Goal: Task Accomplishment & Management: Complete application form

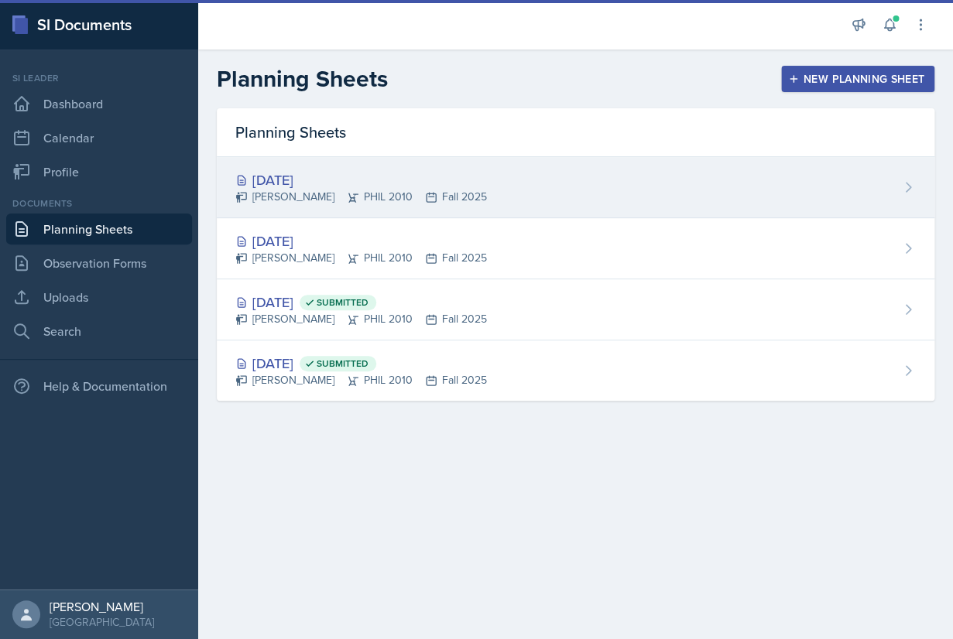
click at [346, 186] on div "[DATE]" at bounding box center [360, 179] width 251 height 21
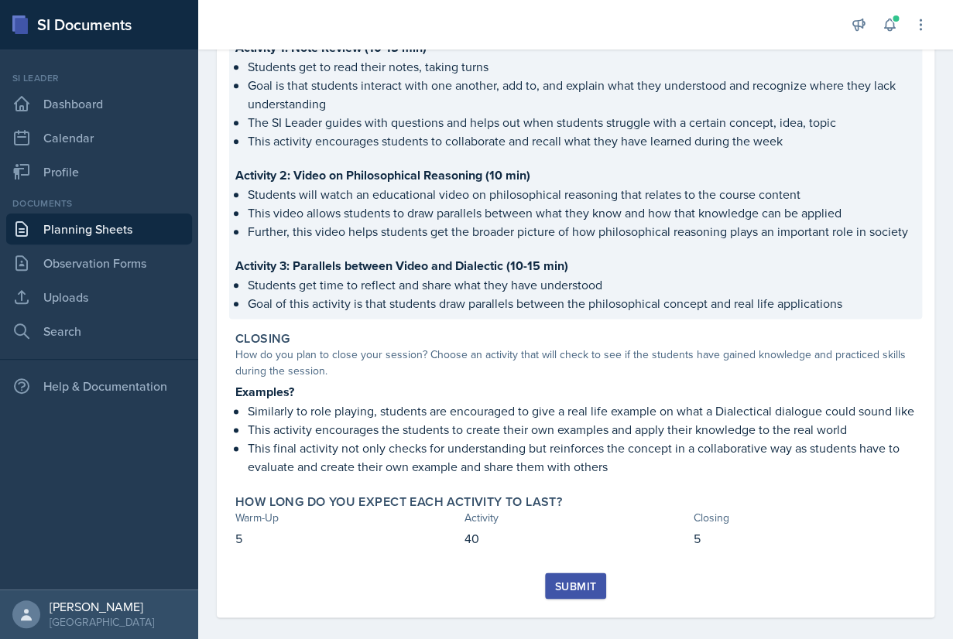
scroll to position [462, 0]
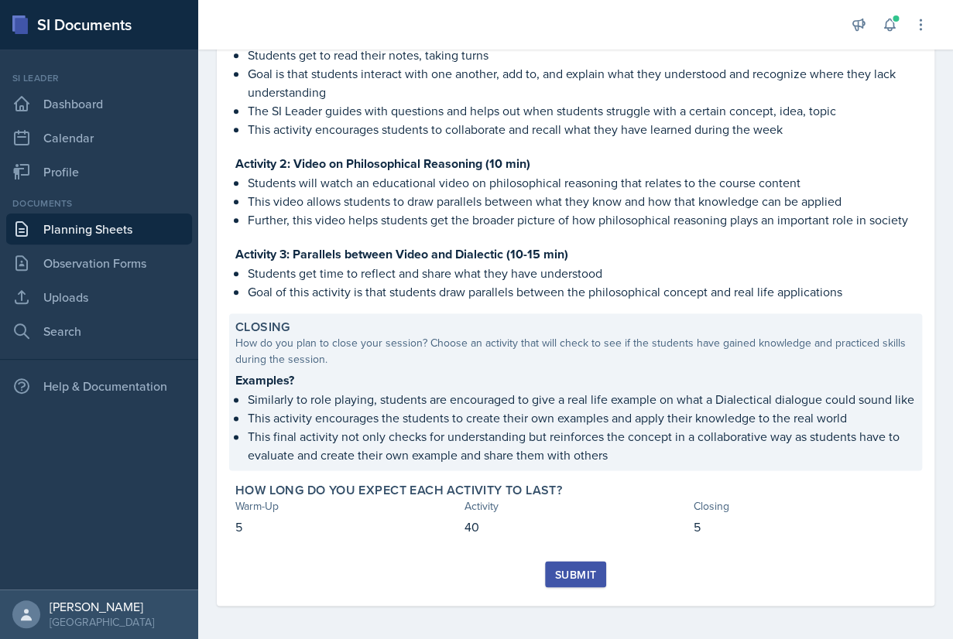
click at [460, 392] on p "Similarly to role playing, students are encouraged to give a real life example …" at bounding box center [582, 399] width 668 height 19
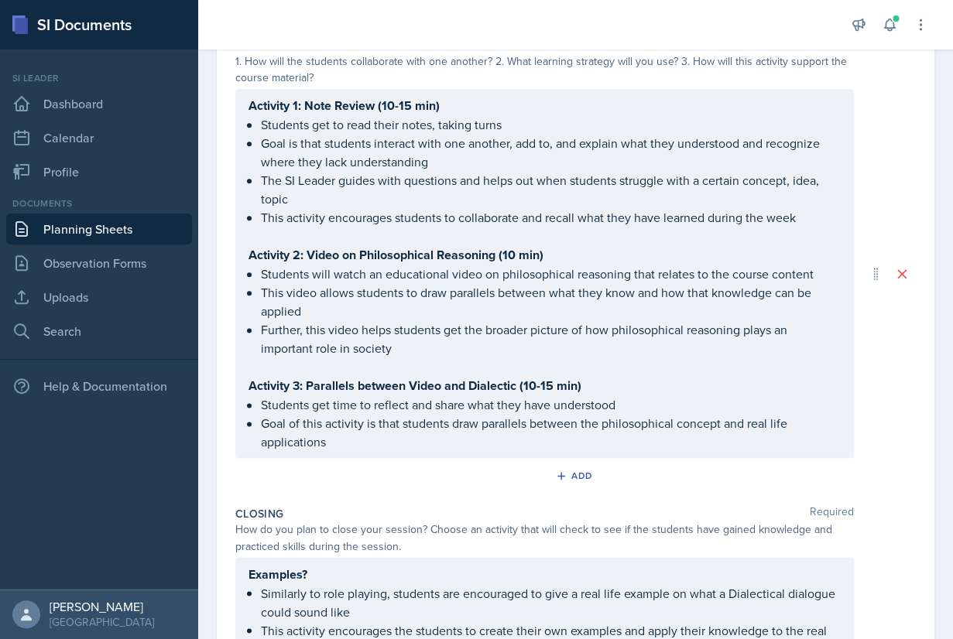
click at [500, 356] on div "Activity 1: Note Review (10-15 min) Students get to read their notes, taking tu…" at bounding box center [544, 273] width 592 height 355
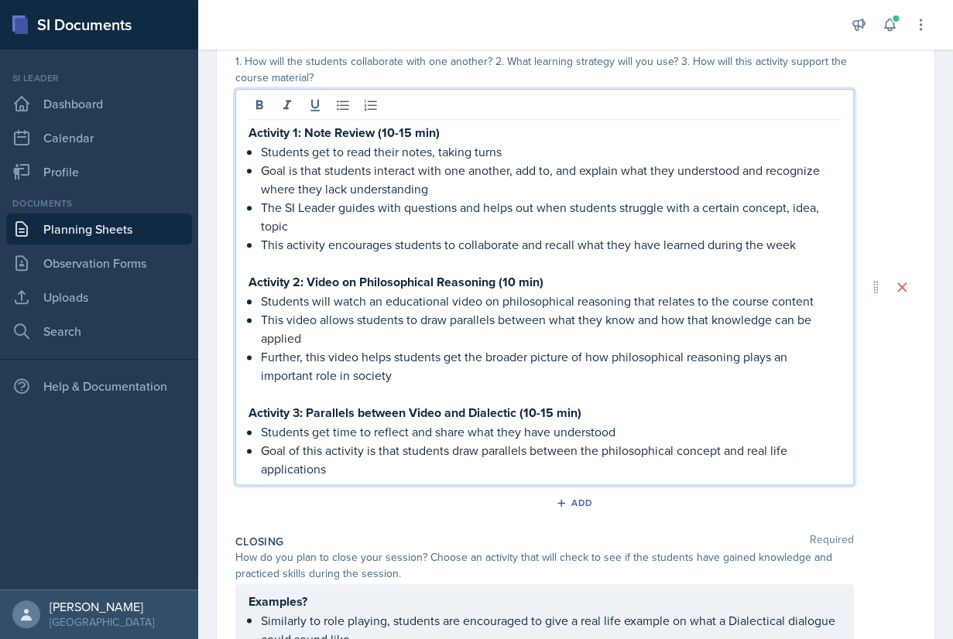
click at [449, 367] on p "Further, this video helps students get the broader picture of how philosophical…" at bounding box center [551, 365] width 580 height 37
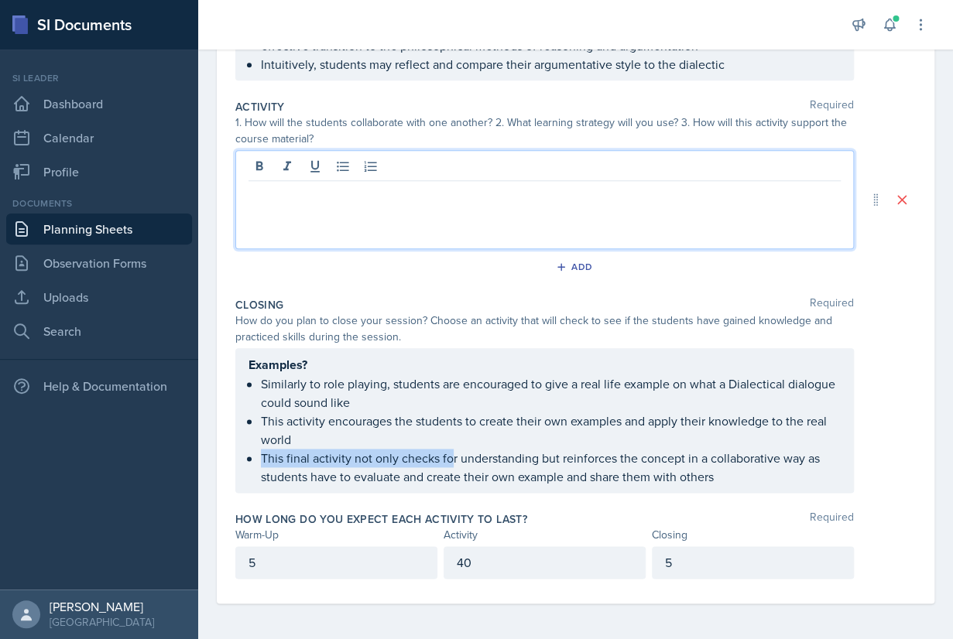
click at [450, 464] on ul "Similarly to role playing, students are encouraged to give a real life example …" at bounding box center [551, 430] width 580 height 111
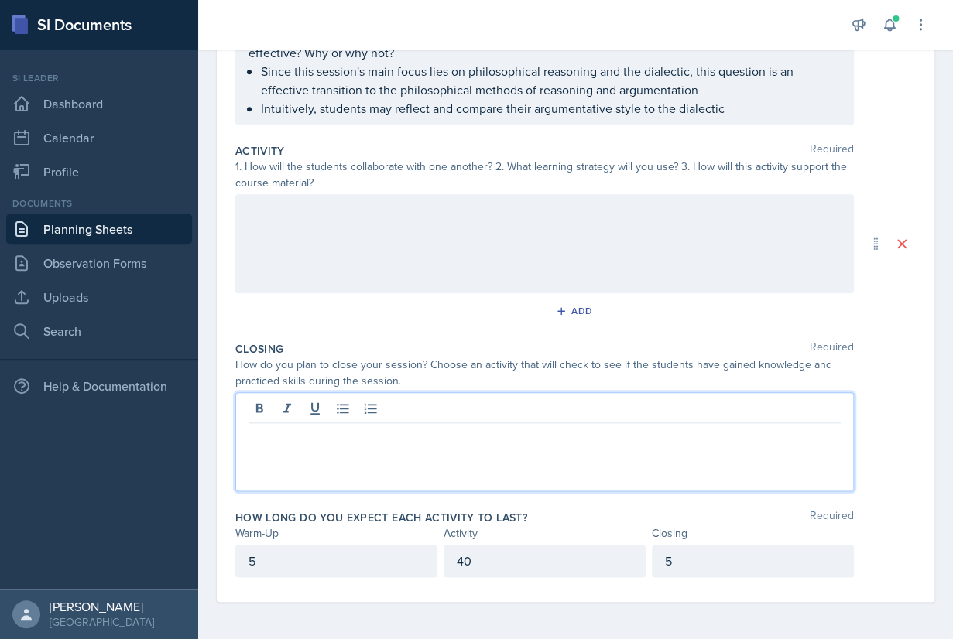
scroll to position [355, 0]
click at [367, 565] on div "5" at bounding box center [336, 562] width 202 height 33
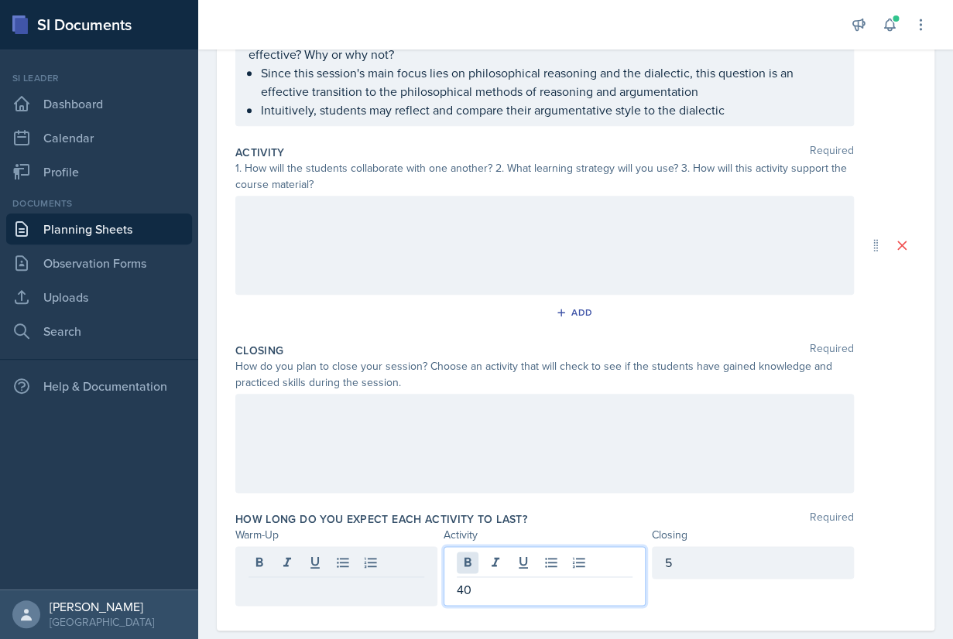
click at [467, 559] on div "40" at bounding box center [544, 576] width 202 height 60
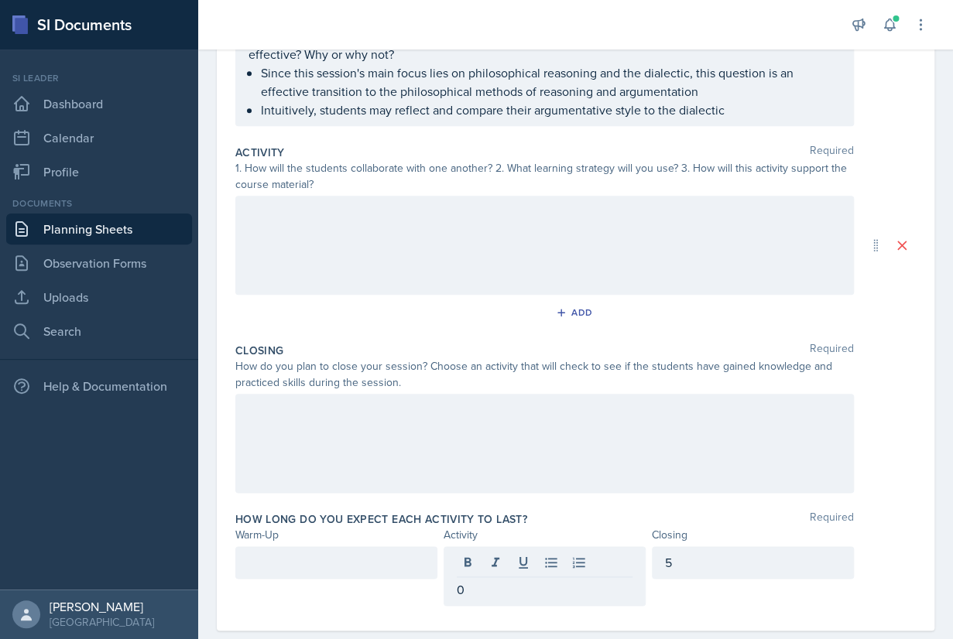
click at [401, 550] on div at bounding box center [336, 562] width 202 height 33
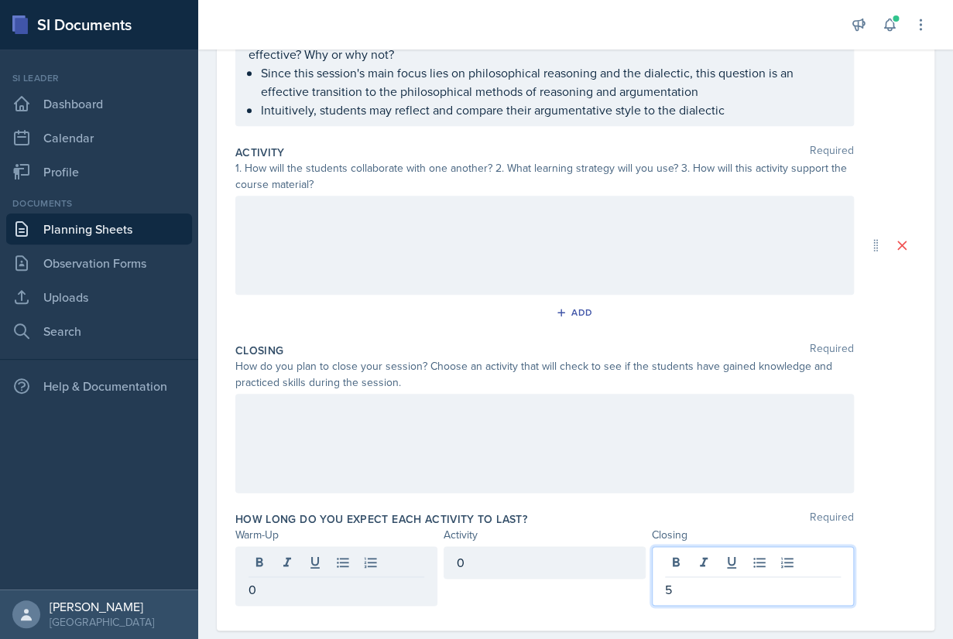
click at [689, 563] on div "5" at bounding box center [753, 576] width 202 height 60
click at [566, 418] on div at bounding box center [544, 443] width 618 height 99
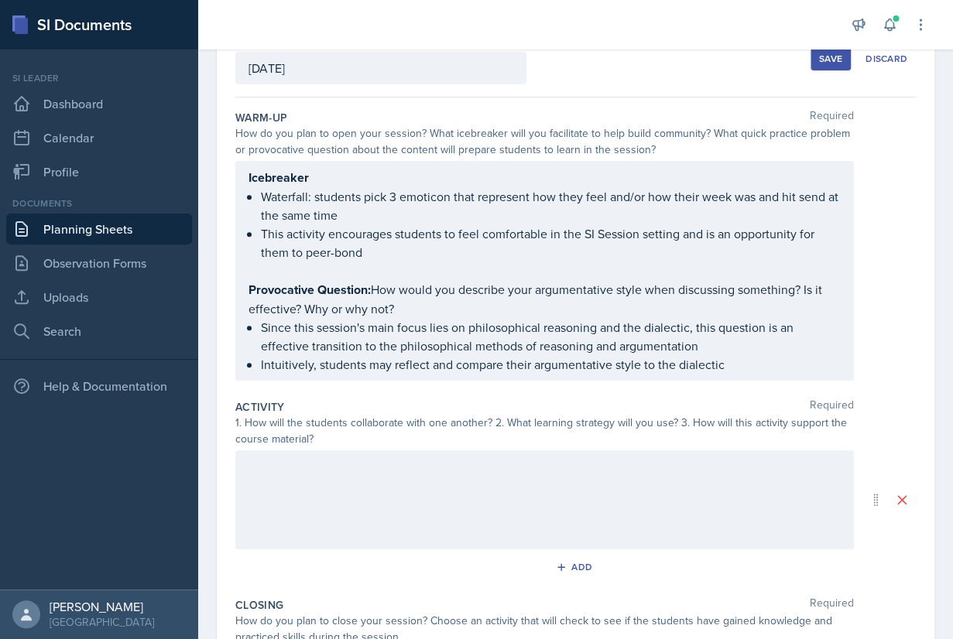
scroll to position [83, 0]
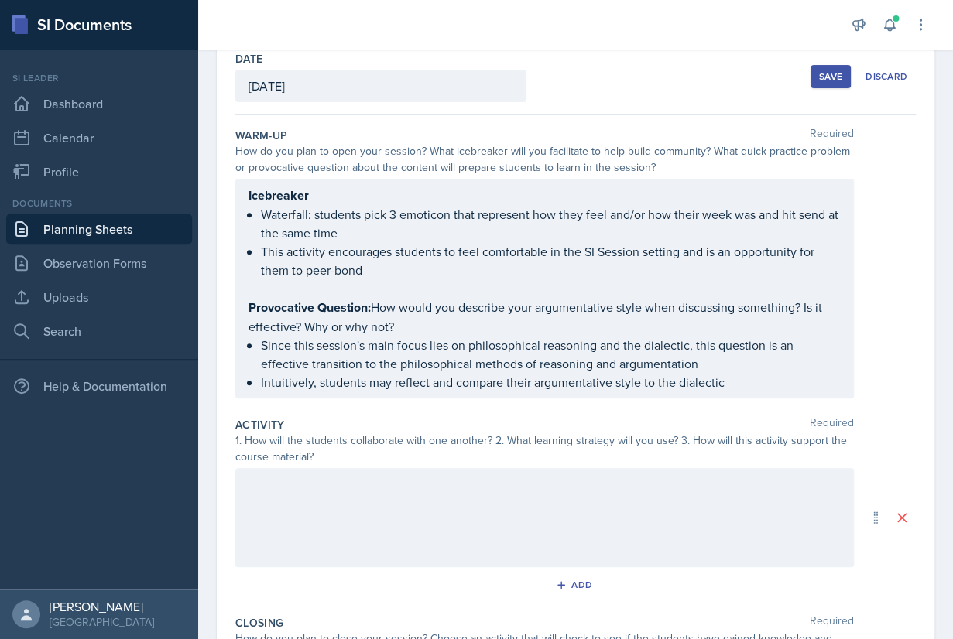
click at [534, 345] on div "Icebreaker Waterfall: students pick 3 emoticon that represent how they feel and…" at bounding box center [544, 289] width 592 height 206
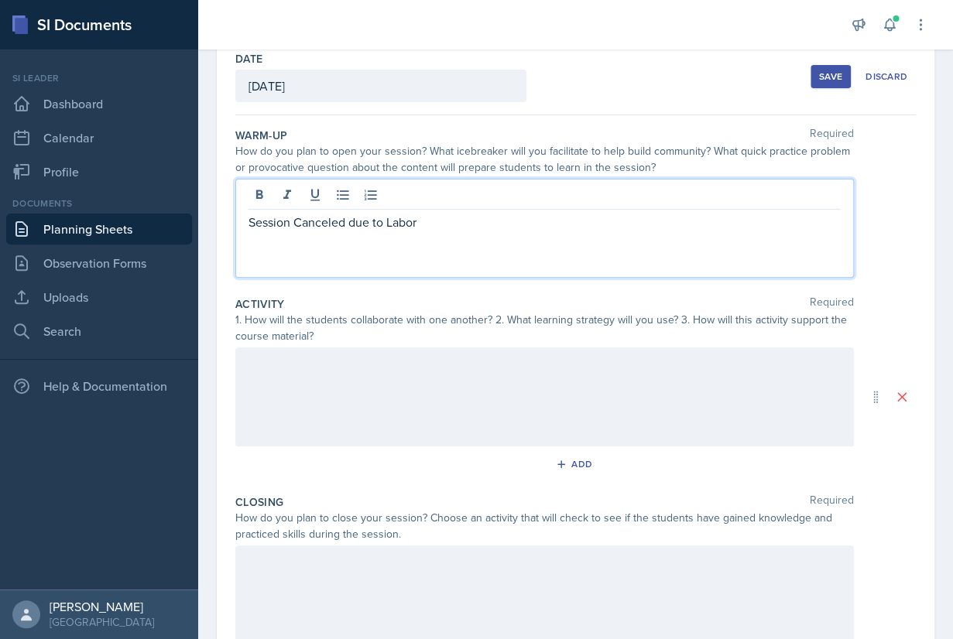
scroll to position [0, 0]
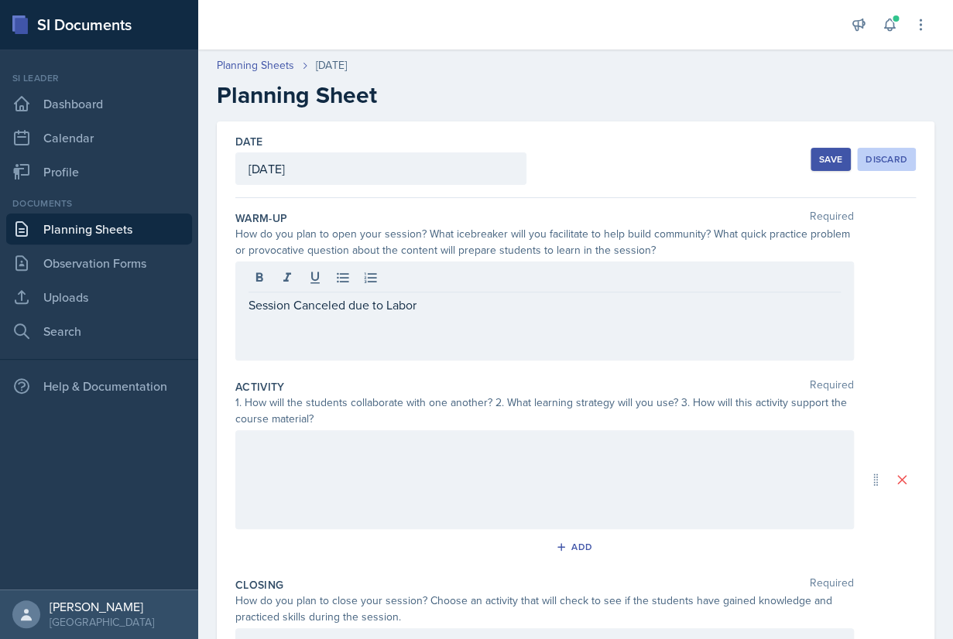
click at [888, 169] on button "Discard" at bounding box center [886, 159] width 59 height 23
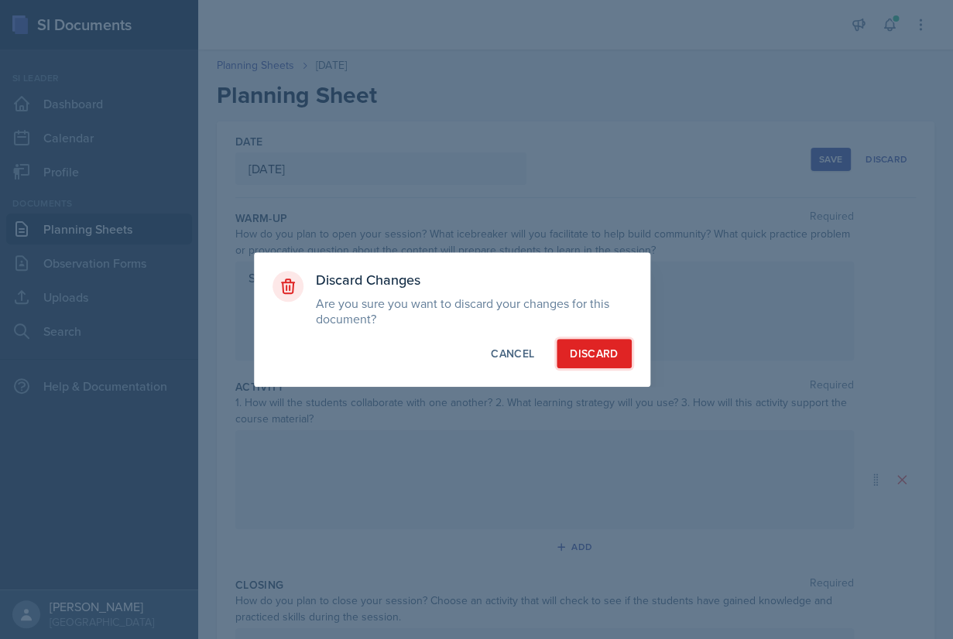
click at [580, 350] on div "Discard" at bounding box center [594, 353] width 48 height 15
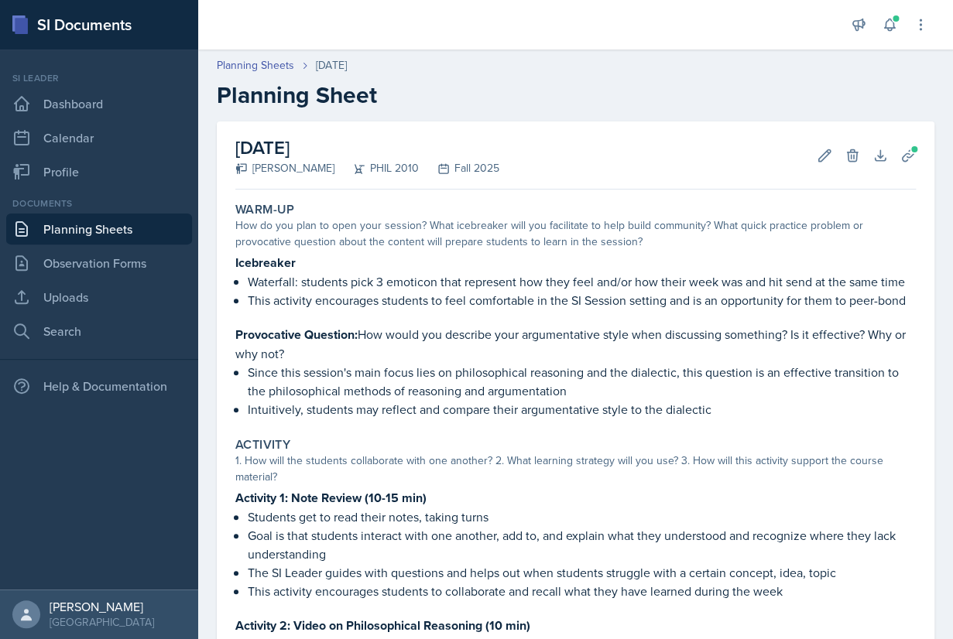
click at [104, 228] on link "Planning Sheets" at bounding box center [99, 229] width 186 height 31
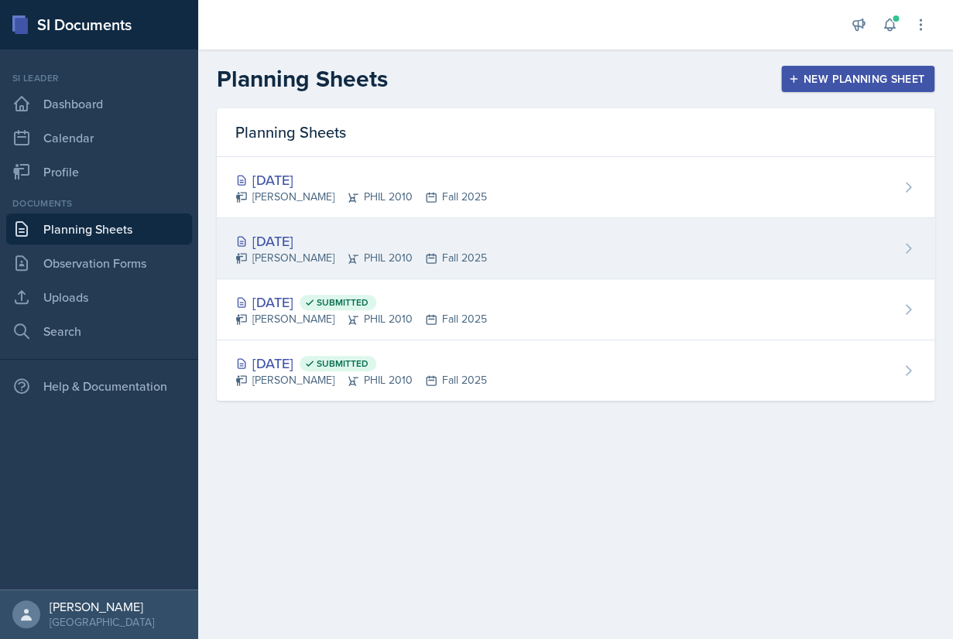
click at [292, 237] on div "[DATE]" at bounding box center [360, 241] width 251 height 21
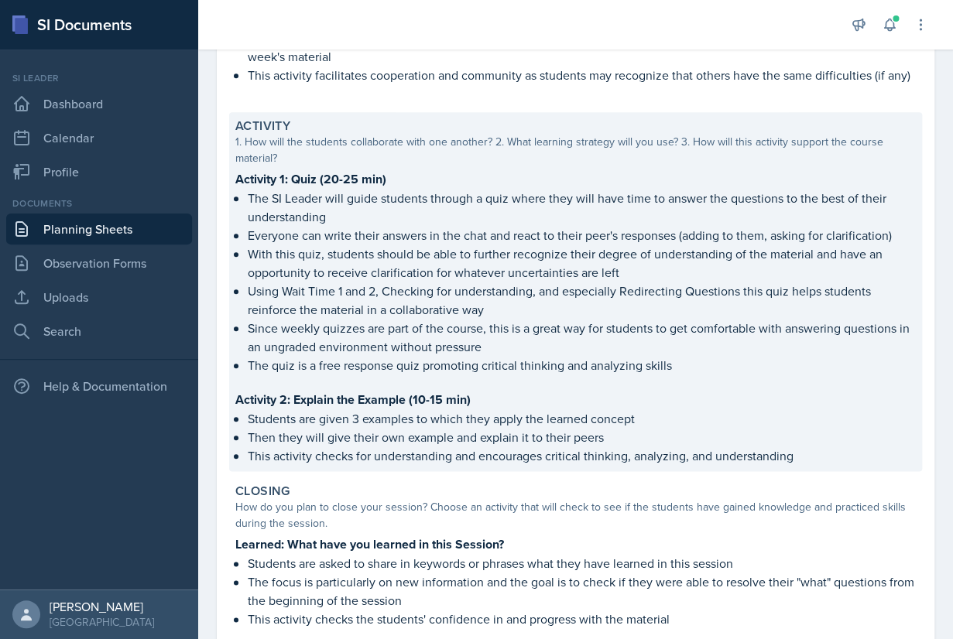
scroll to position [326, 0]
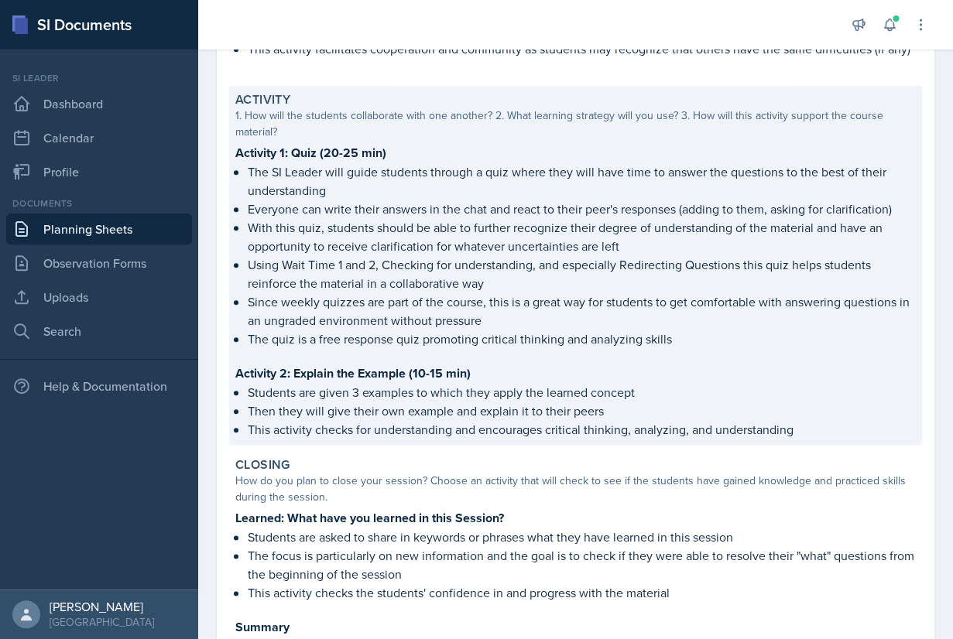
click at [409, 274] on p "Using Wait Time 1 and 2, Checking for understanding, and especially Redirecting…" at bounding box center [582, 273] width 668 height 37
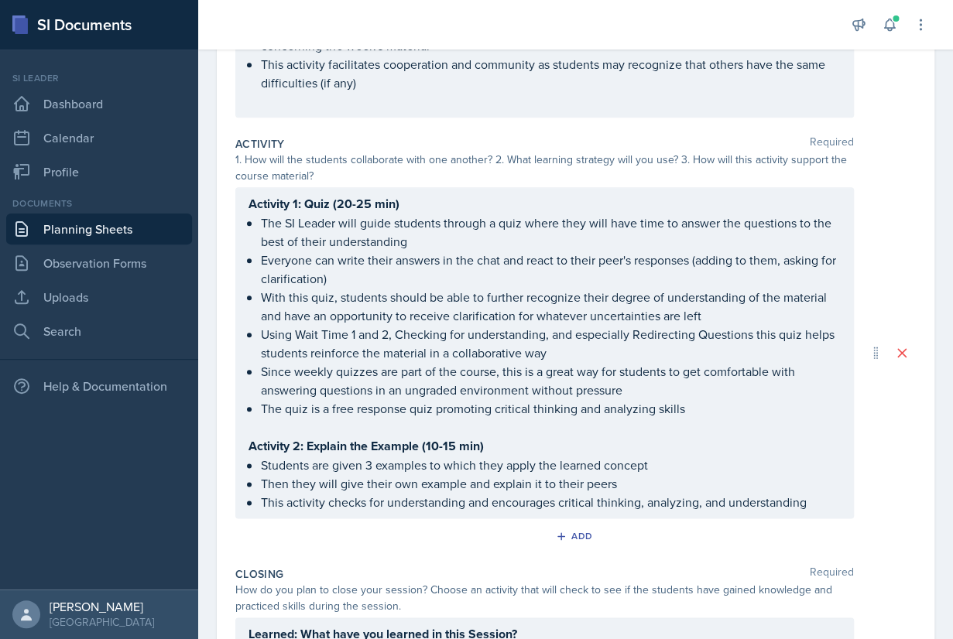
click at [423, 283] on p "Everyone can write their answers in the chat and react to their peer's response…" at bounding box center [551, 269] width 580 height 37
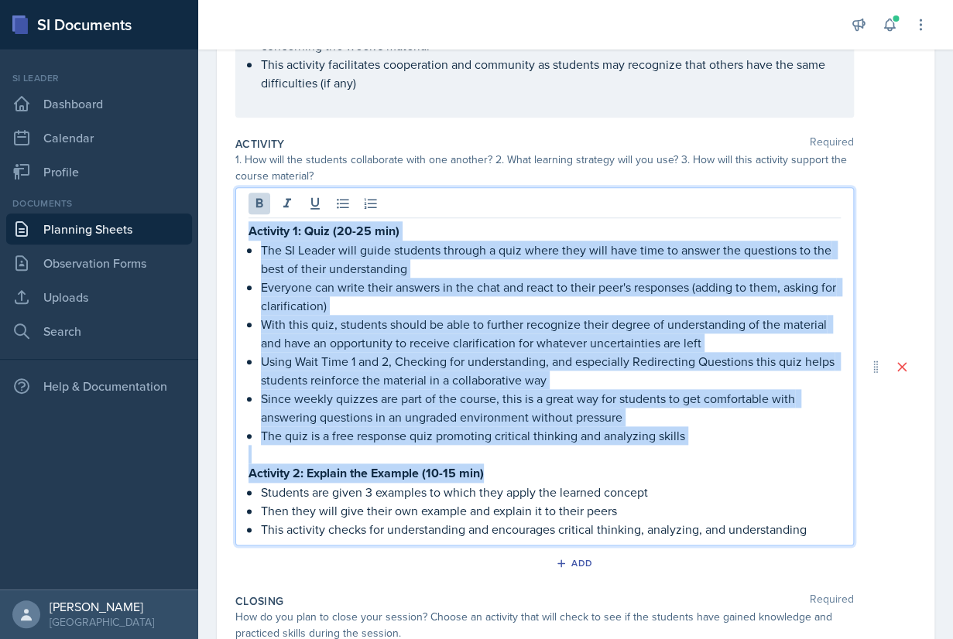
copy div "Activity 1: Quiz (20-25 min) The SI Leader will guide students through a quiz w…"
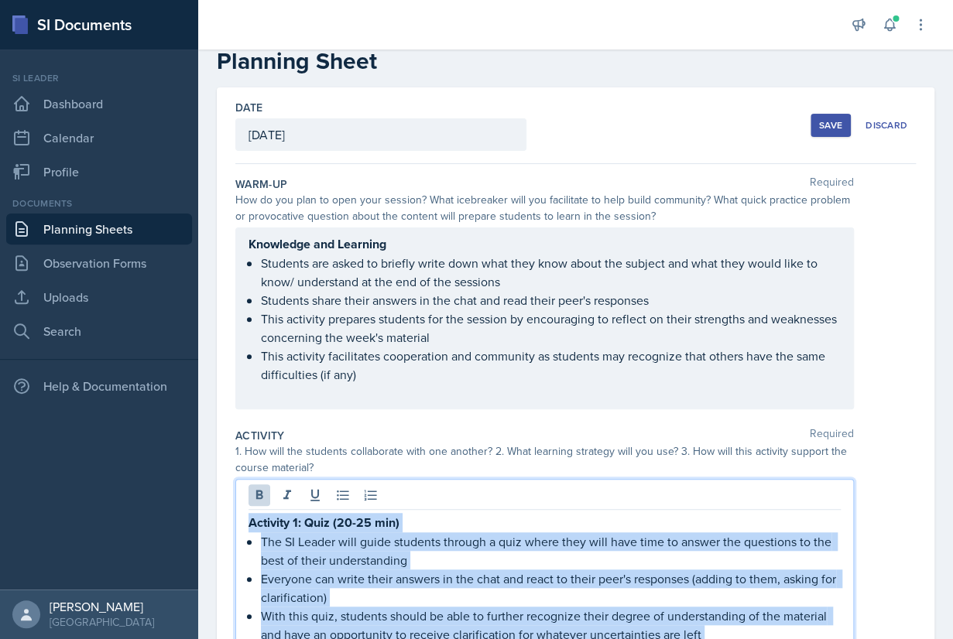
scroll to position [19, 0]
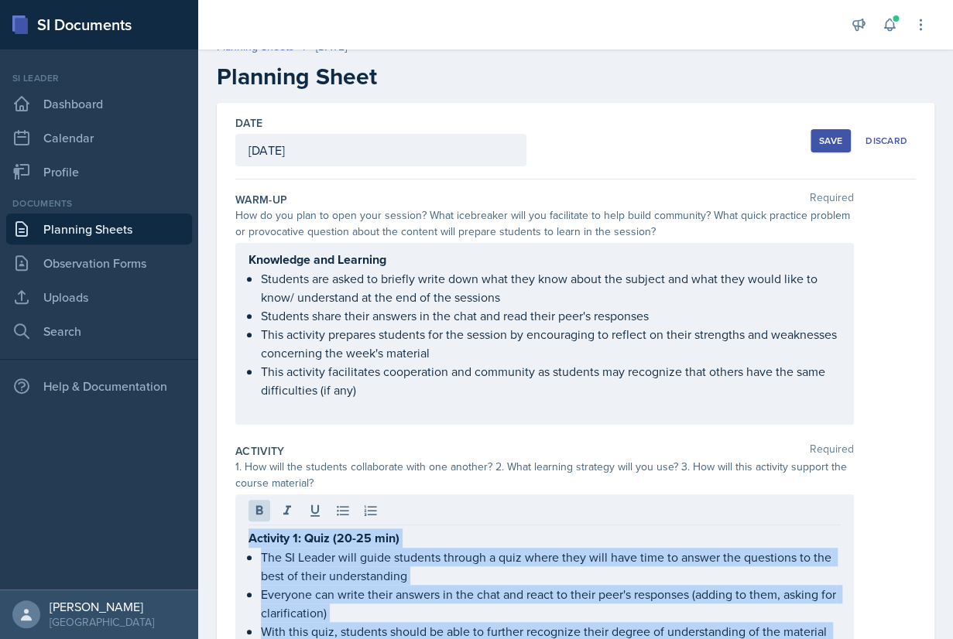
click at [98, 228] on link "Planning Sheets" at bounding box center [99, 229] width 186 height 31
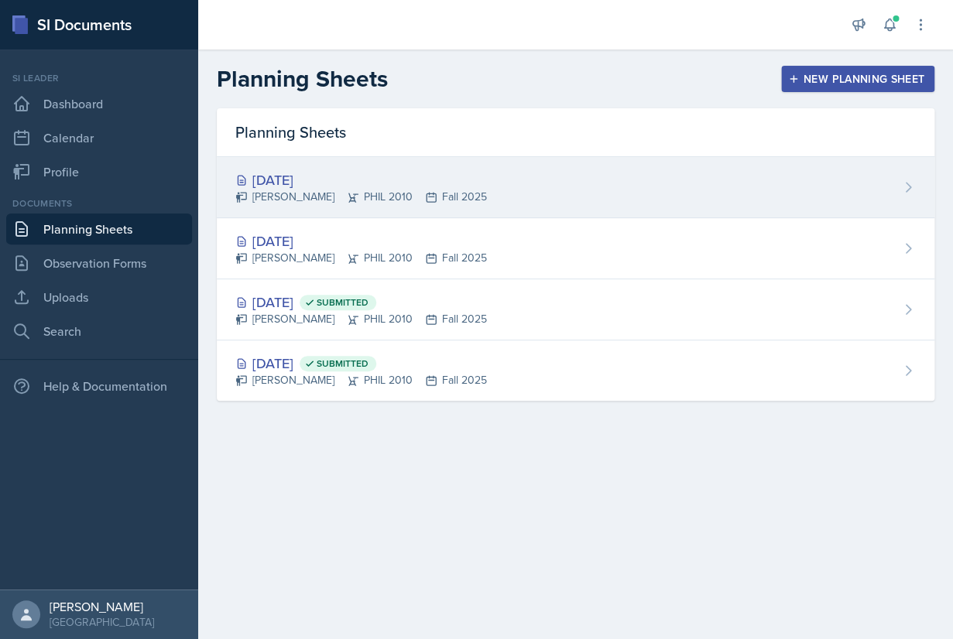
click at [313, 174] on div "[DATE]" at bounding box center [360, 179] width 251 height 21
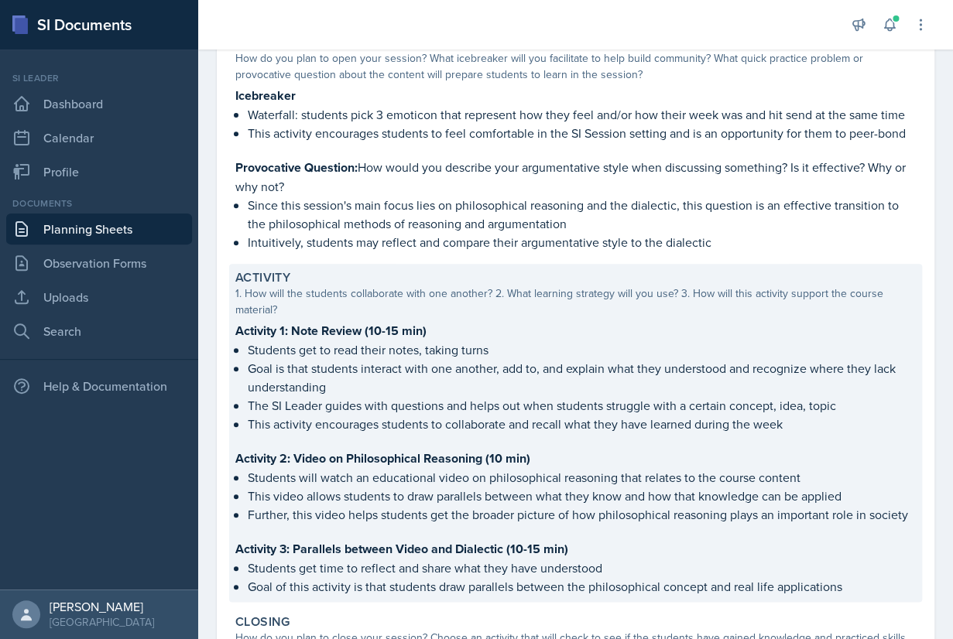
click at [447, 372] on p "Goal is that students interact with one another, add to, and explain what they …" at bounding box center [582, 377] width 668 height 37
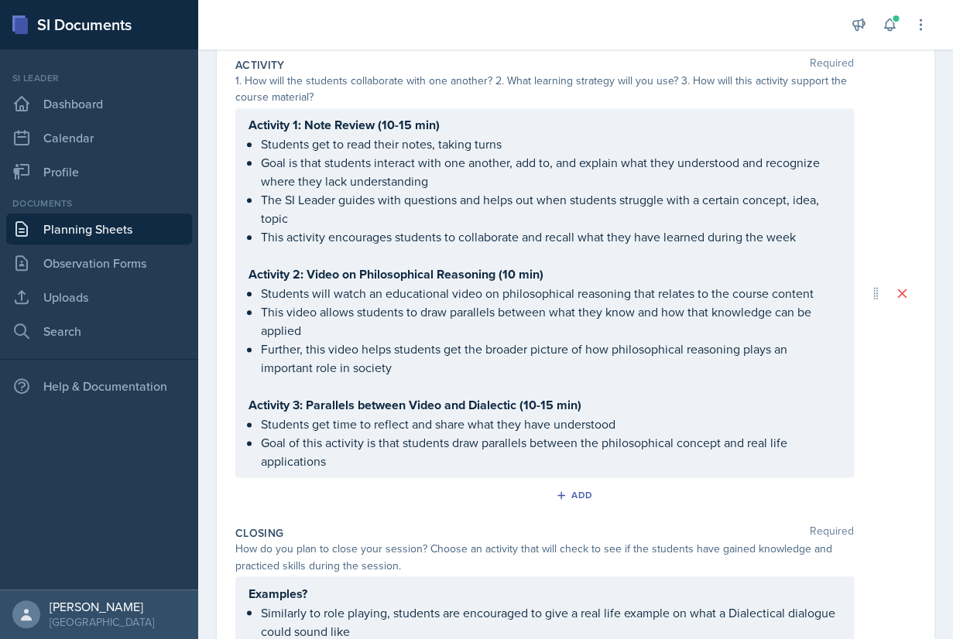
scroll to position [464, 0]
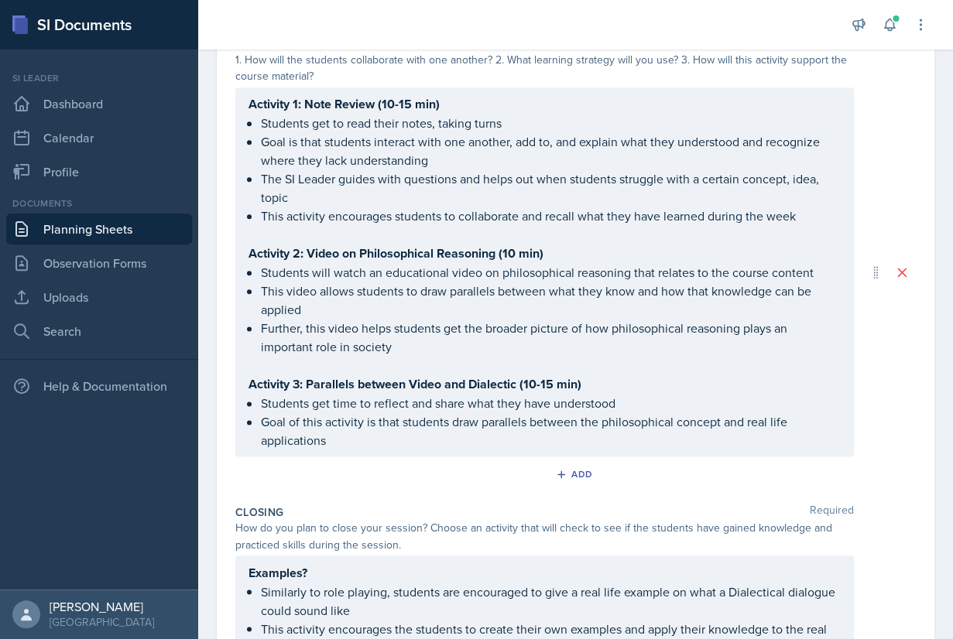
click at [552, 239] on div "Activity 1: Note Review (10-15 min) Students get to read their notes, taking tu…" at bounding box center [544, 271] width 592 height 355
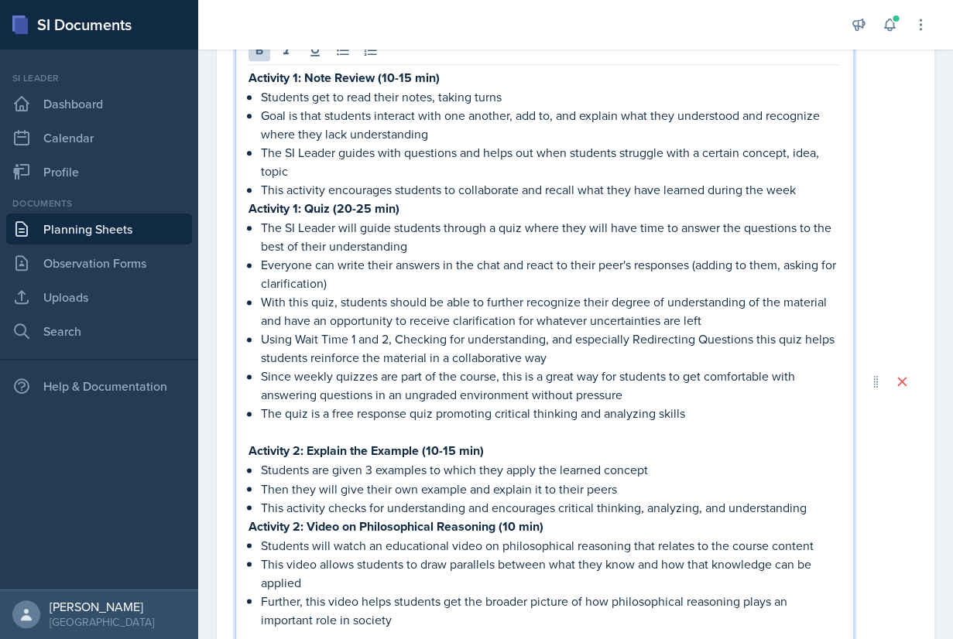
scroll to position [540, 0]
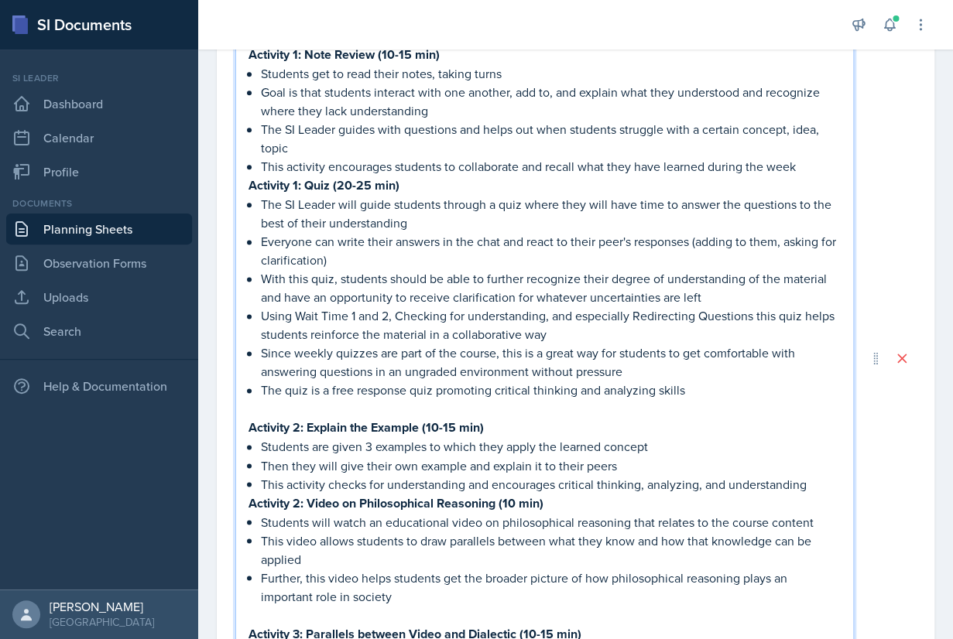
click at [827, 163] on p "This activity encourages students to collaborate and recall what they have lear…" at bounding box center [551, 166] width 580 height 19
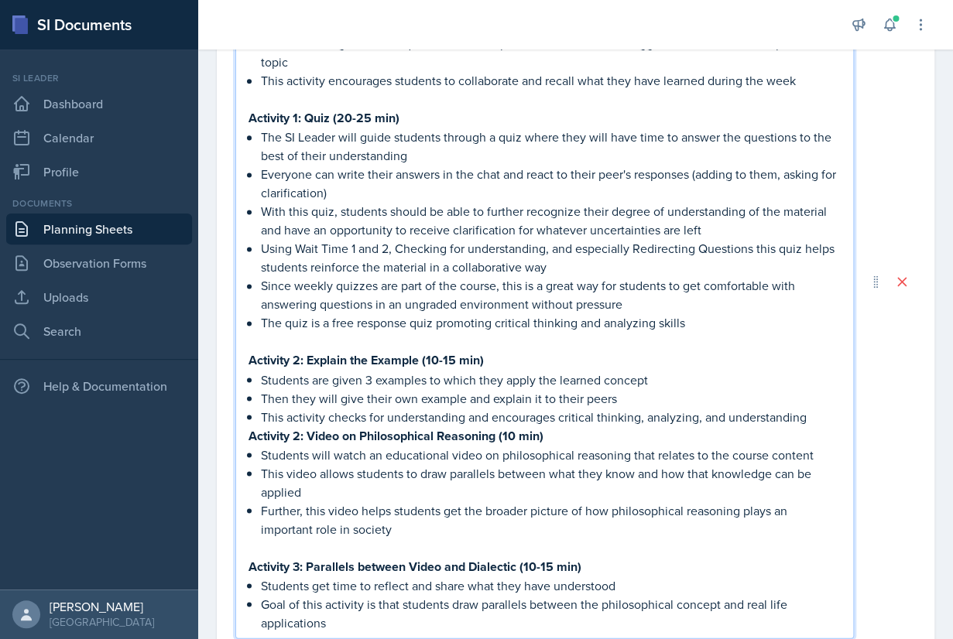
scroll to position [639, 0]
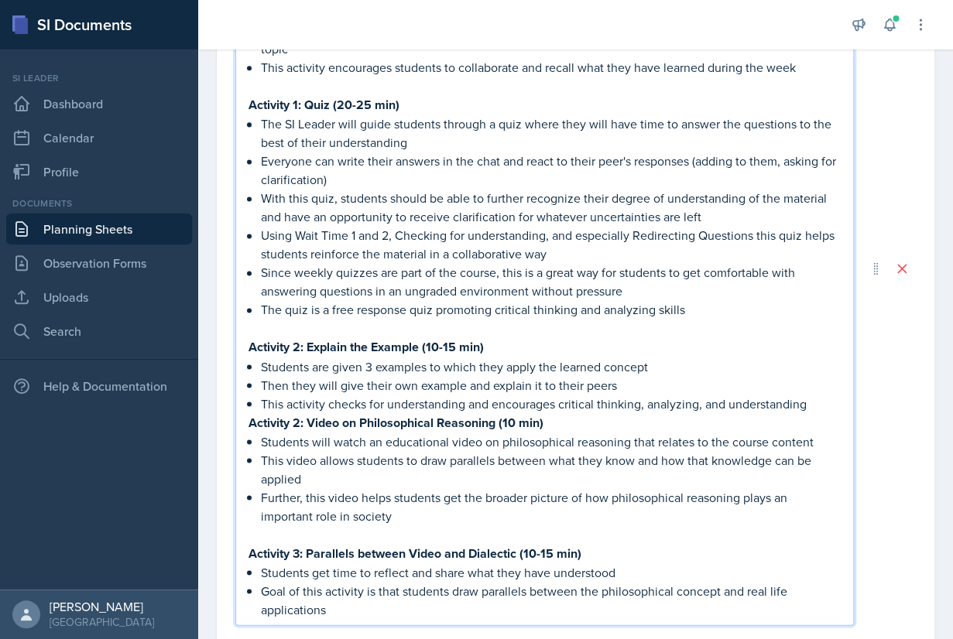
click at [812, 403] on p "This activity checks for understanding and encourages critical thinking, analyz…" at bounding box center [551, 403] width 580 height 19
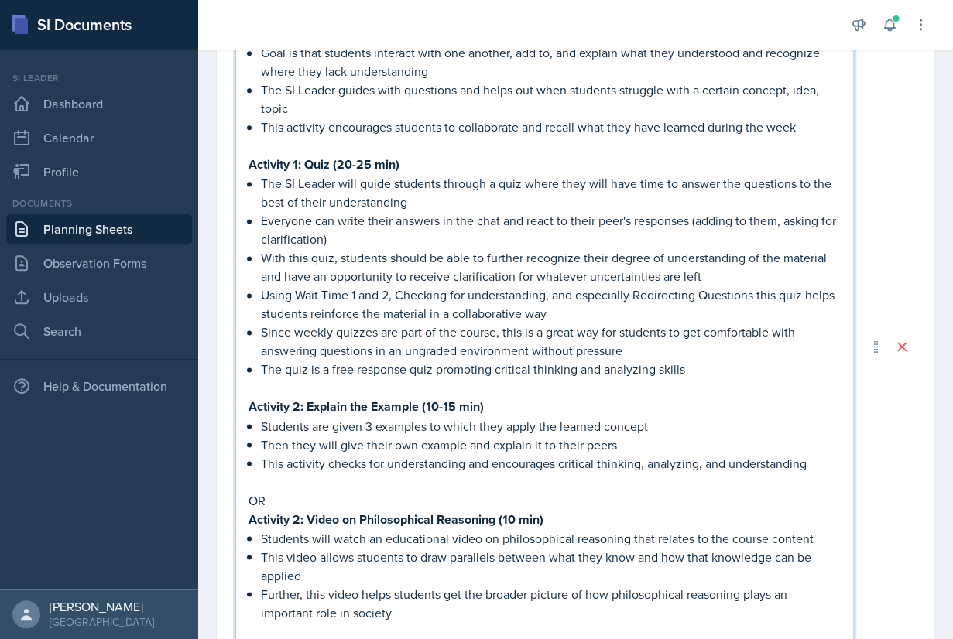
scroll to position [597, 0]
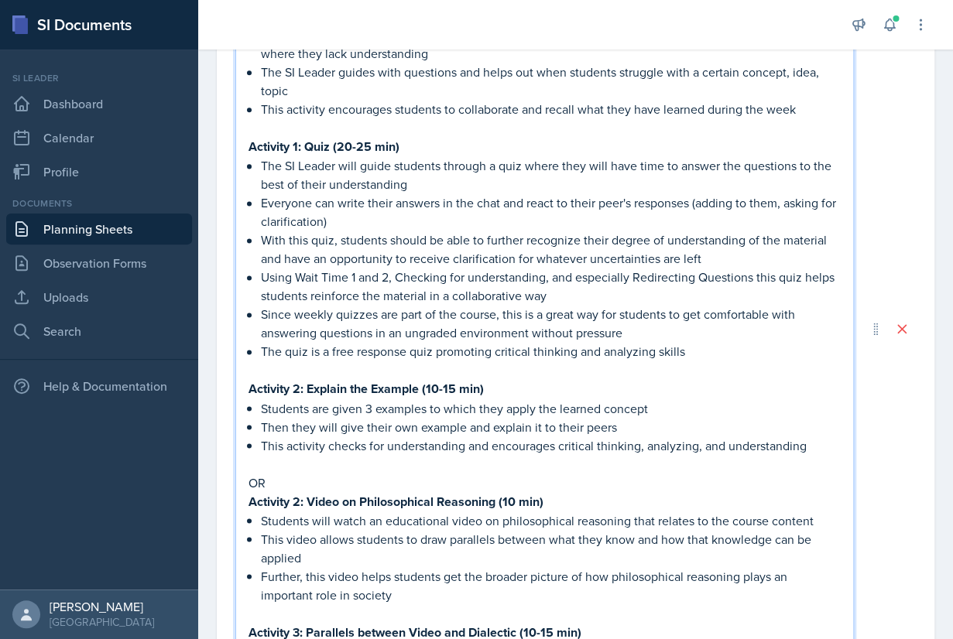
drag, startPoint x: 275, startPoint y: 477, endPoint x: 240, endPoint y: 477, distance: 34.8
click at [240, 477] on div "Activity 1: Note Review (10-15 min) Students get to read their notes, taking tu…" at bounding box center [544, 329] width 618 height 751
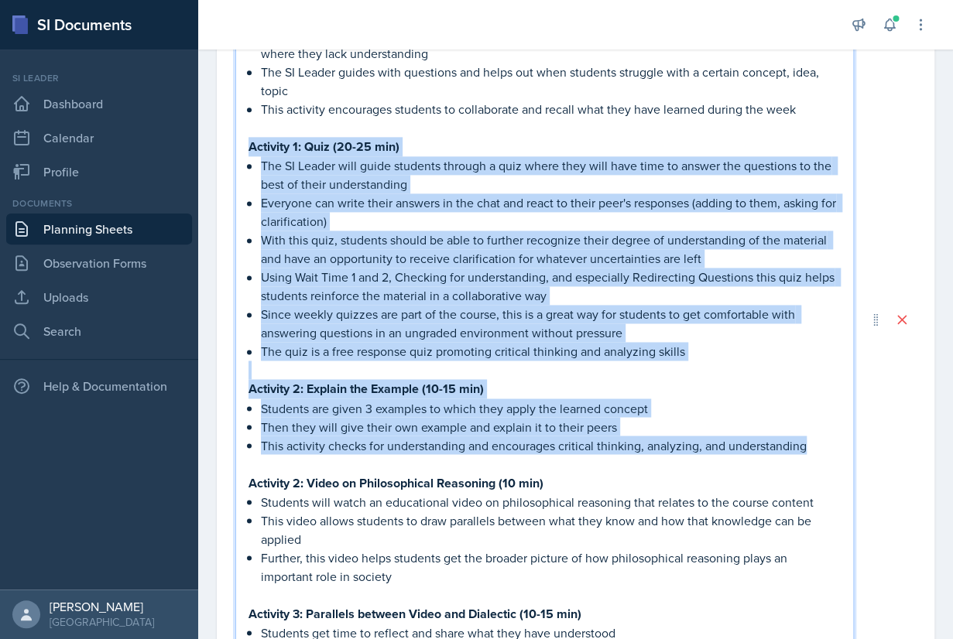
drag, startPoint x: 813, startPoint y: 447, endPoint x: 244, endPoint y: 149, distance: 643.1
click at [244, 149] on div "Activity 1: Note Review (10-15 min) Students get to read their notes, taking tu…" at bounding box center [544, 320] width 618 height 732
copy div "Activity 1: Quiz (20-25 min) The SI Leader will guide students through a quiz w…"
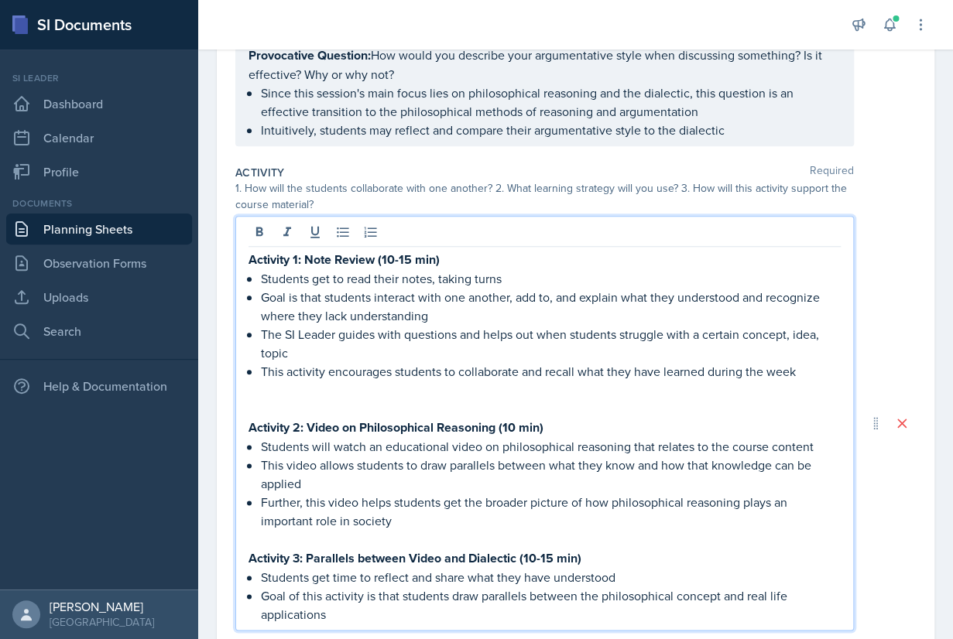
scroll to position [304, 0]
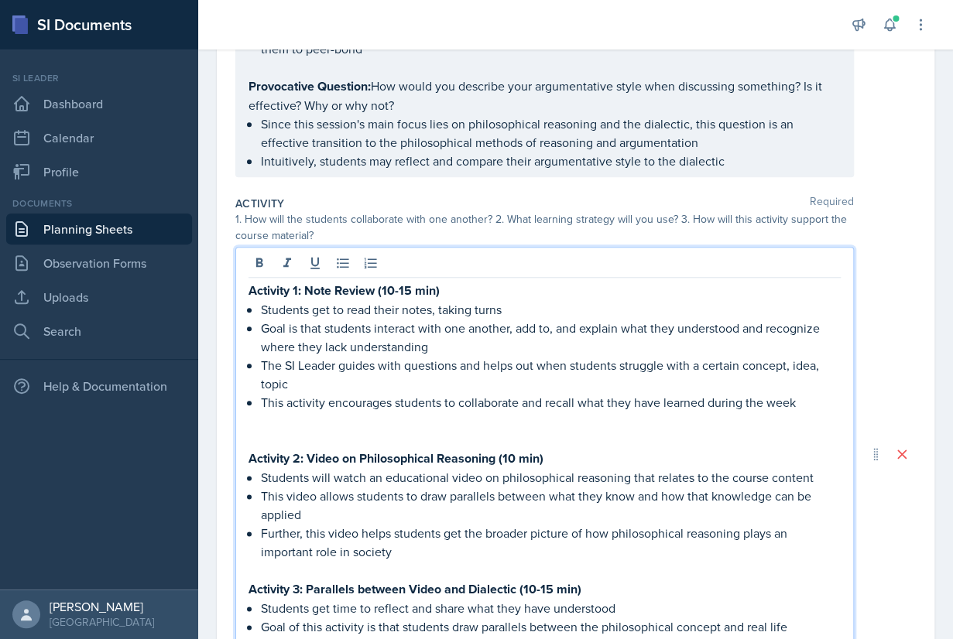
click at [251, 289] on strong "Activity 1: Note Review (10-15 min)" at bounding box center [343, 291] width 191 height 18
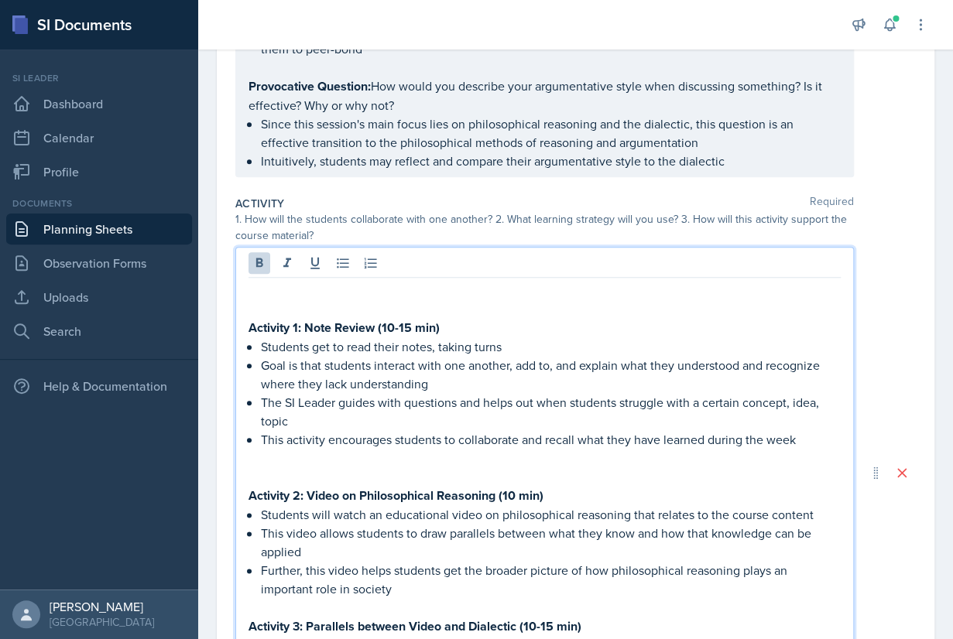
click at [279, 289] on p at bounding box center [544, 290] width 592 height 19
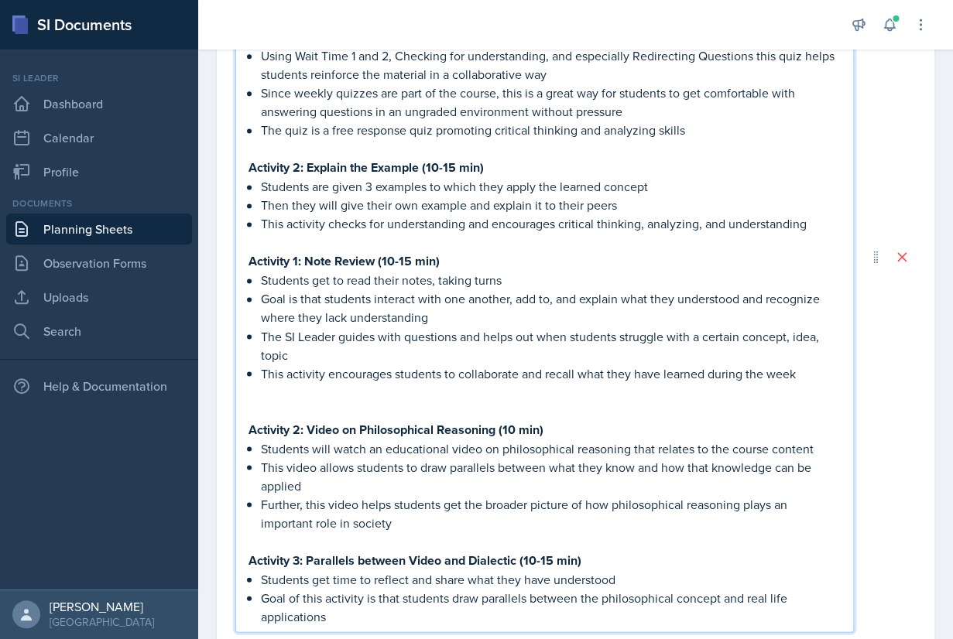
scroll to position [677, 0]
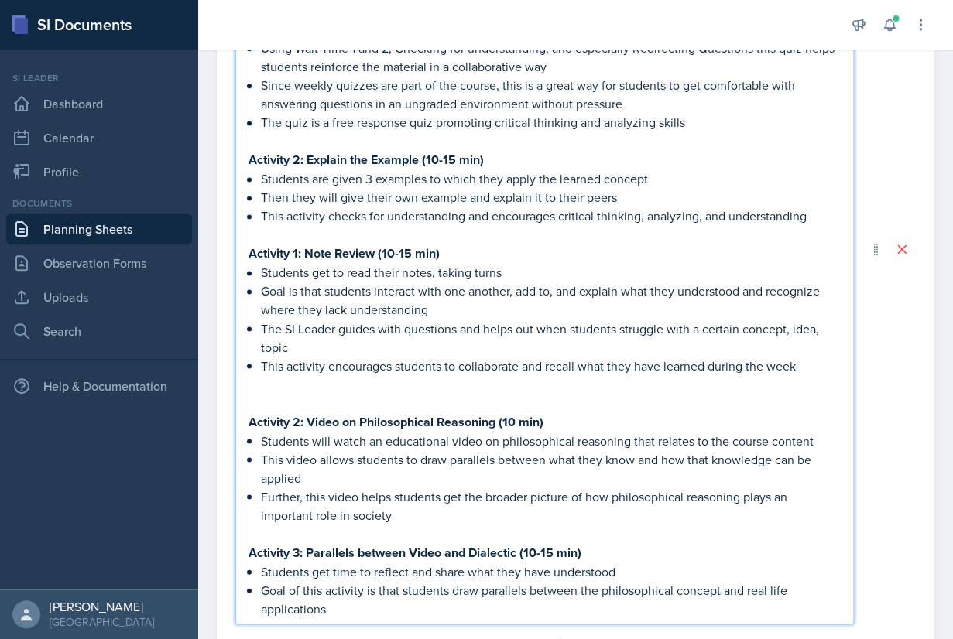
click at [351, 231] on p at bounding box center [544, 234] width 592 height 19
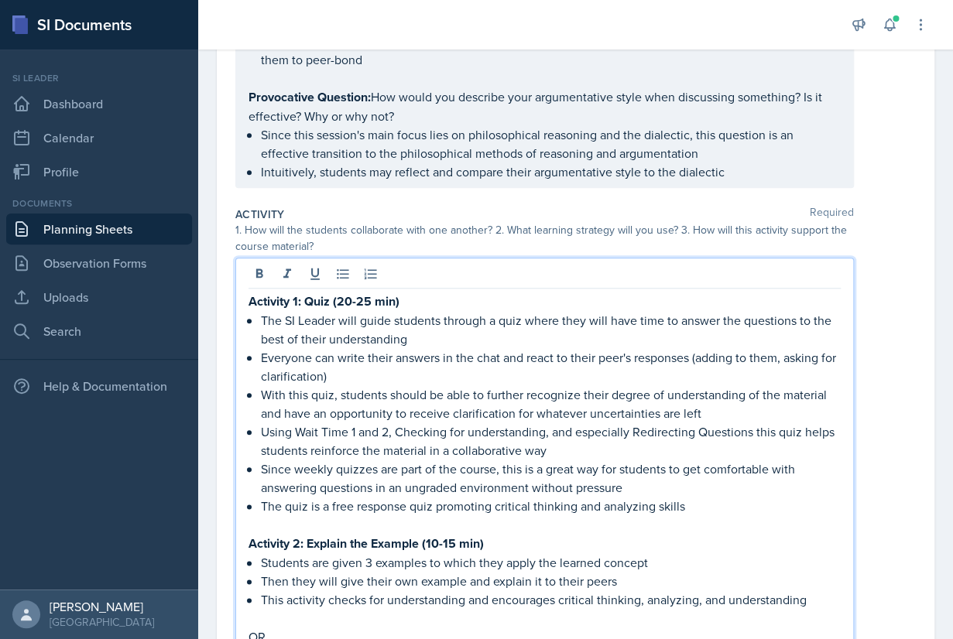
scroll to position [290, 0]
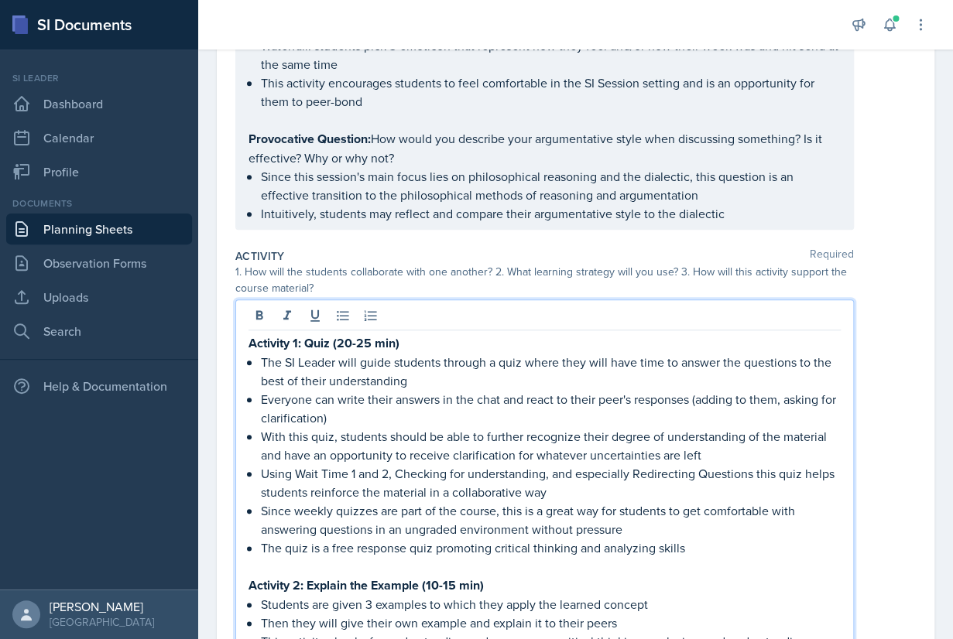
scroll to position [301, 0]
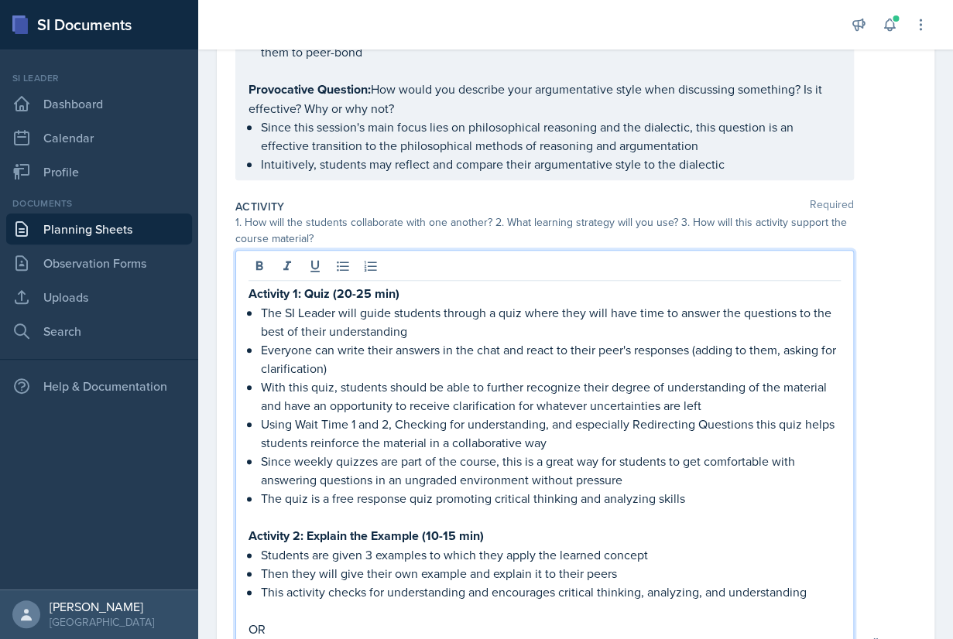
click at [248, 290] on div "Activity 1: Quiz (20-25 min) The SI Leader will guide students through a quiz w…" at bounding box center [544, 644] width 618 height 788
click at [251, 294] on strong "Activity 1: Quiz (20-25 min)" at bounding box center [323, 294] width 151 height 18
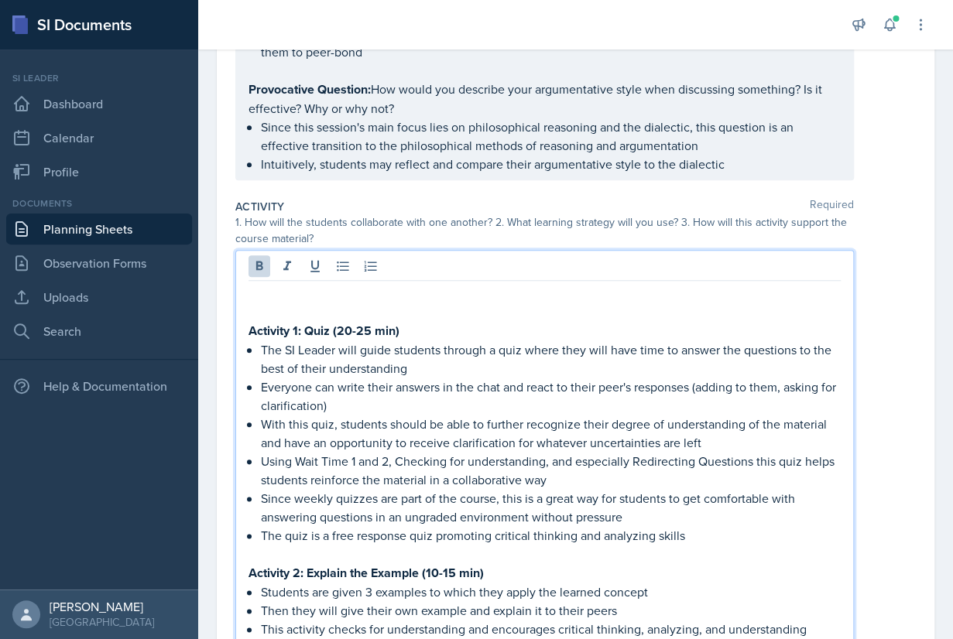
click at [265, 295] on p at bounding box center [544, 293] width 592 height 19
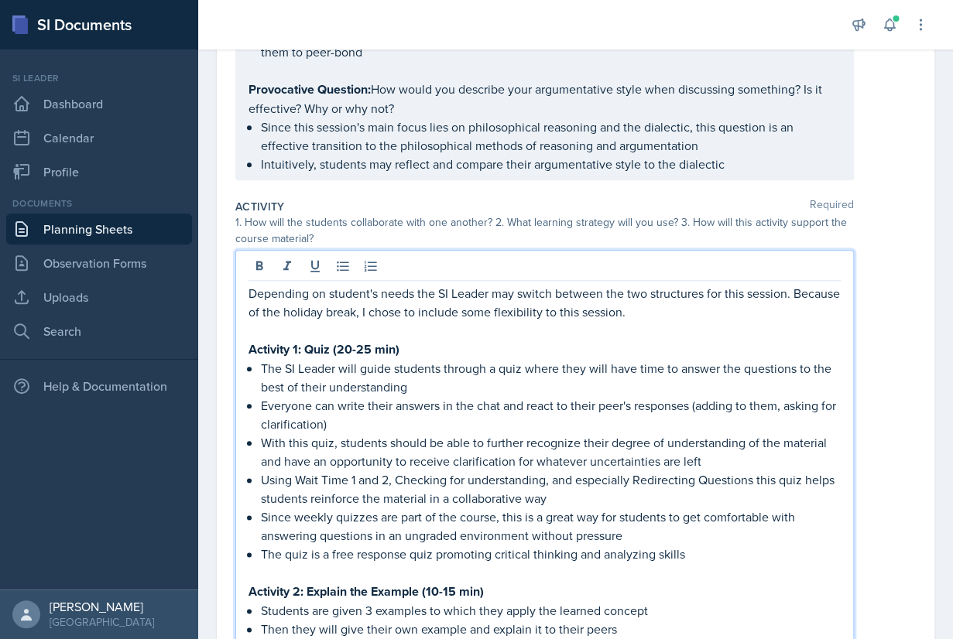
click at [513, 316] on p "Depending on student's needs the SI Leader may switch between the two structure…" at bounding box center [544, 302] width 592 height 37
click at [543, 314] on p "Depending on student's needs the SI Leader may switch between the two structure…" at bounding box center [544, 302] width 592 height 37
click at [644, 311] on p "Depending on student's needs the SI Leader may switch between the two structure…" at bounding box center [544, 302] width 592 height 37
click at [652, 373] on p "The SI Leader will guide students through a quiz where they will have time to a…" at bounding box center [551, 377] width 580 height 37
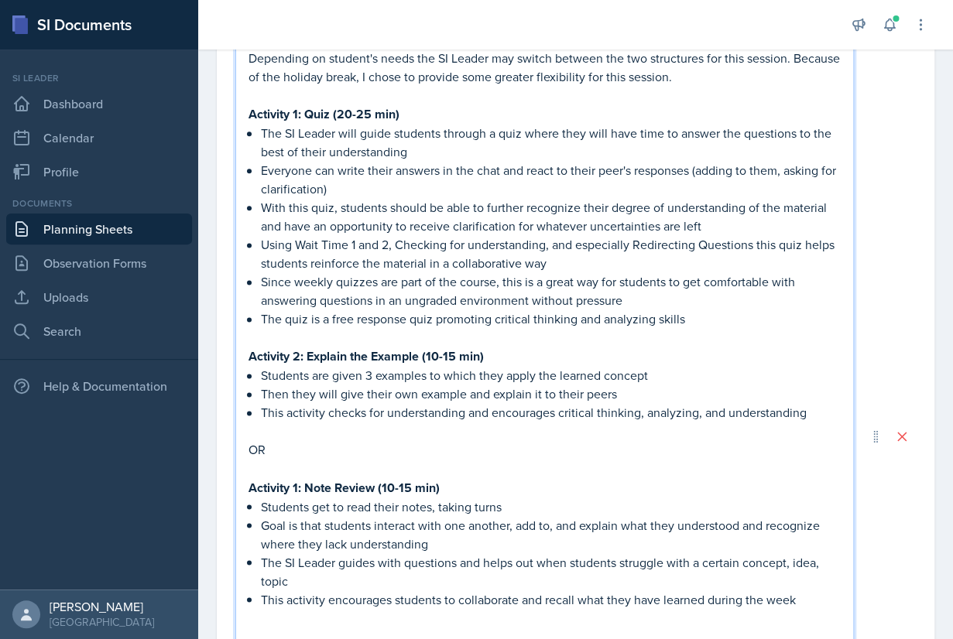
scroll to position [566, 0]
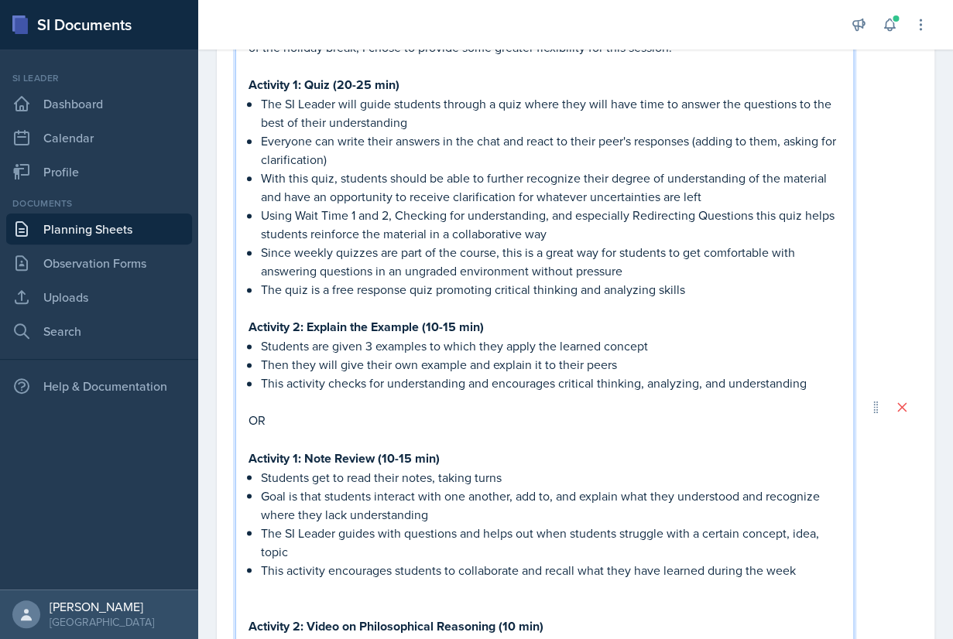
click at [262, 402] on p at bounding box center [544, 401] width 592 height 19
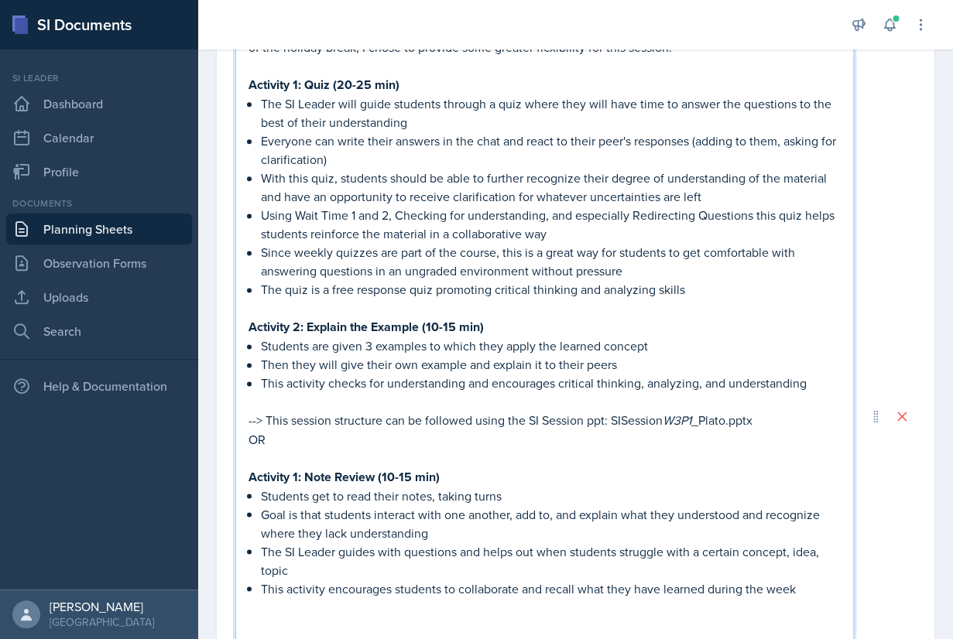
click at [669, 423] on em "W3P1" at bounding box center [676, 420] width 29 height 17
click at [703, 424] on p "--> This session structure can be followed using the SI Session ppt: SISession_…" at bounding box center [544, 420] width 592 height 19
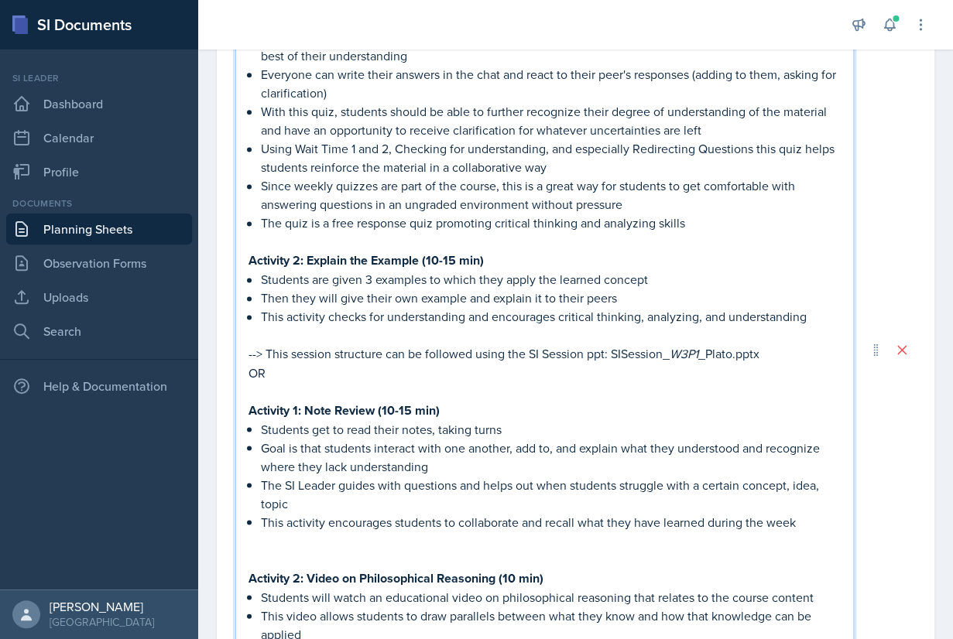
scroll to position [633, 0]
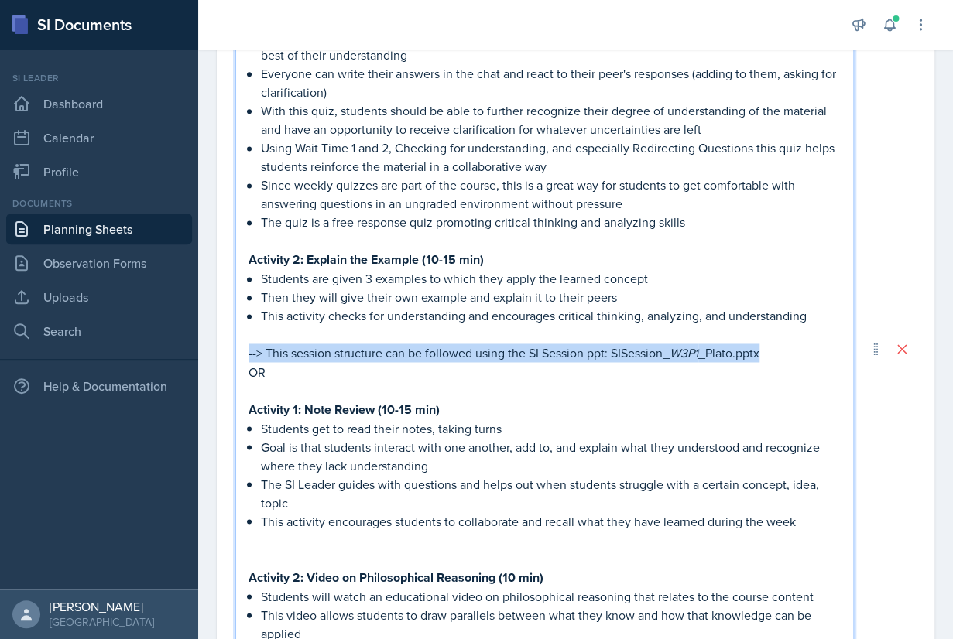
drag, startPoint x: 775, startPoint y: 358, endPoint x: 248, endPoint y: 352, distance: 527.0
click at [248, 352] on div "Depending on student's needs the SI Leader may switch between the two structure…" at bounding box center [544, 349] width 618 height 862
copy p "--> This session structure can be followed using the SI Session ppt: SISession_…"
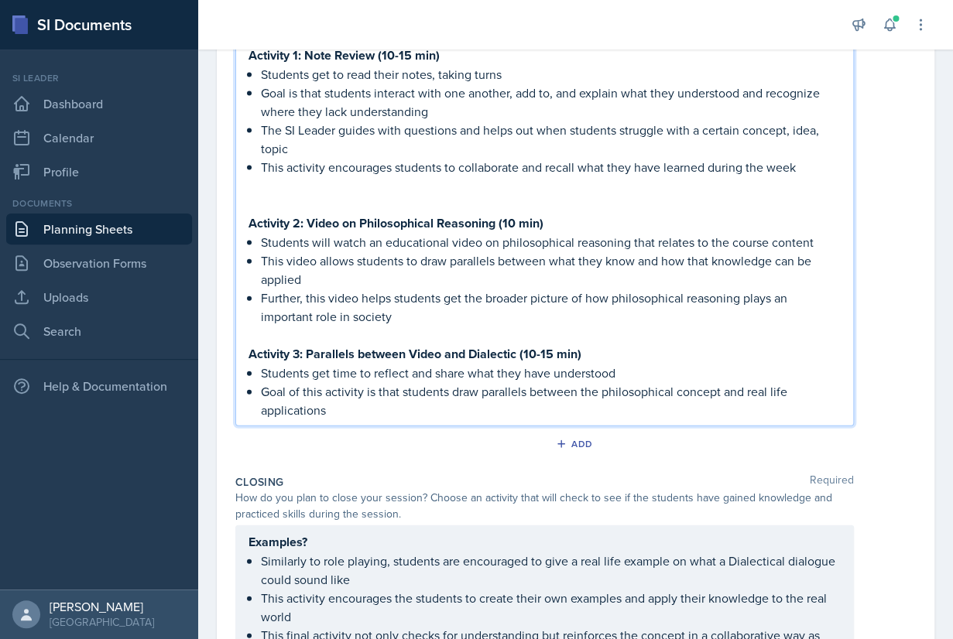
scroll to position [1001, 0]
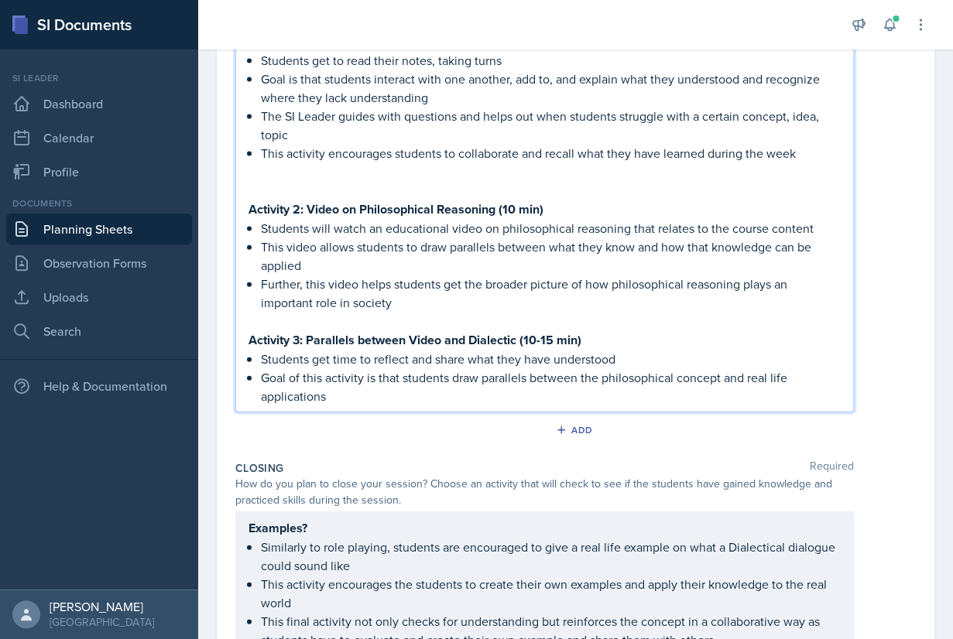
click at [359, 400] on p "Goal of this activity is that students draw parallels between the philosophical…" at bounding box center [551, 386] width 580 height 37
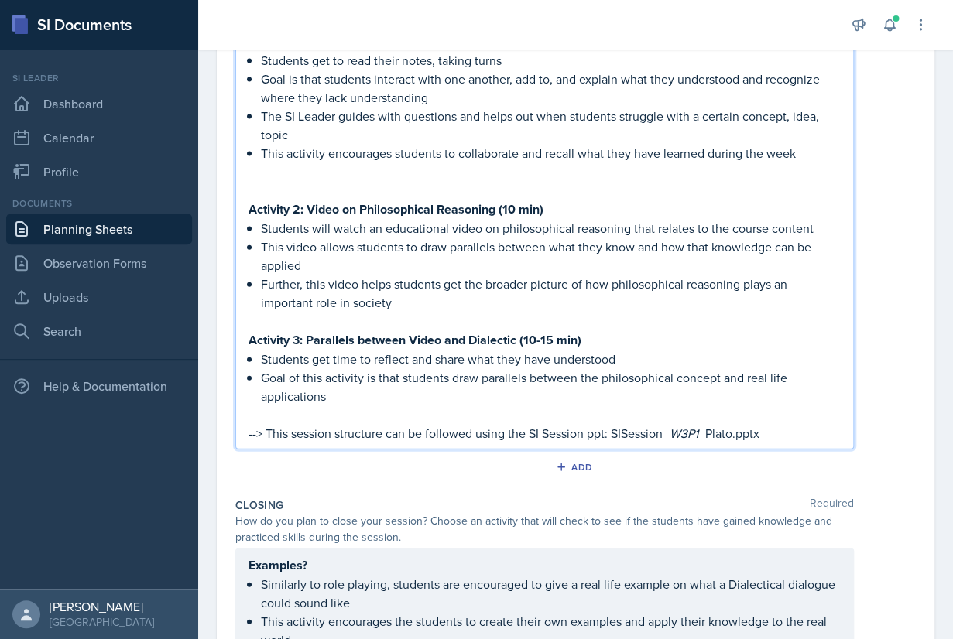
click at [702, 430] on p "--> This session structure can be followed using the SI Session ppt: SISession_…" at bounding box center [544, 432] width 592 height 19
click at [690, 392] on p "Goal of this activity is that students draw parallels between the philosophical…" at bounding box center [551, 386] width 580 height 37
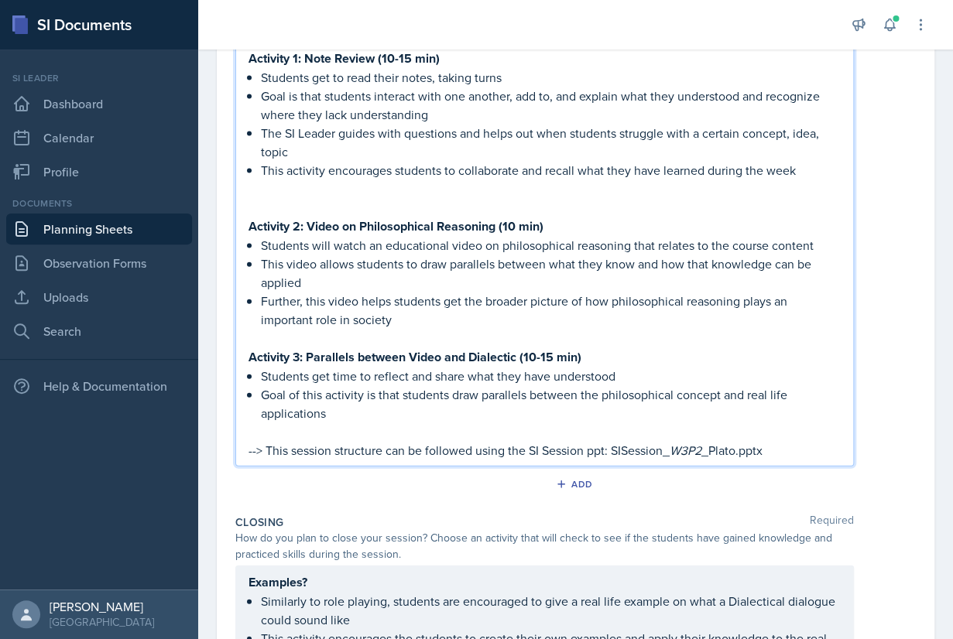
scroll to position [992, 0]
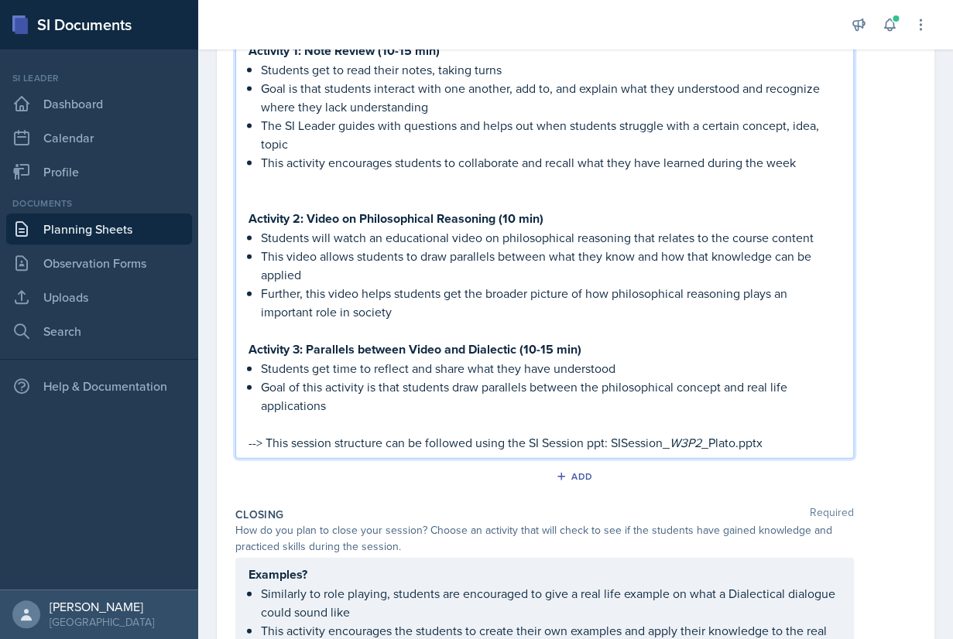
click at [600, 443] on p "--> This session structure can be followed using the SI Session ppt: SISession_…" at bounding box center [544, 442] width 592 height 19
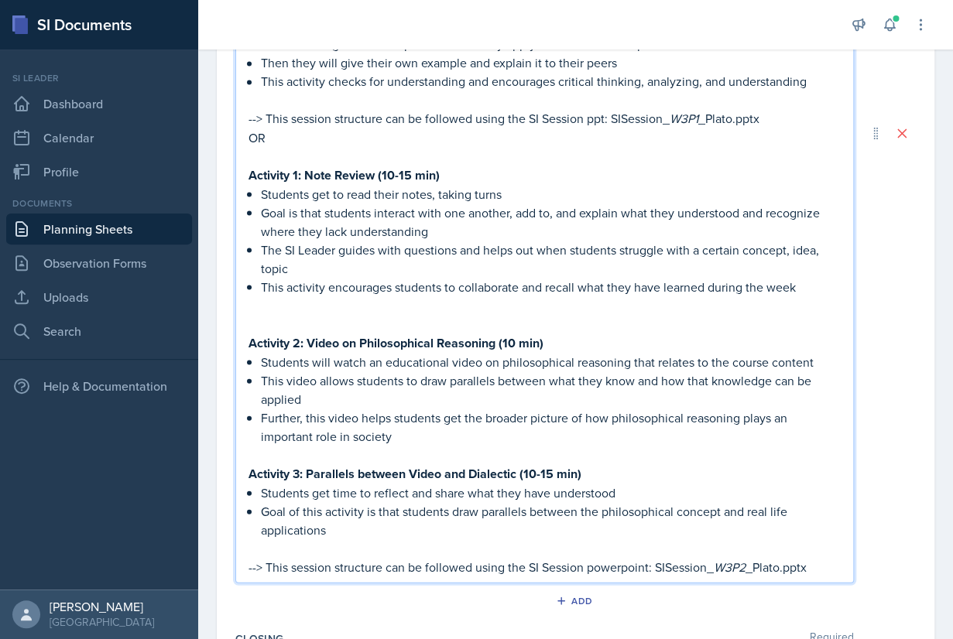
scroll to position [854, 0]
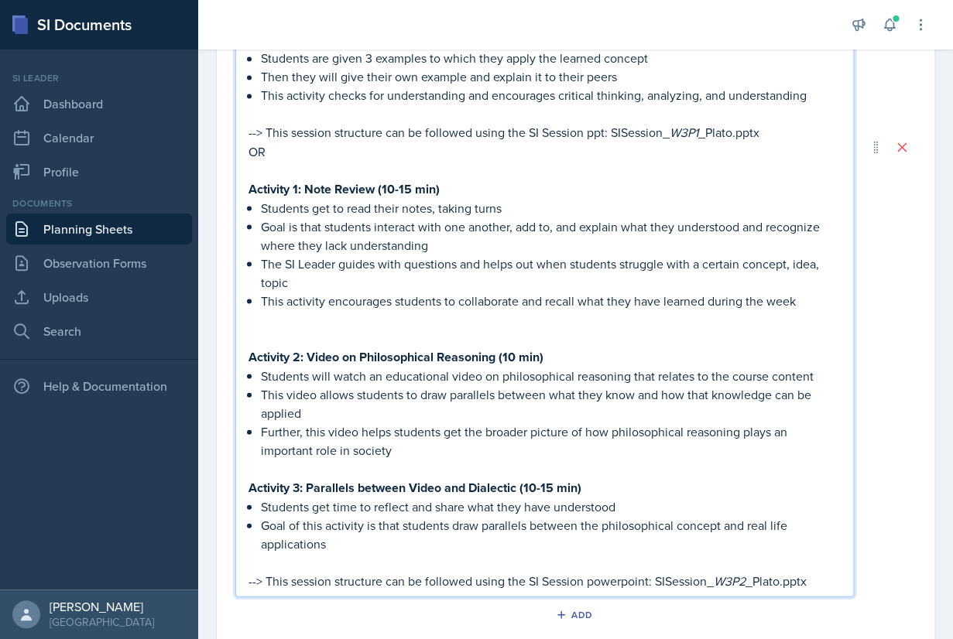
click at [595, 133] on p "--> This session structure can be followed using the SI Session ppt: SISession_…" at bounding box center [544, 132] width 592 height 19
click at [645, 163] on p at bounding box center [544, 169] width 592 height 19
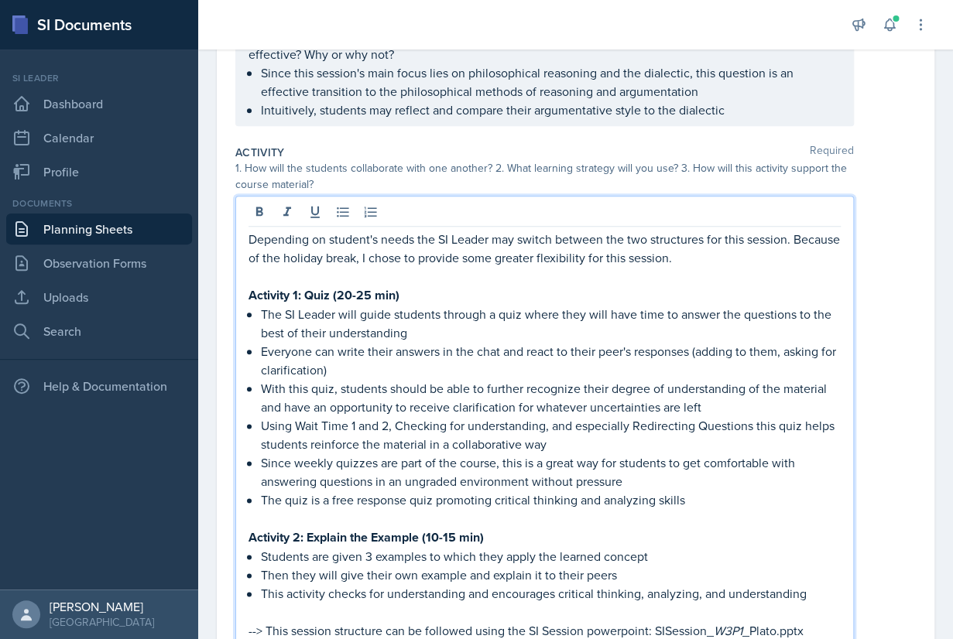
scroll to position [369, 0]
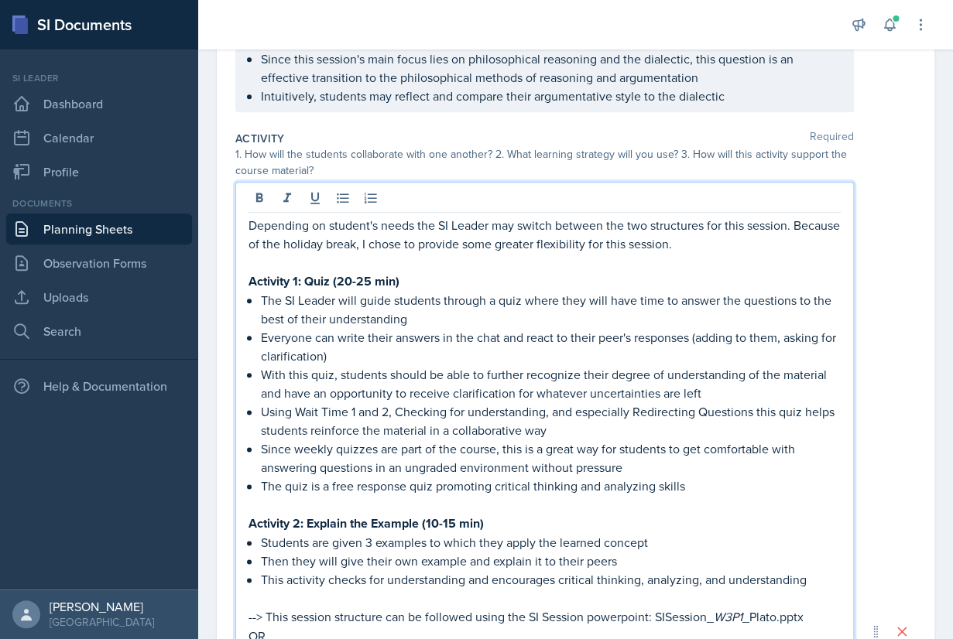
click at [248, 224] on p "Depending on student's needs the SI Leader may switch between the two structure…" at bounding box center [544, 234] width 592 height 37
click at [327, 197] on div at bounding box center [544, 200] width 592 height 26
click at [317, 196] on icon at bounding box center [314, 197] width 15 height 15
click at [341, 256] on p at bounding box center [544, 262] width 592 height 19
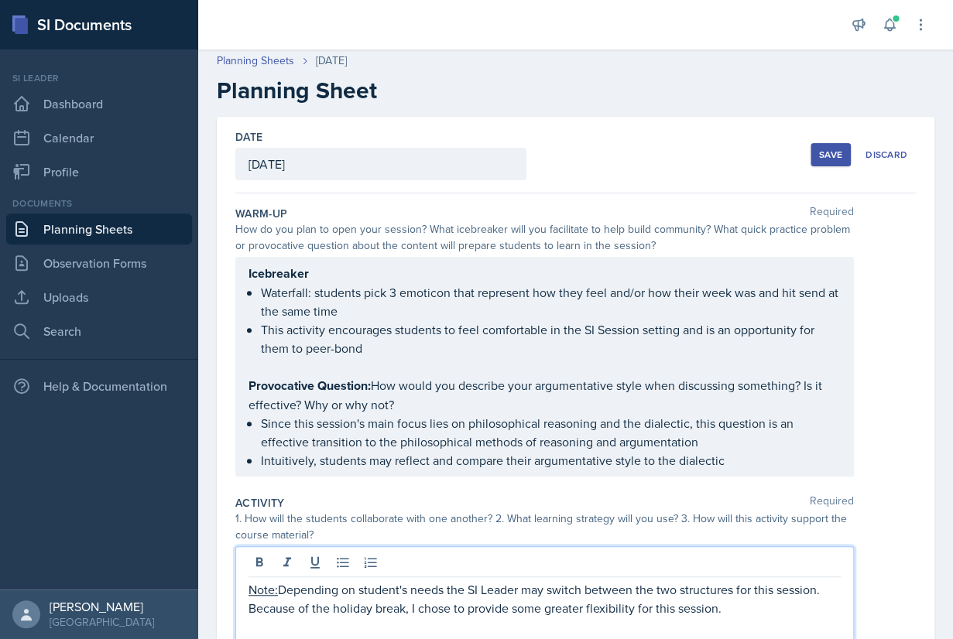
scroll to position [0, 0]
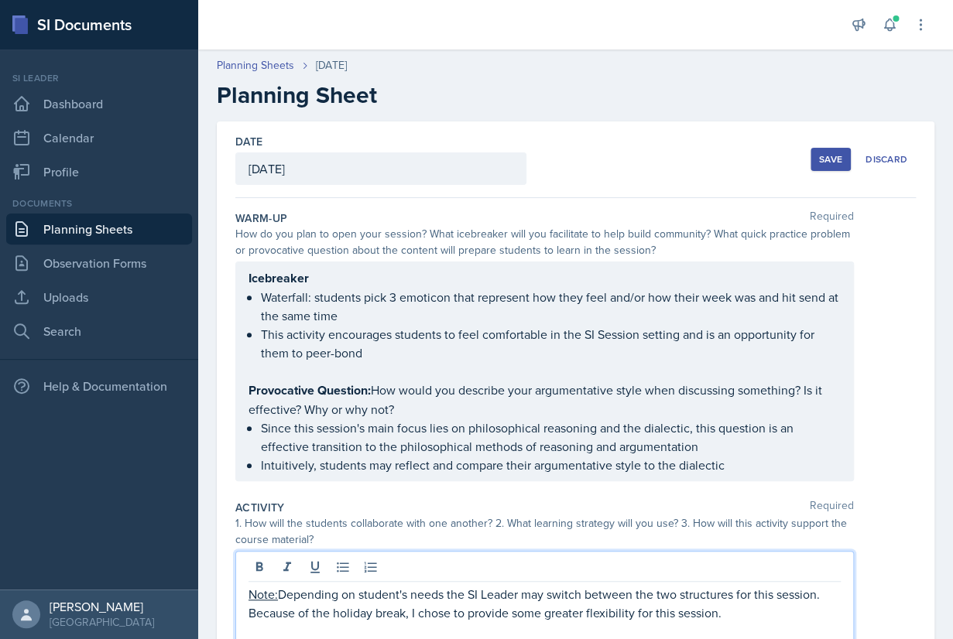
click at [828, 161] on div "Save" at bounding box center [830, 159] width 23 height 12
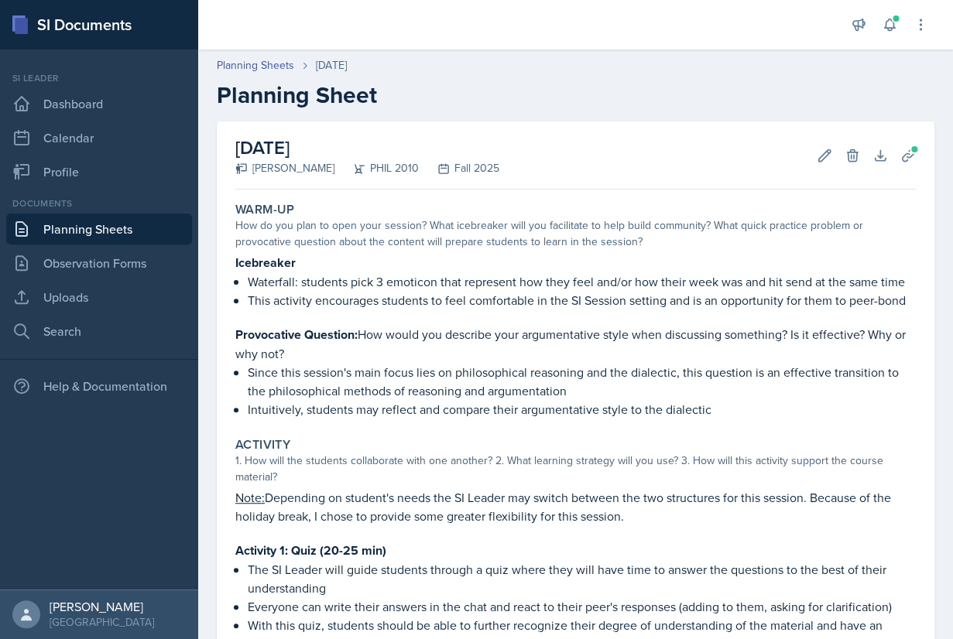
click at [115, 225] on link "Planning Sheets" at bounding box center [99, 229] width 186 height 31
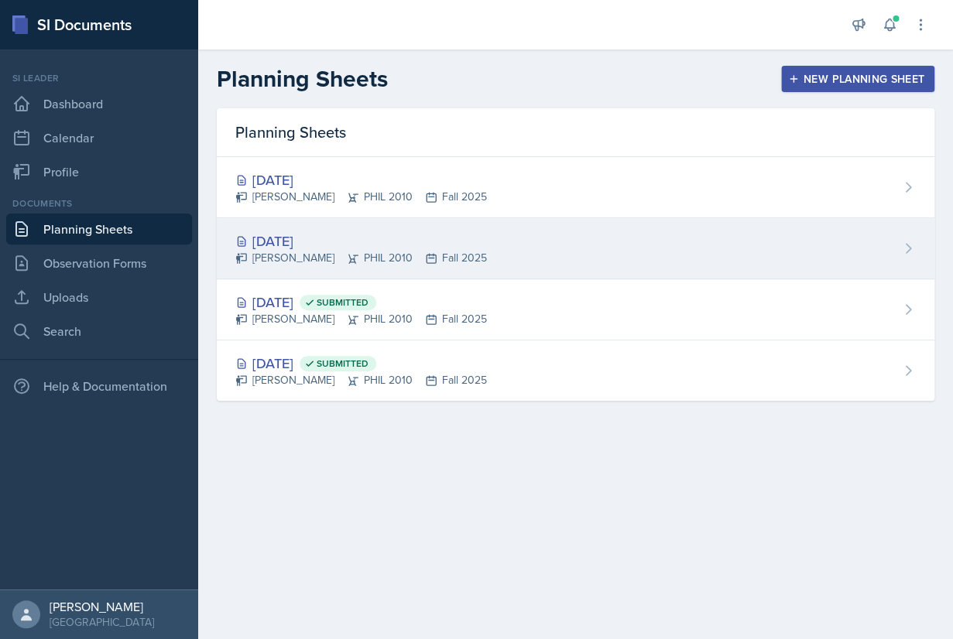
click at [310, 245] on div "[DATE]" at bounding box center [360, 241] width 251 height 21
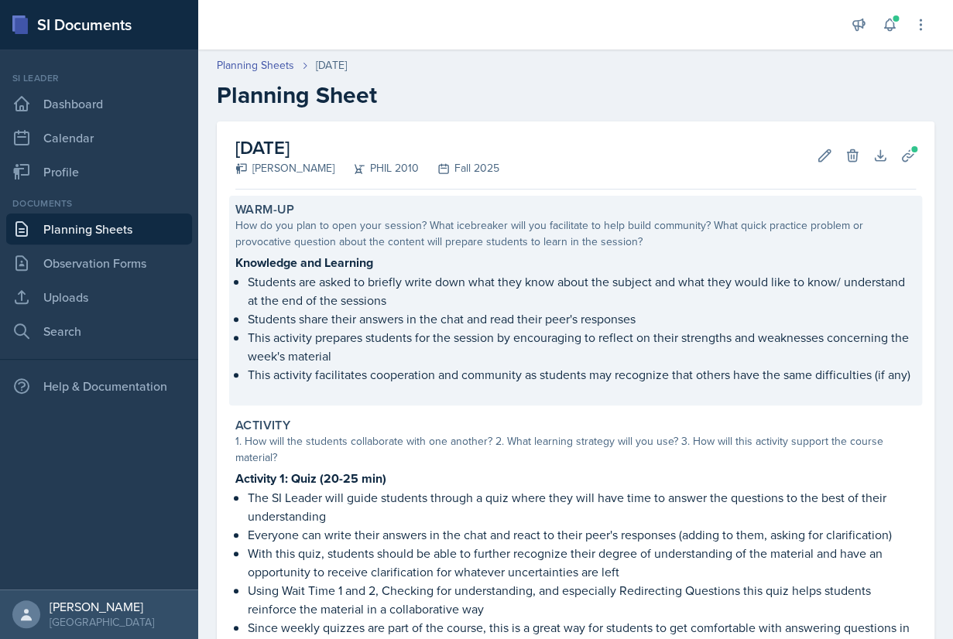
click at [345, 282] on p "Students are asked to briefly write down what they know about the subject and w…" at bounding box center [582, 290] width 668 height 37
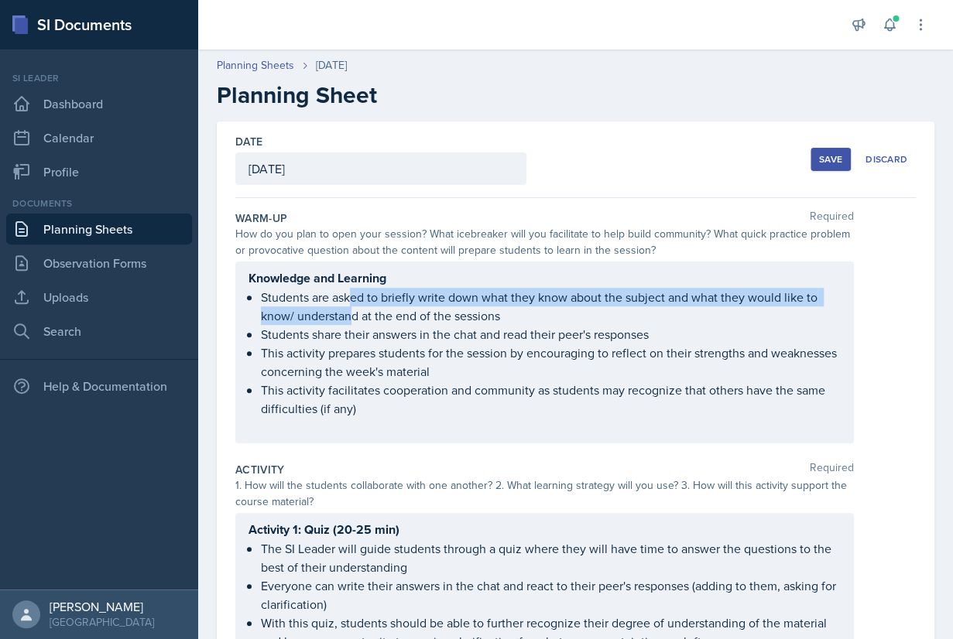
click at [350, 322] on p "Students are asked to briefly write down what they know about the subject and w…" at bounding box center [551, 306] width 580 height 37
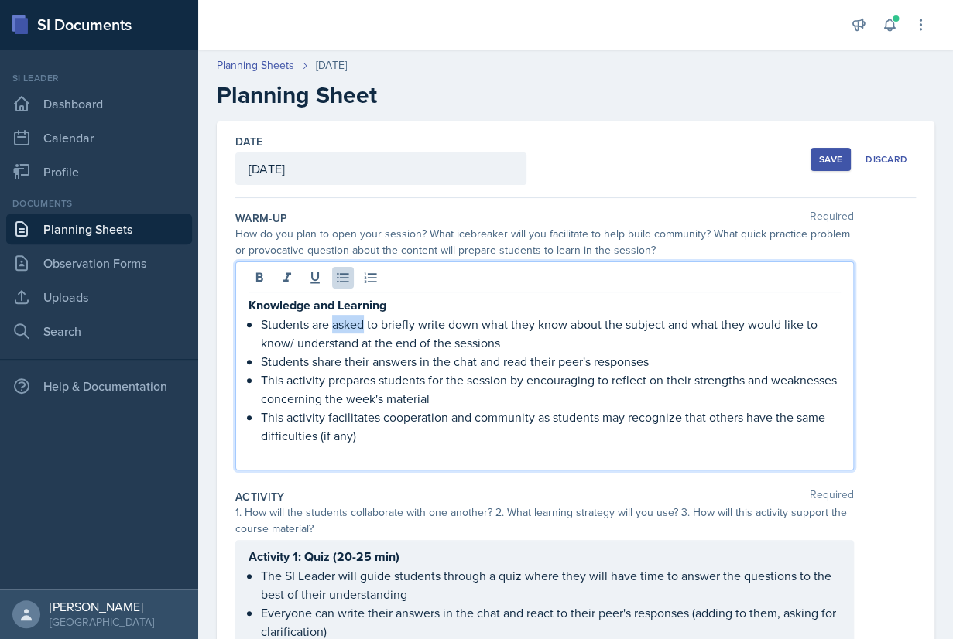
click at [350, 322] on p "Students are asked to briefly write down what they know about the subject and w…" at bounding box center [551, 333] width 580 height 37
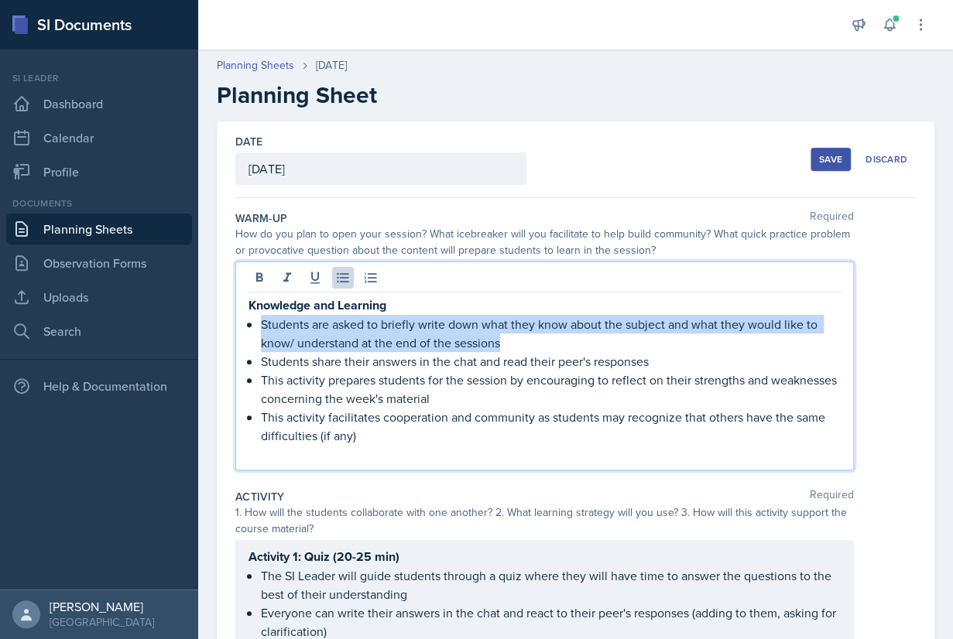
click at [350, 322] on p "Students are asked to briefly write down what they know about the subject and w…" at bounding box center [551, 333] width 580 height 37
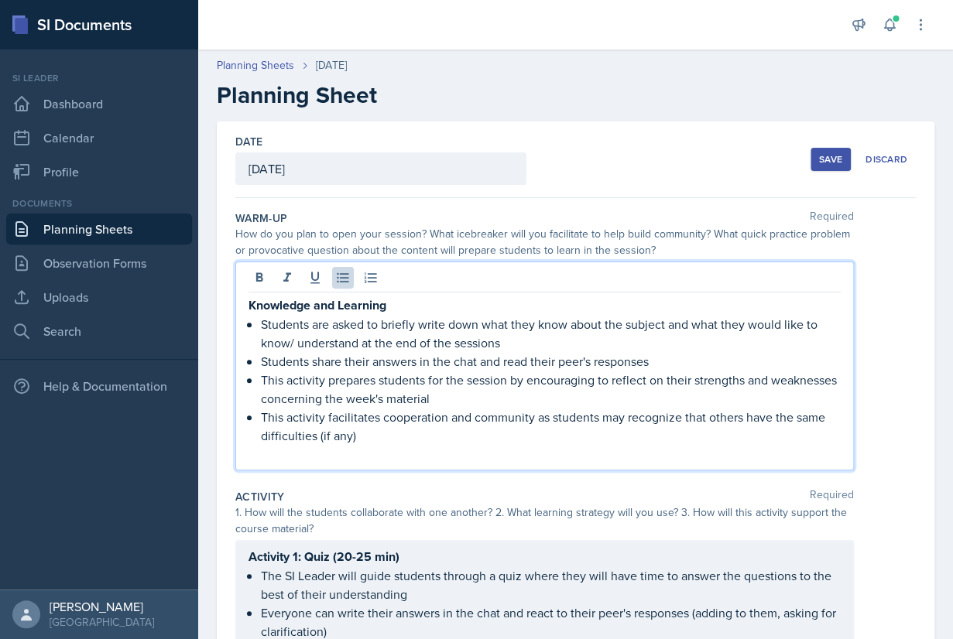
click at [350, 322] on p "Students are asked to briefly write down what they know about the subject and w…" at bounding box center [551, 333] width 580 height 37
click at [367, 439] on p "This activity facilitates cooperation and community as students may recognize t…" at bounding box center [551, 426] width 580 height 37
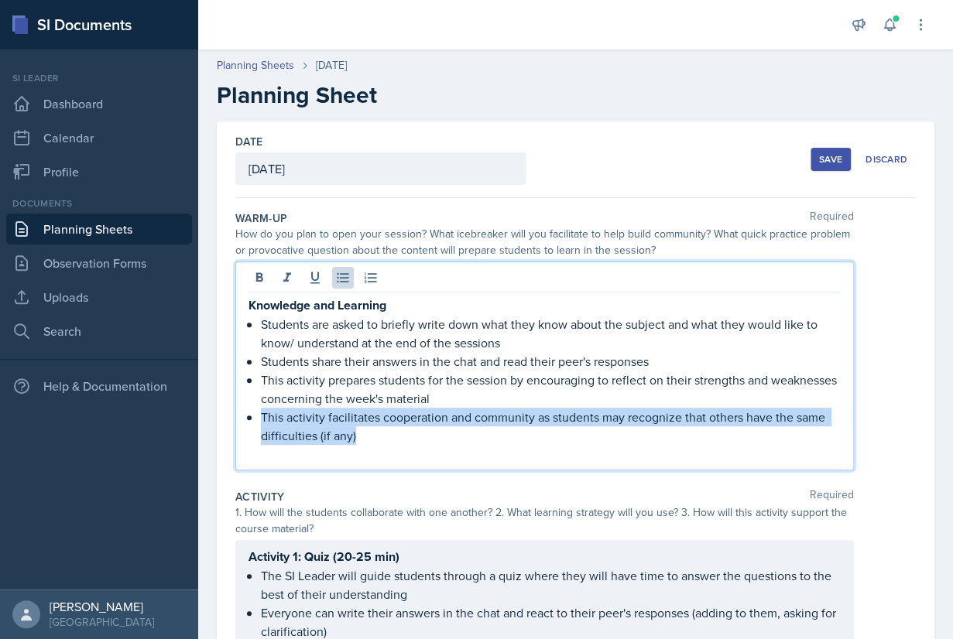
drag, startPoint x: 367, startPoint y: 439, endPoint x: 241, endPoint y: 306, distance: 183.4
click at [241, 306] on div "Knowledge and Learning Students are asked to briefly write down what they know …" at bounding box center [544, 366] width 618 height 209
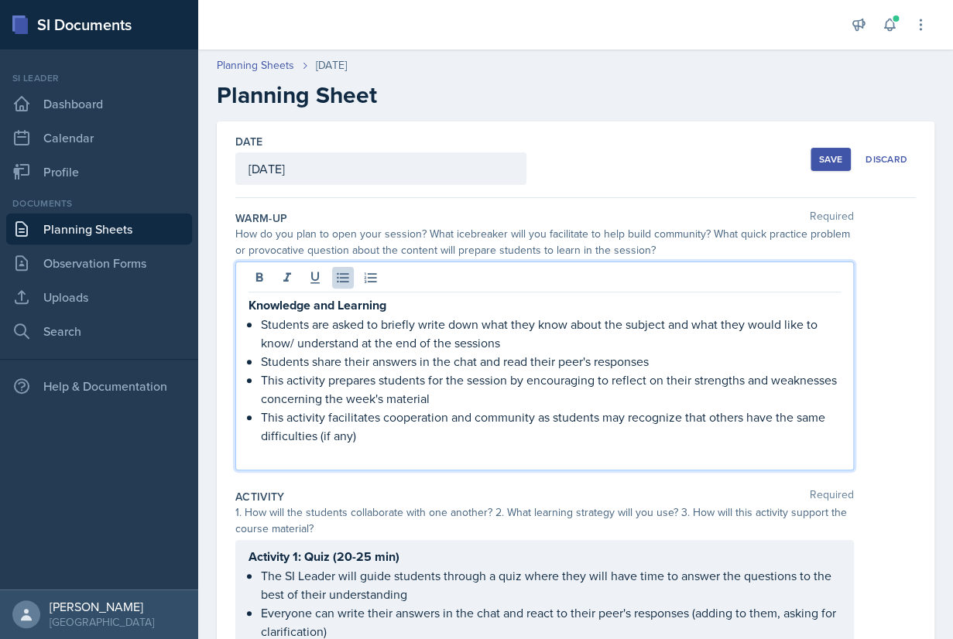
click at [386, 435] on p "This activity facilitates cooperation and community as students may recognize t…" at bounding box center [551, 426] width 580 height 37
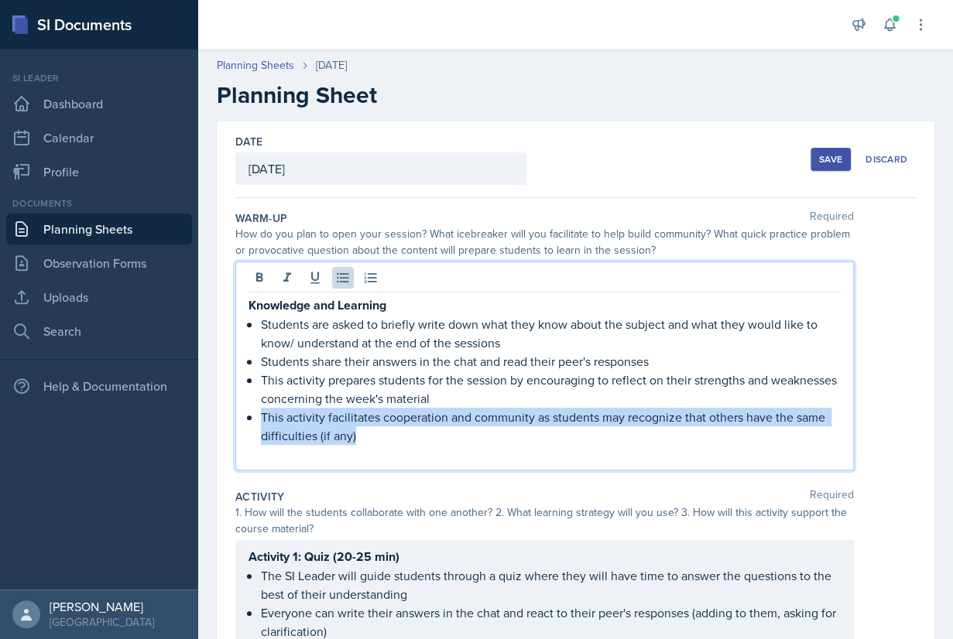
drag, startPoint x: 386, startPoint y: 435, endPoint x: 217, endPoint y: 290, distance: 222.8
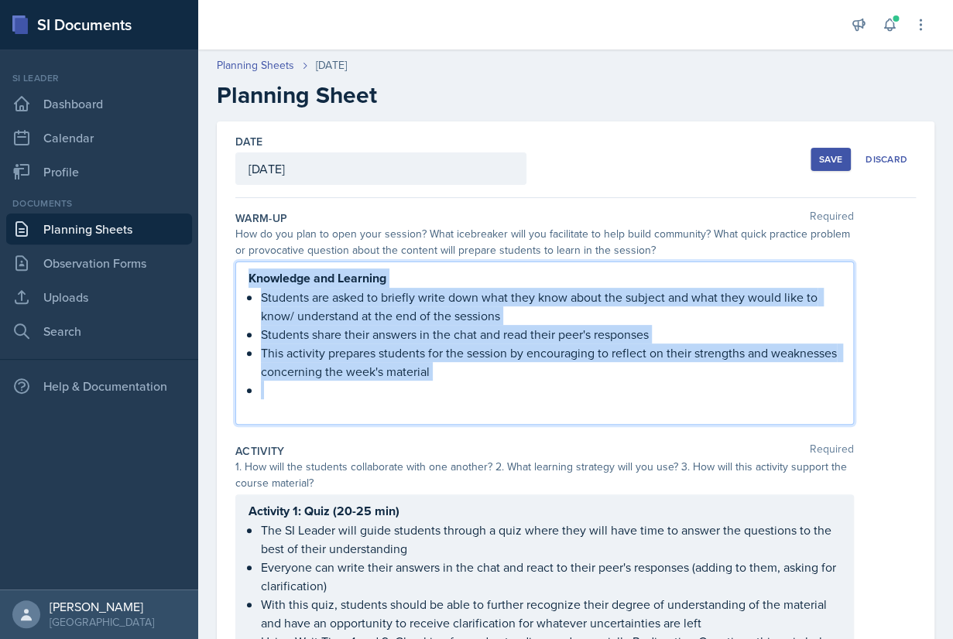
drag, startPoint x: 347, startPoint y: 389, endPoint x: 220, endPoint y: 282, distance: 166.5
click at [235, 282] on div "Knowledge and Learning Students are asked to briefly write down what they know …" at bounding box center [544, 343] width 618 height 163
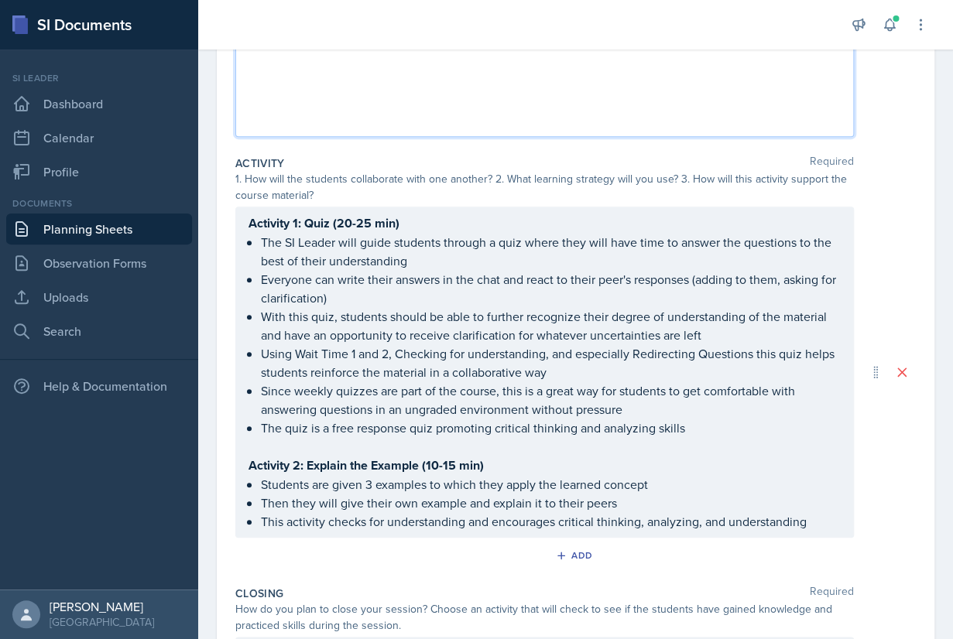
scroll to position [258, 0]
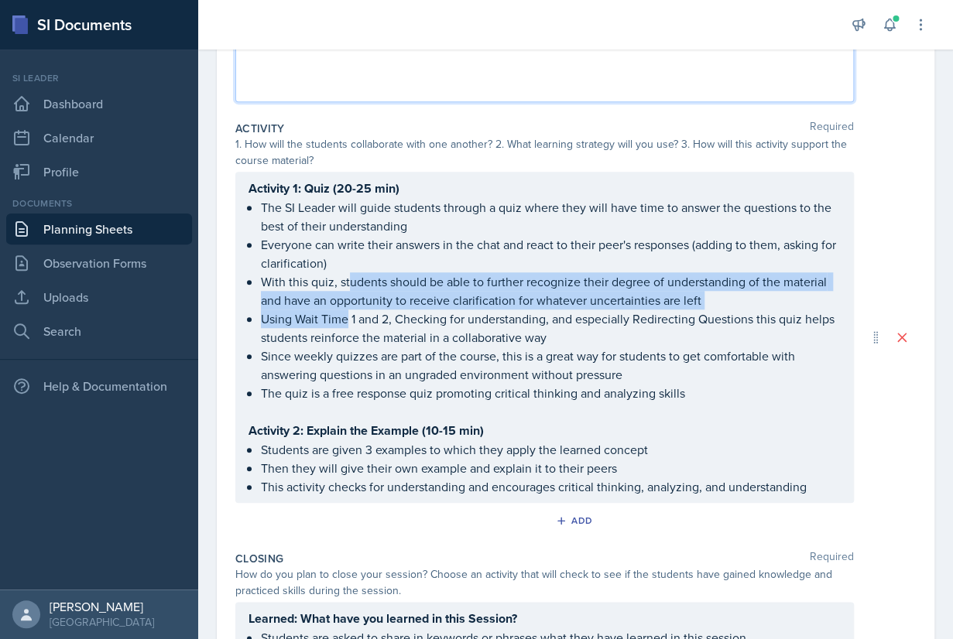
click at [347, 312] on ul "The SI Leader will guide students through a quiz where they will have time to a…" at bounding box center [551, 300] width 580 height 204
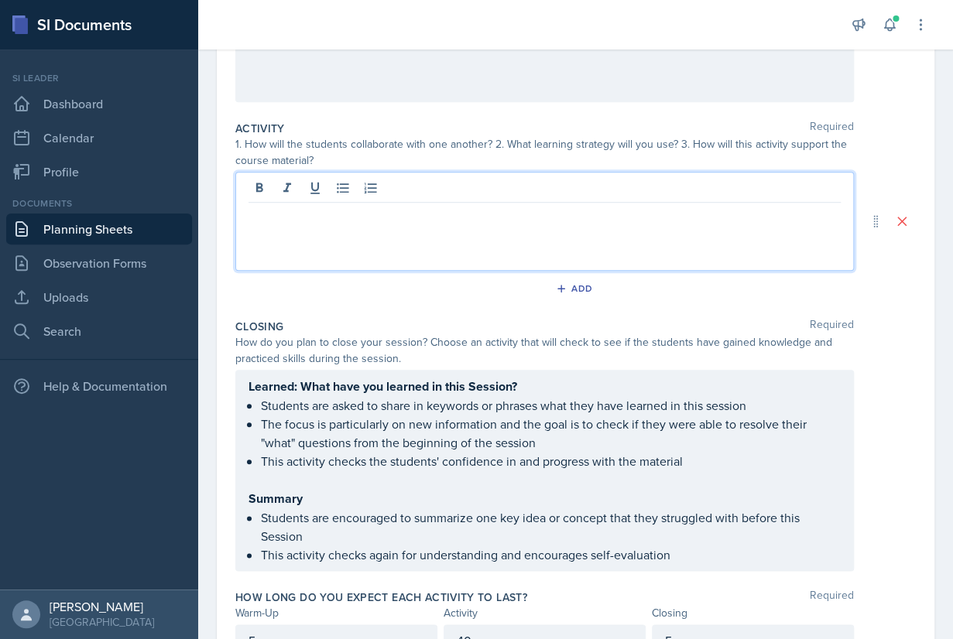
scroll to position [337, 0]
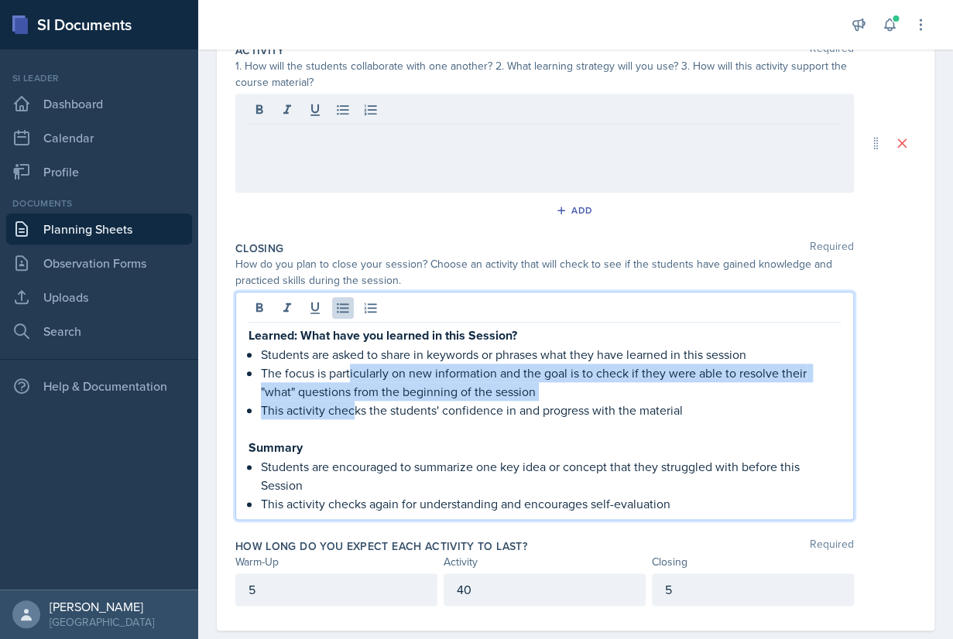
click at [351, 379] on ul "Students are asked to share in keywords or phrases what they have learned in th…" at bounding box center [551, 382] width 580 height 74
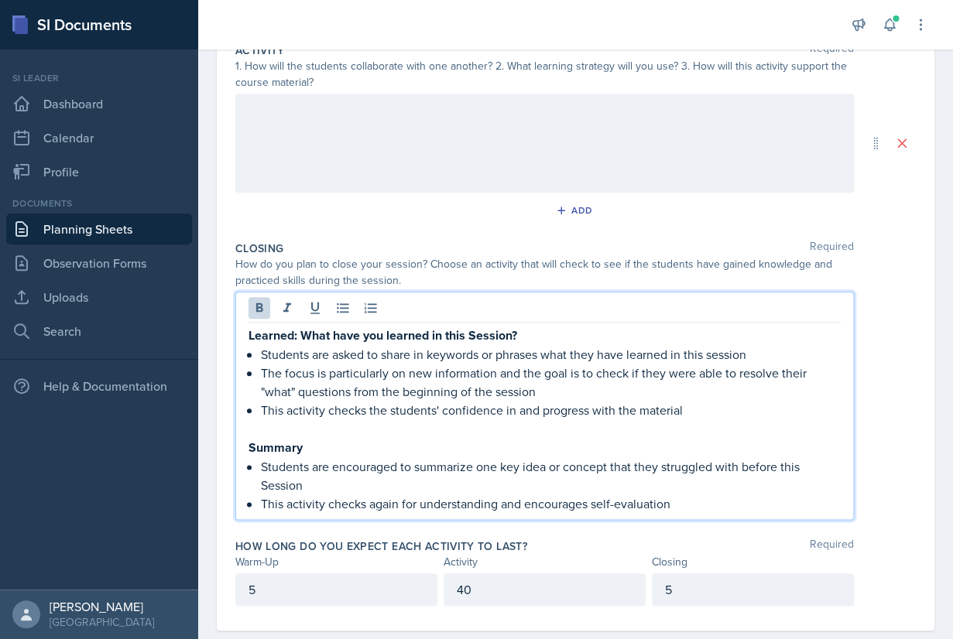
scroll to position [236, 0]
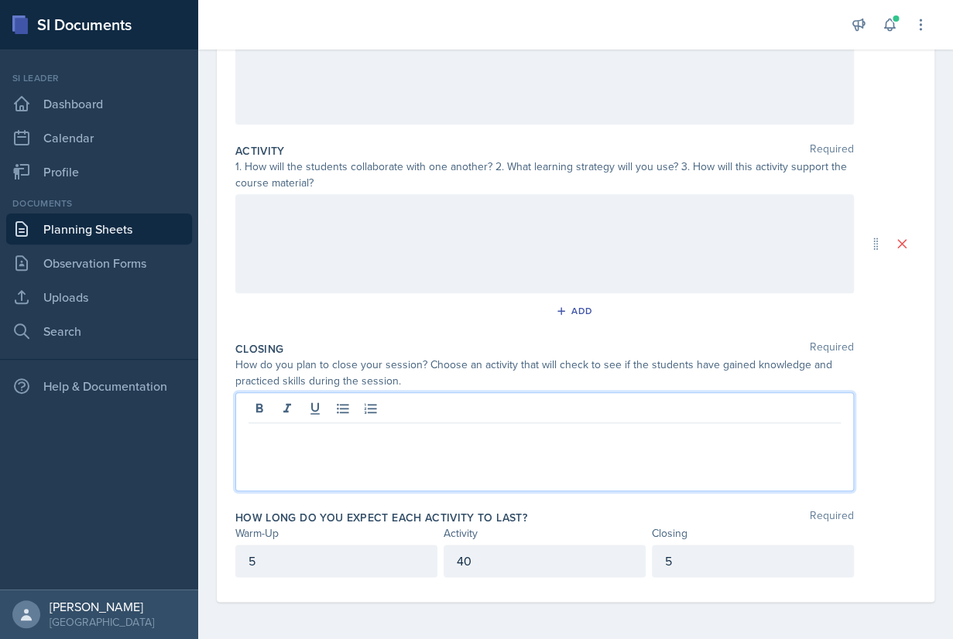
click at [283, 563] on div "5" at bounding box center [336, 561] width 202 height 33
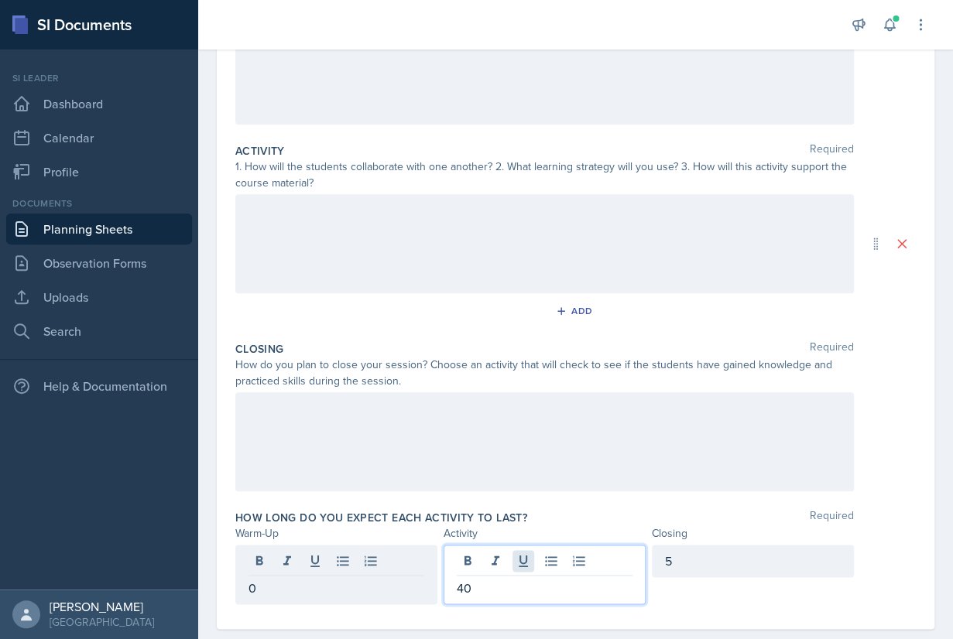
click at [522, 562] on div "40" at bounding box center [544, 575] width 202 height 60
click at [743, 562] on div "5" at bounding box center [753, 561] width 202 height 33
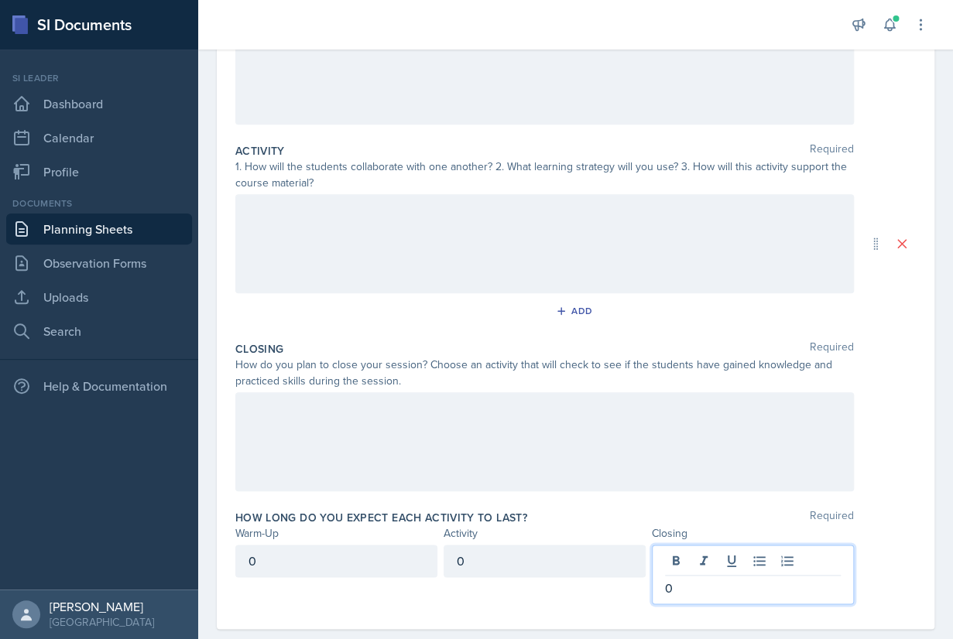
click at [741, 327] on div "Add" at bounding box center [575, 313] width 680 height 29
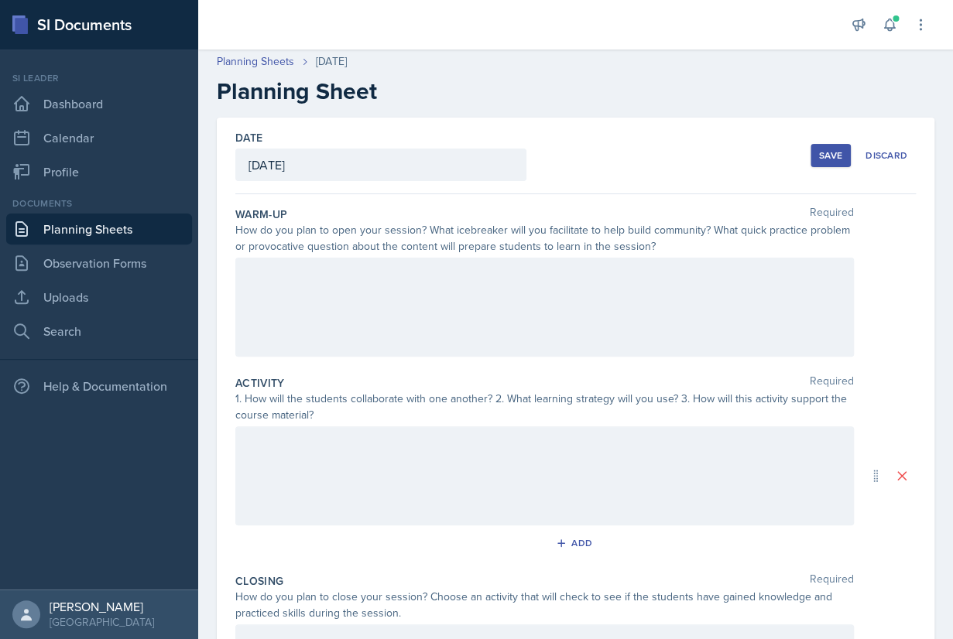
scroll to position [0, 0]
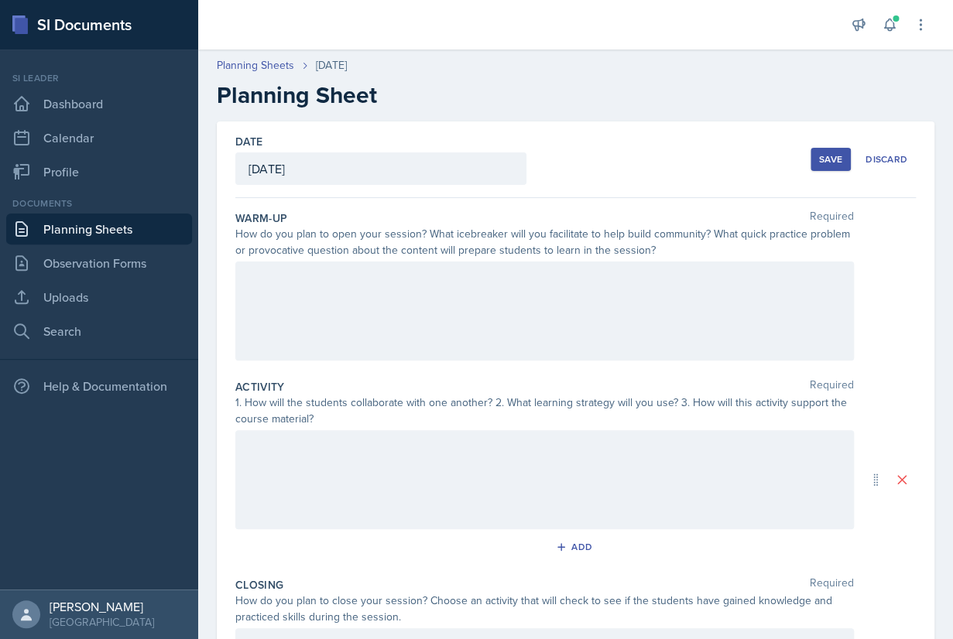
click at [370, 296] on div at bounding box center [544, 311] width 618 height 99
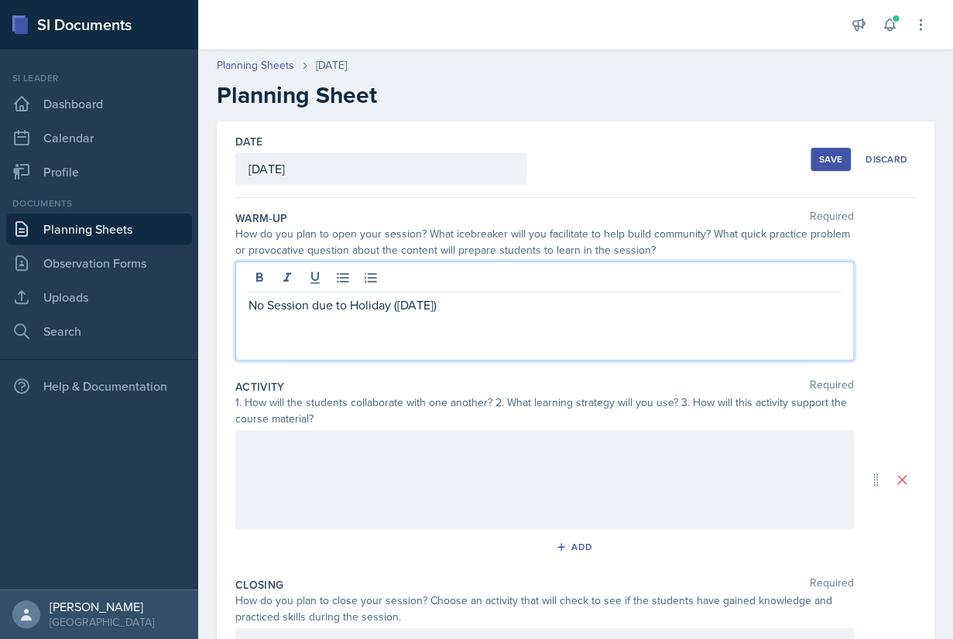
drag, startPoint x: 489, startPoint y: 304, endPoint x: 188, endPoint y: 304, distance: 301.0
click at [235, 304] on div "No Session due to Holiday ([DATE])" at bounding box center [544, 311] width 618 height 99
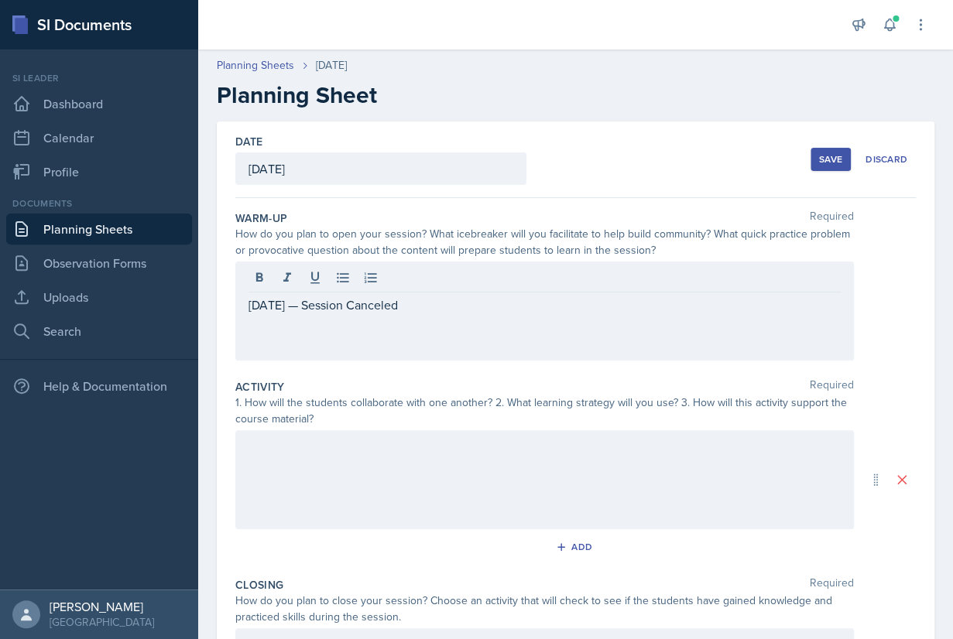
click at [409, 388] on div "Activity Required" at bounding box center [575, 386] width 680 height 15
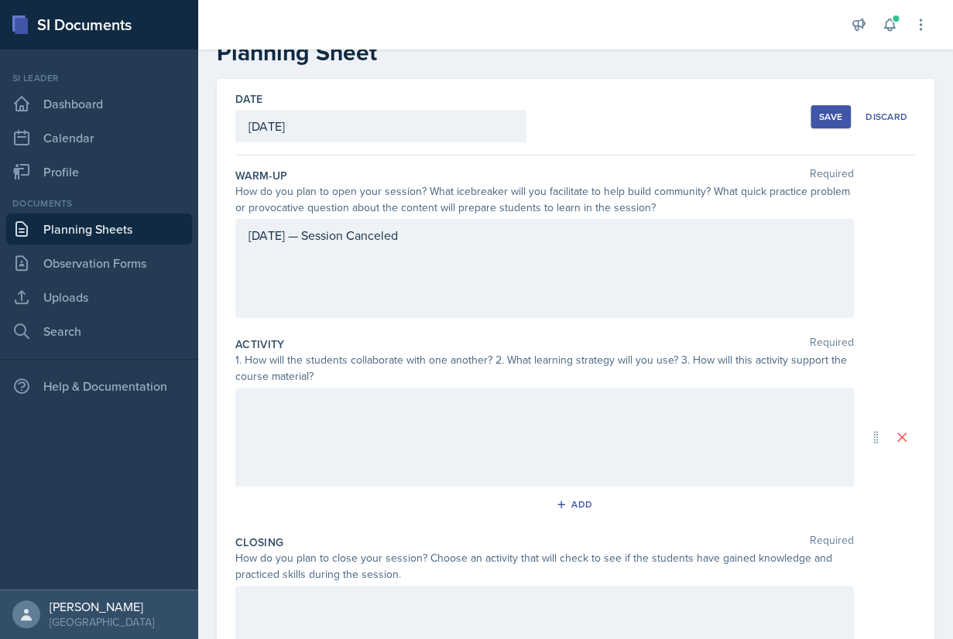
scroll to position [62, 0]
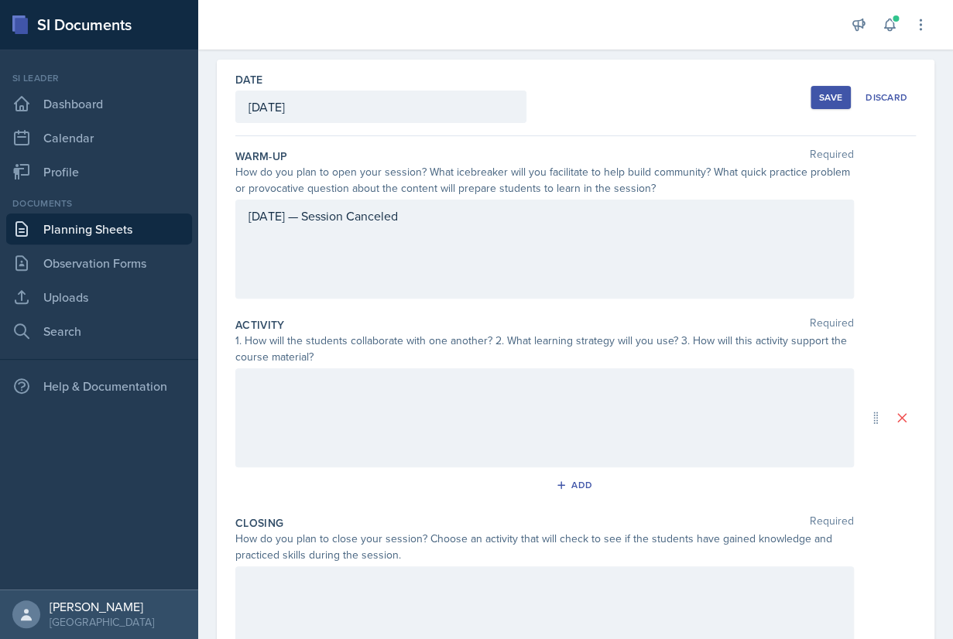
click at [823, 101] on div "Save" at bounding box center [830, 97] width 23 height 12
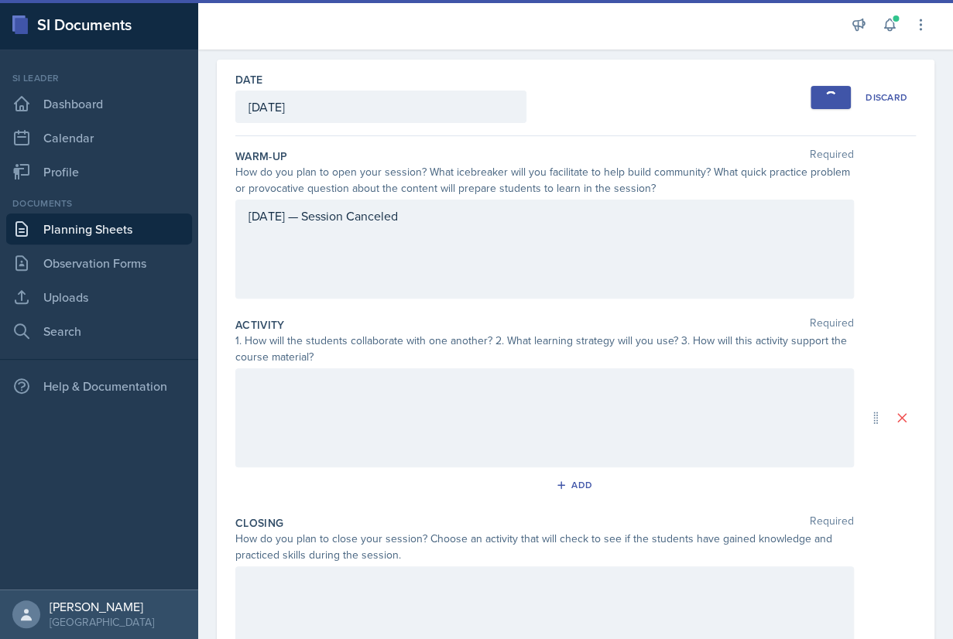
scroll to position [0, 0]
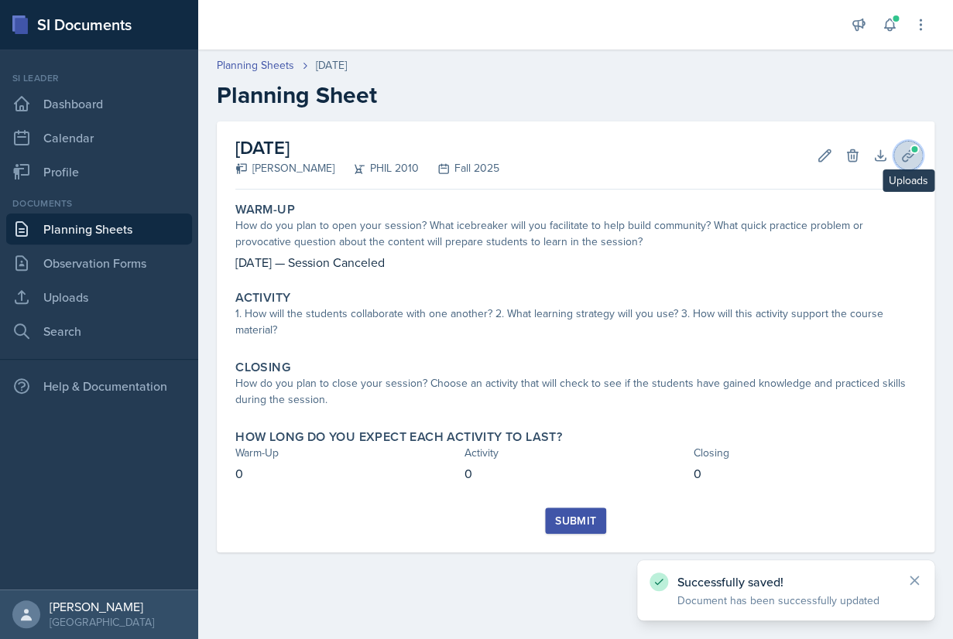
click at [899, 158] on button "Uploads" at bounding box center [908, 156] width 28 height 28
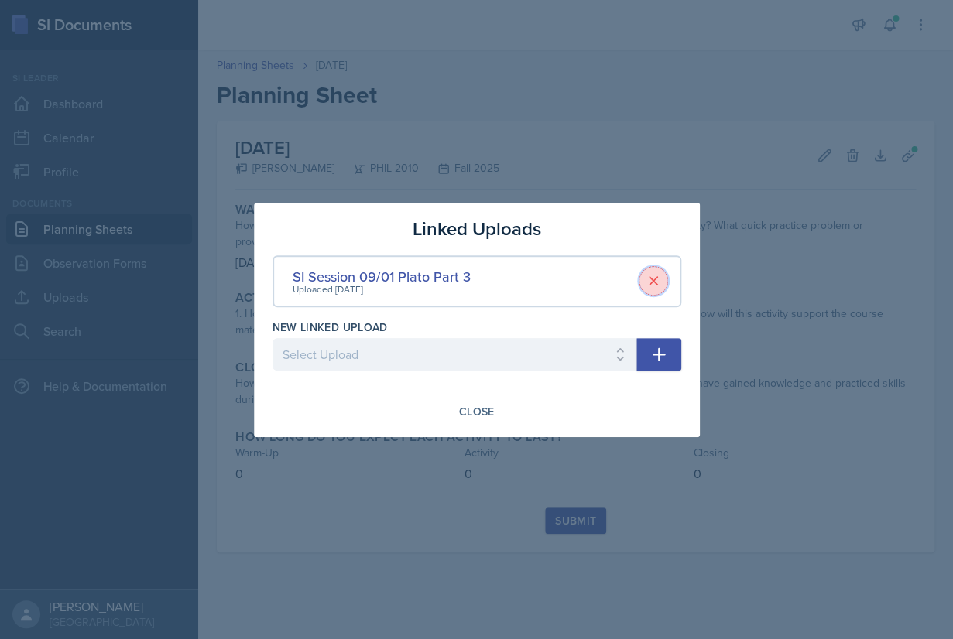
click at [651, 281] on icon at bounding box center [652, 280] width 15 height 15
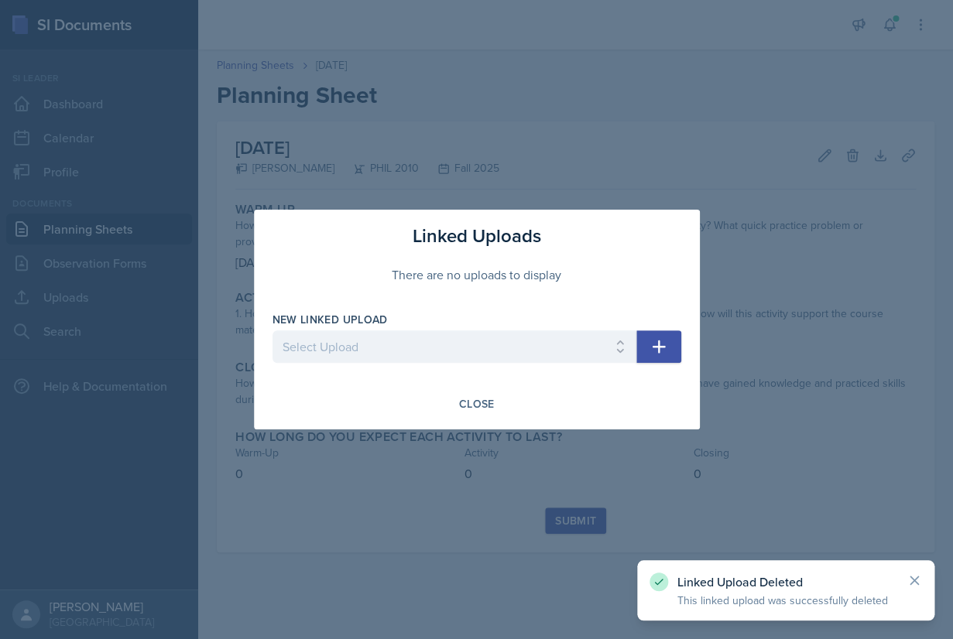
click at [731, 121] on div at bounding box center [476, 319] width 953 height 639
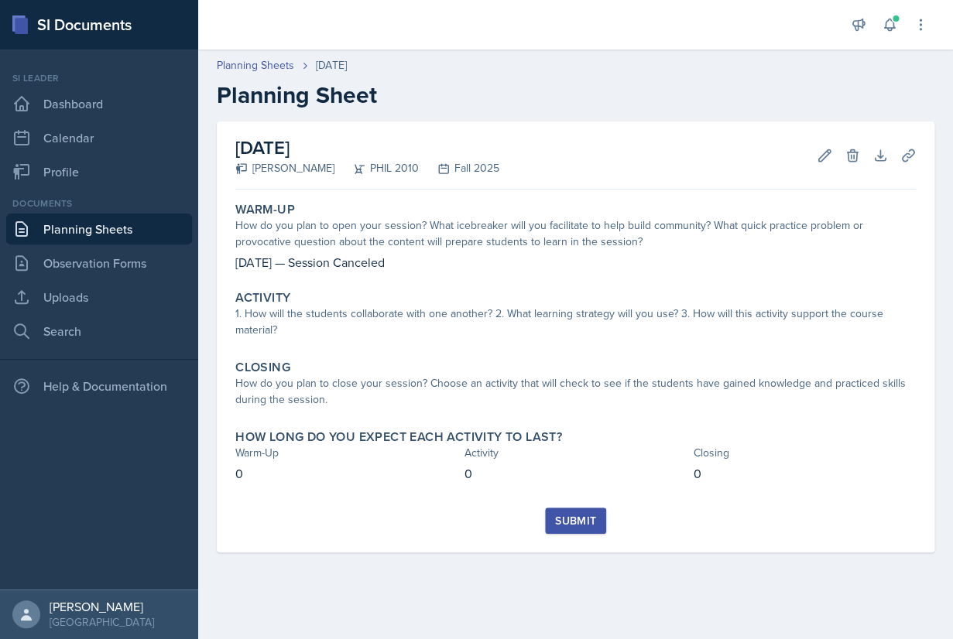
click at [109, 228] on link "Planning Sheets" at bounding box center [99, 229] width 186 height 31
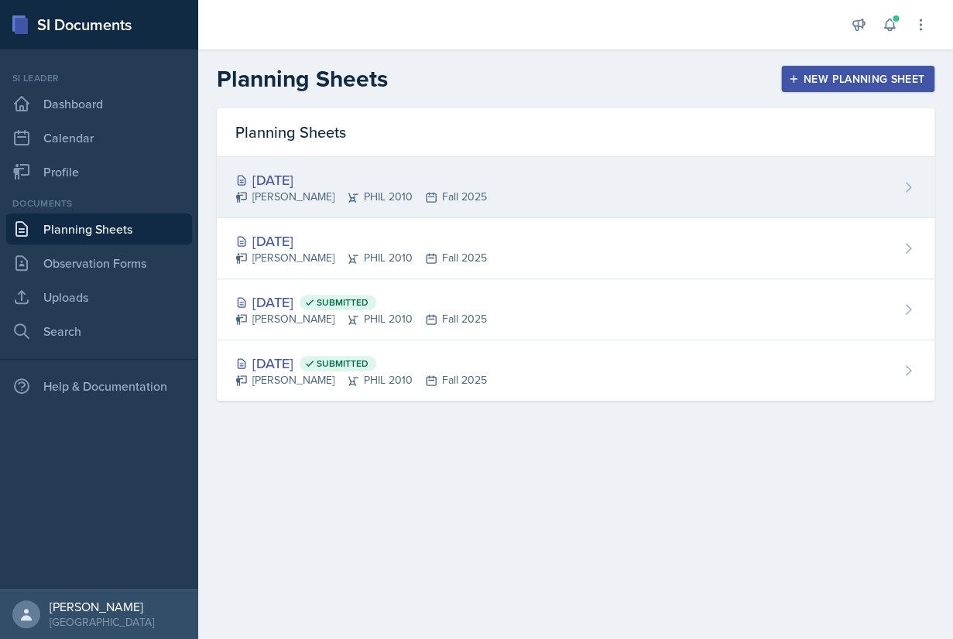
click at [314, 187] on div "[DATE]" at bounding box center [360, 179] width 251 height 21
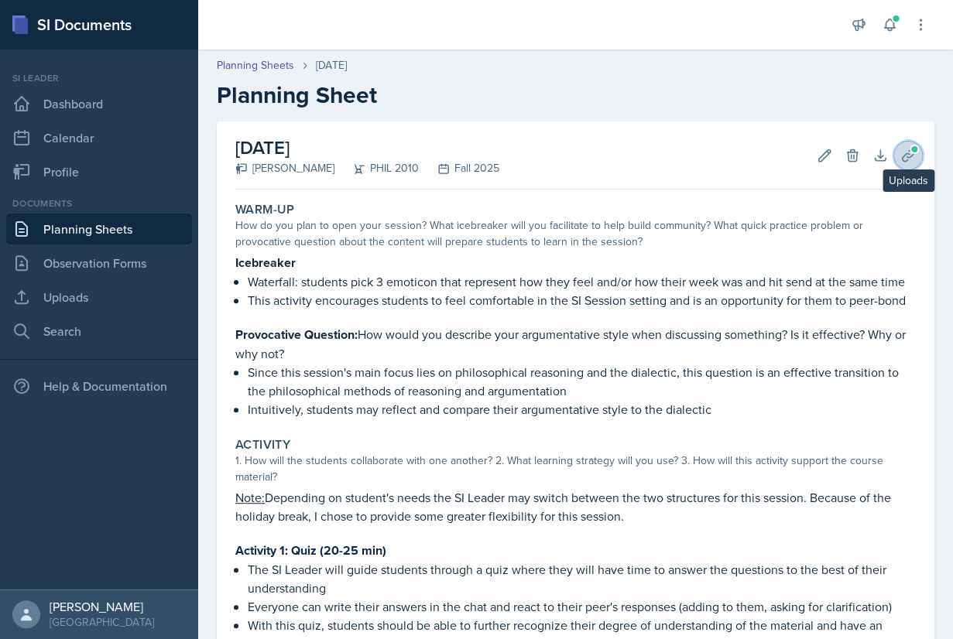
click at [907, 150] on icon at bounding box center [907, 155] width 15 height 15
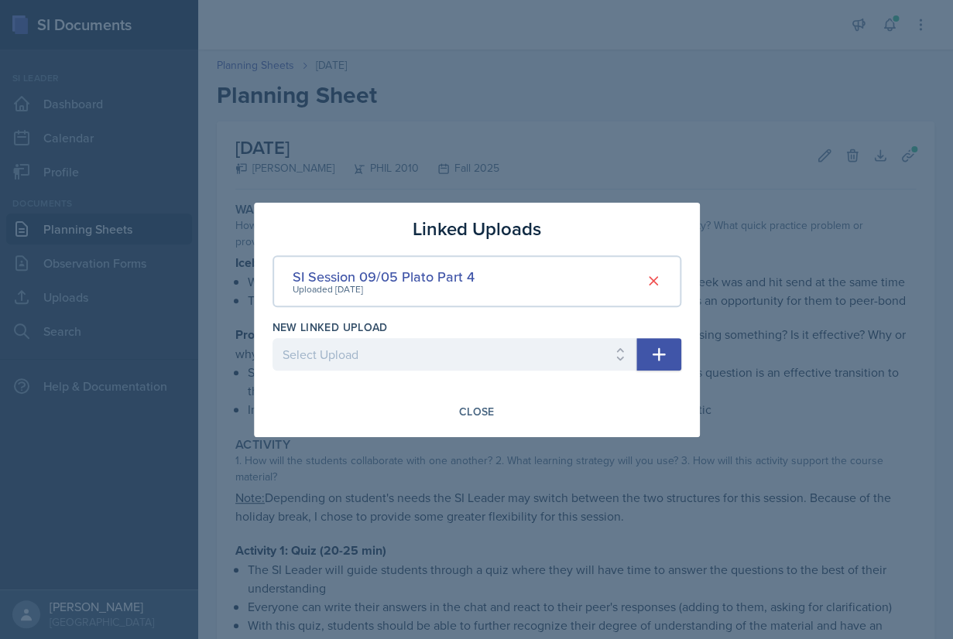
click at [655, 359] on icon "button" at bounding box center [658, 354] width 19 height 19
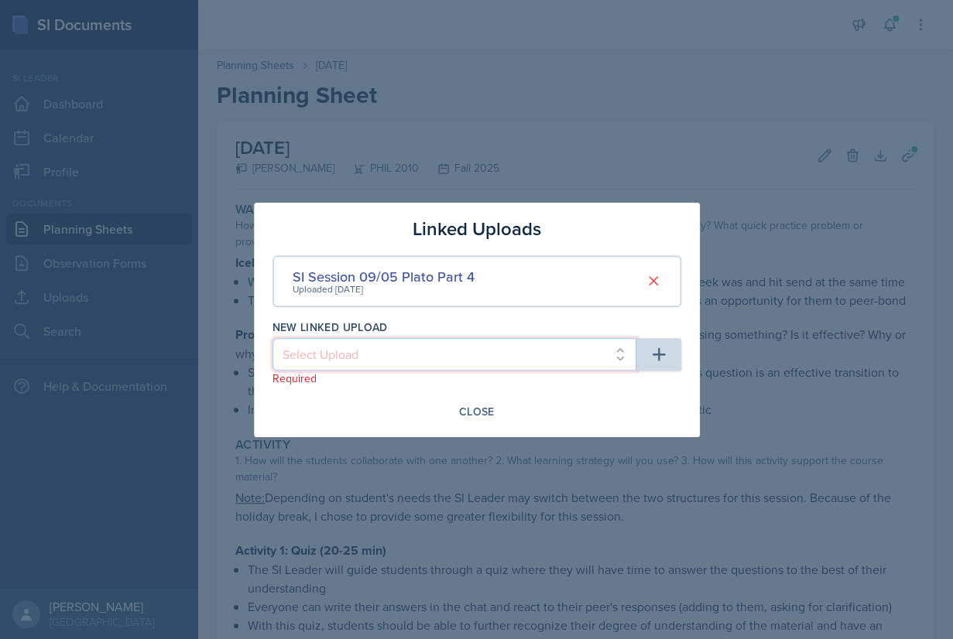
select select "b59360fb-a62c-448a-9a59-e13ba5c3ef4a"
click option "SI Session 09/01 Plato Part 3" at bounding box center [0, 0] width 0 height 0
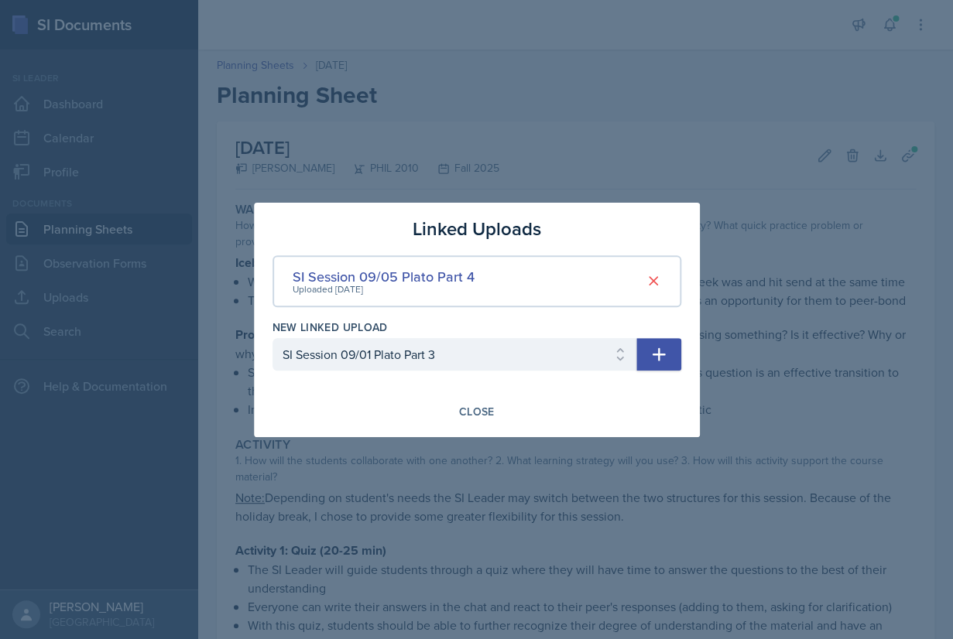
click at [669, 352] on button "button" at bounding box center [658, 354] width 45 height 33
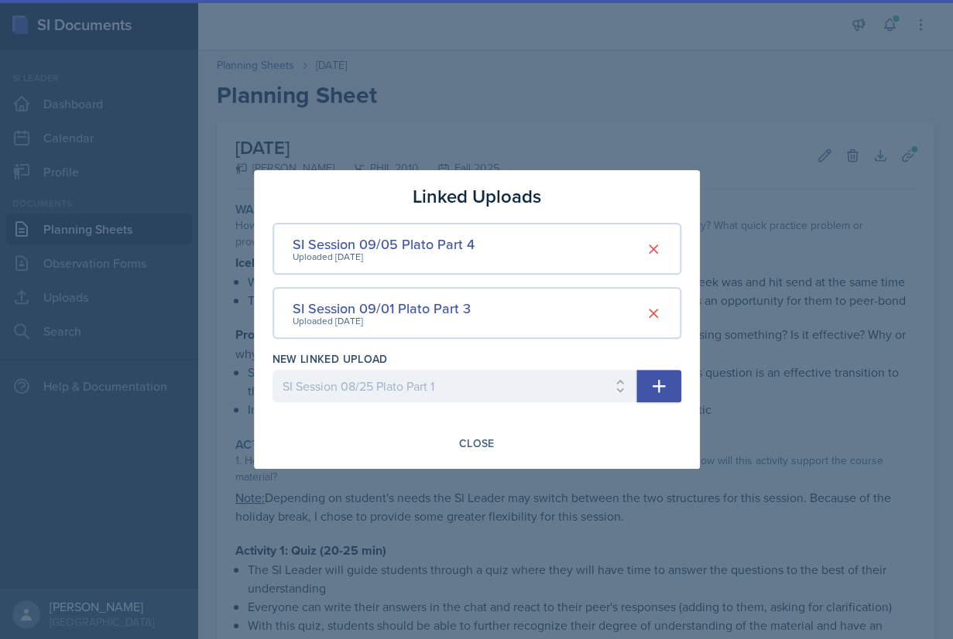
select select
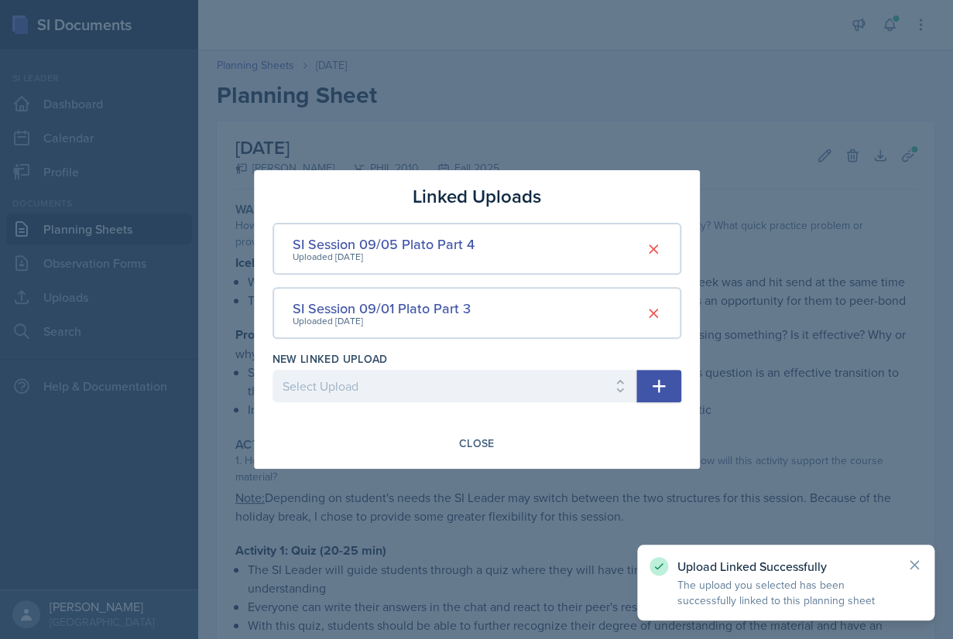
click at [649, 108] on div at bounding box center [476, 319] width 953 height 639
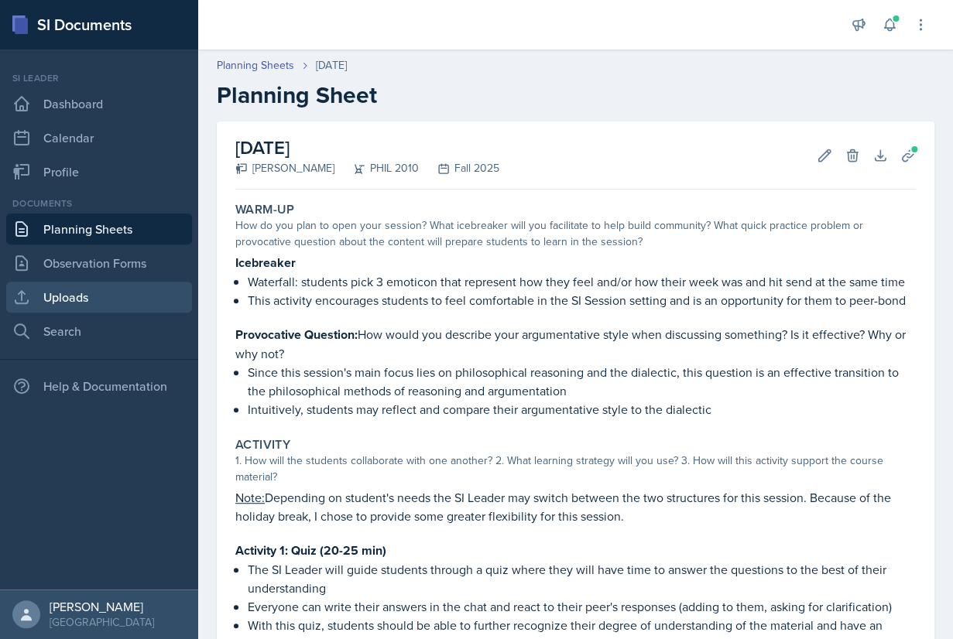
click at [82, 296] on link "Uploads" at bounding box center [99, 297] width 186 height 31
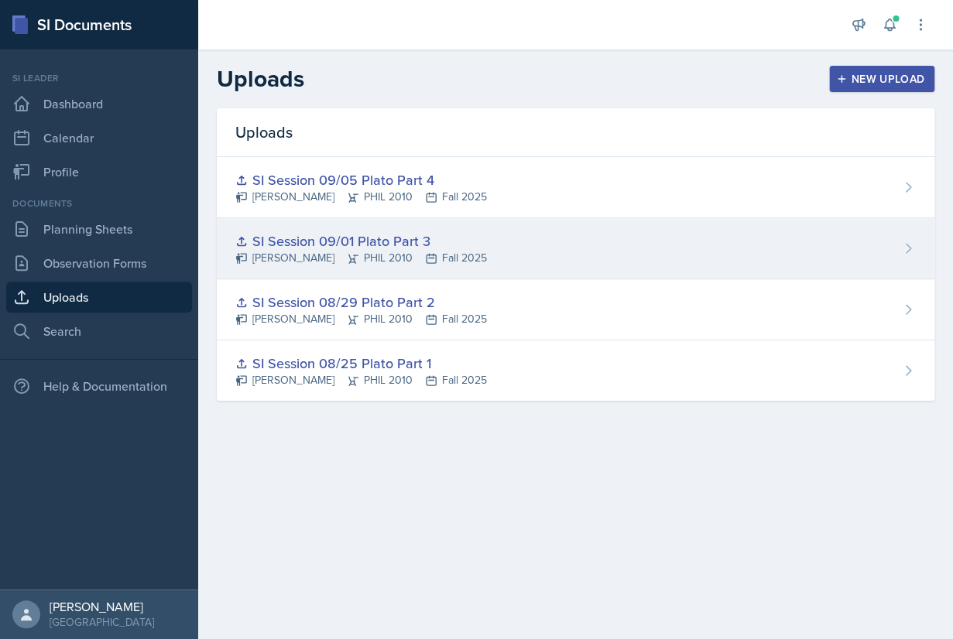
click at [477, 247] on div "SI Session 09/01 Plato Part 3 [PERSON_NAME] PHIL 2010 Fall 2025" at bounding box center [575, 248] width 717 height 61
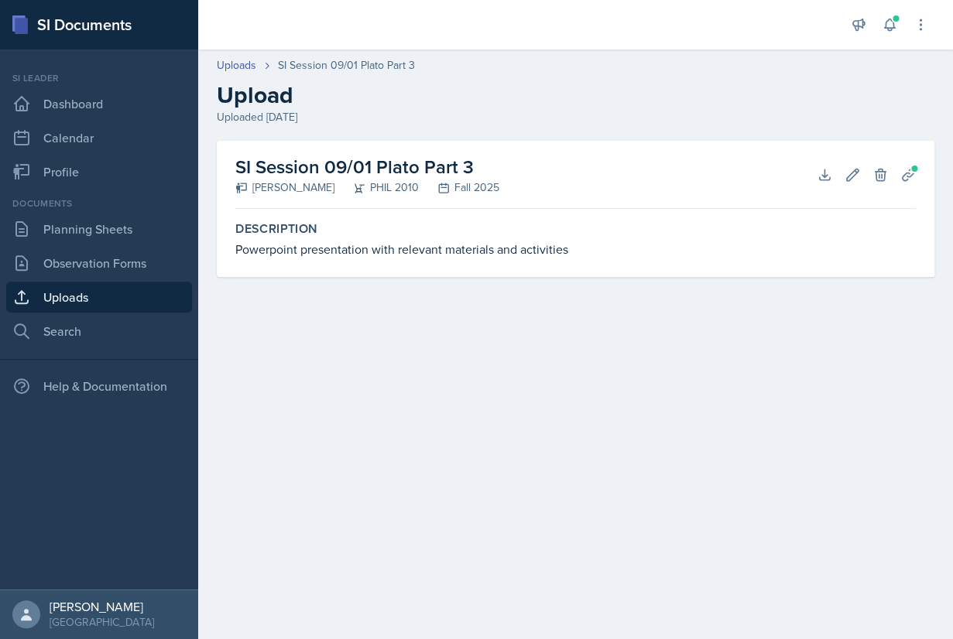
click at [447, 167] on h2 "SI Session 09/01 Plato Part 3" at bounding box center [367, 167] width 264 height 28
click at [850, 172] on icon at bounding box center [851, 174] width 15 height 15
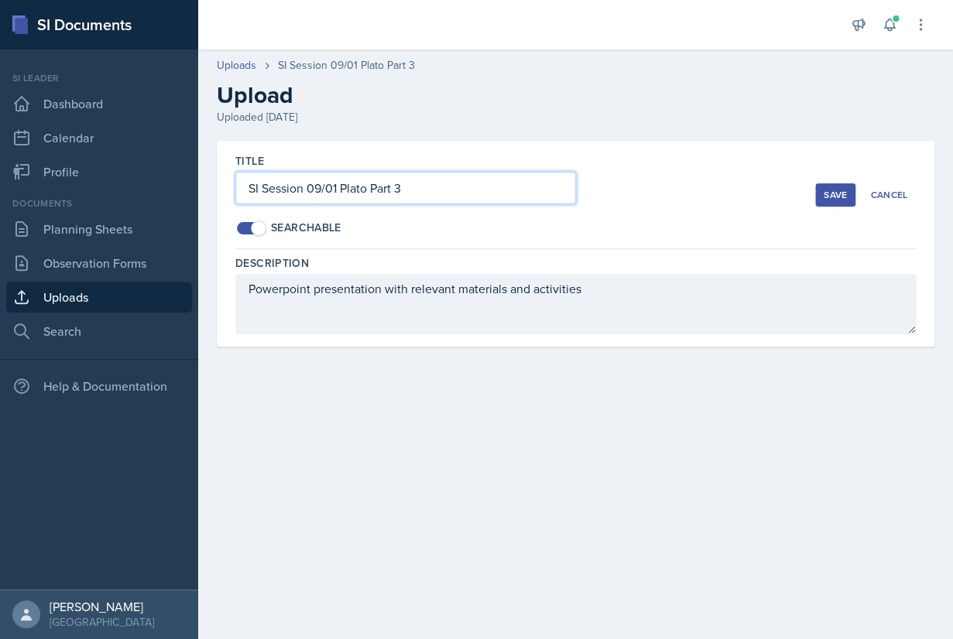
click at [337, 193] on input "SI Session 09/01 Plato Part 3" at bounding box center [405, 188] width 340 height 33
type input "SI Session 09/05 Plato Part 3"
click at [467, 240] on div "Title SI Session 09/05 Plato Part 3 Searchable Save Cancel" at bounding box center [575, 195] width 680 height 108
click at [829, 196] on div "Save" at bounding box center [834, 195] width 23 height 12
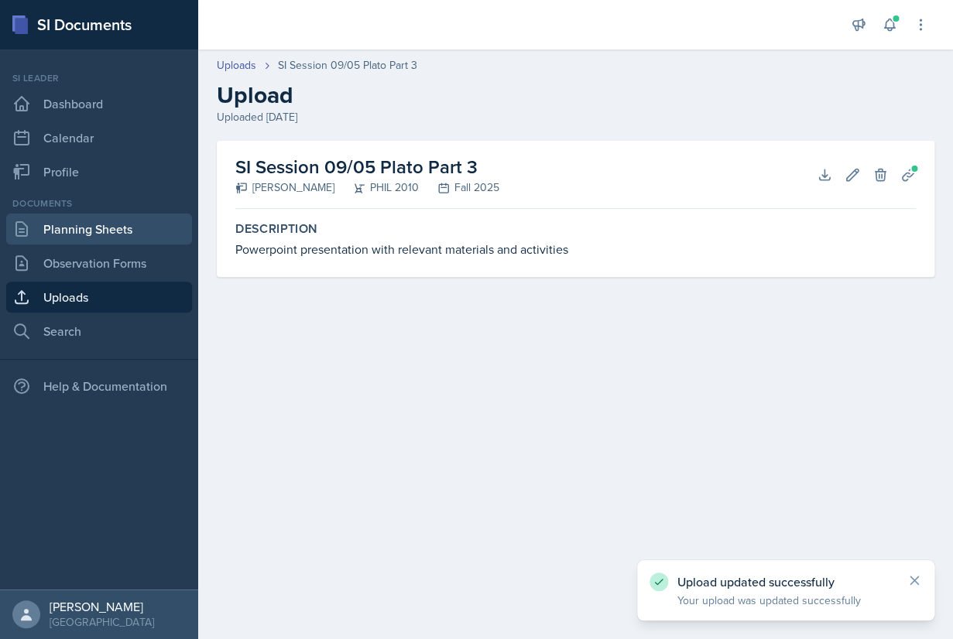
click at [80, 230] on link "Planning Sheets" at bounding box center [99, 229] width 186 height 31
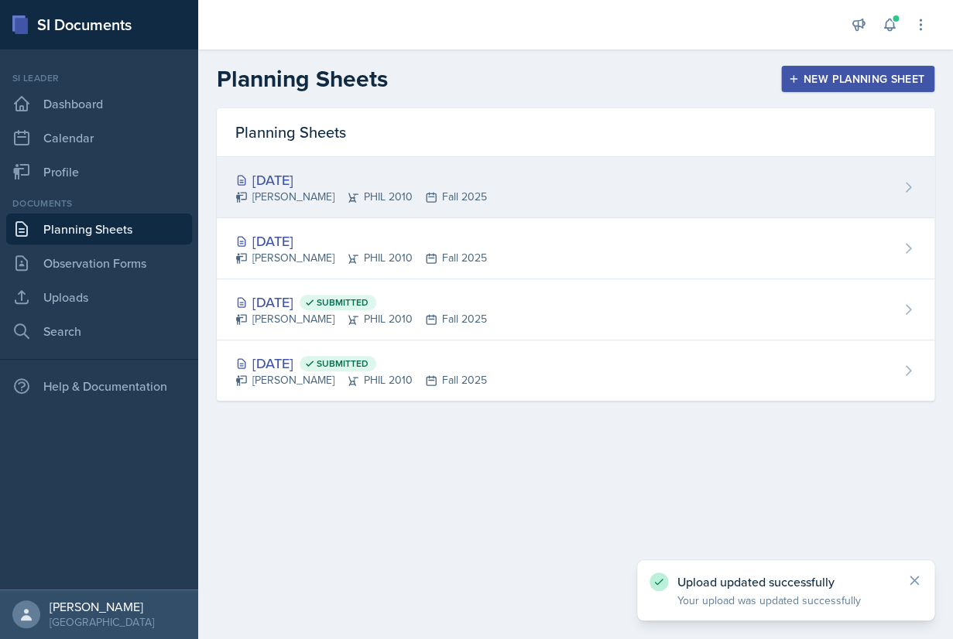
click at [323, 202] on div "[PERSON_NAME] PHIL 2010 Fall 2025" at bounding box center [360, 197] width 251 height 16
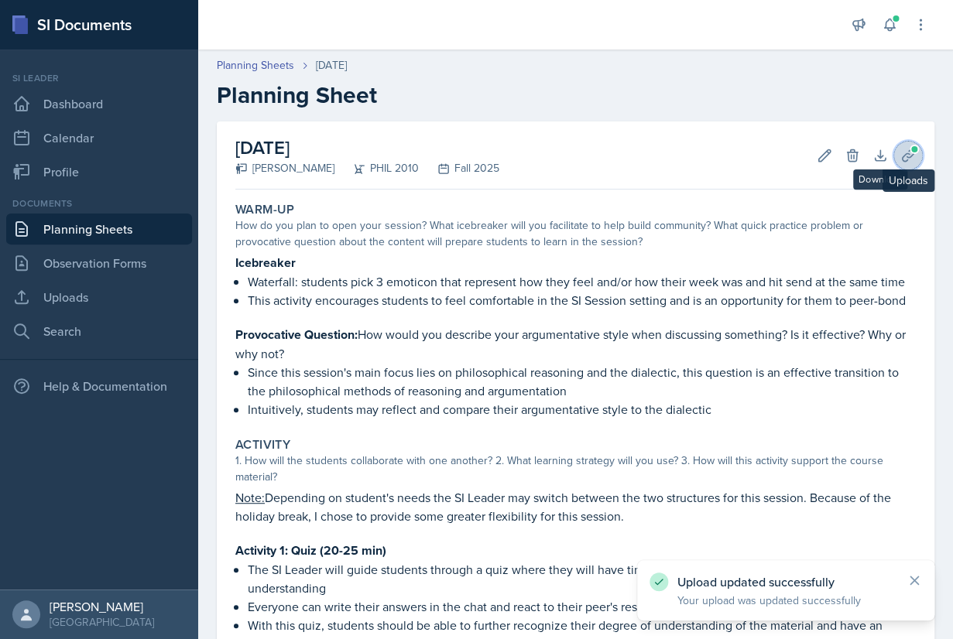
click at [900, 155] on icon at bounding box center [907, 155] width 15 height 15
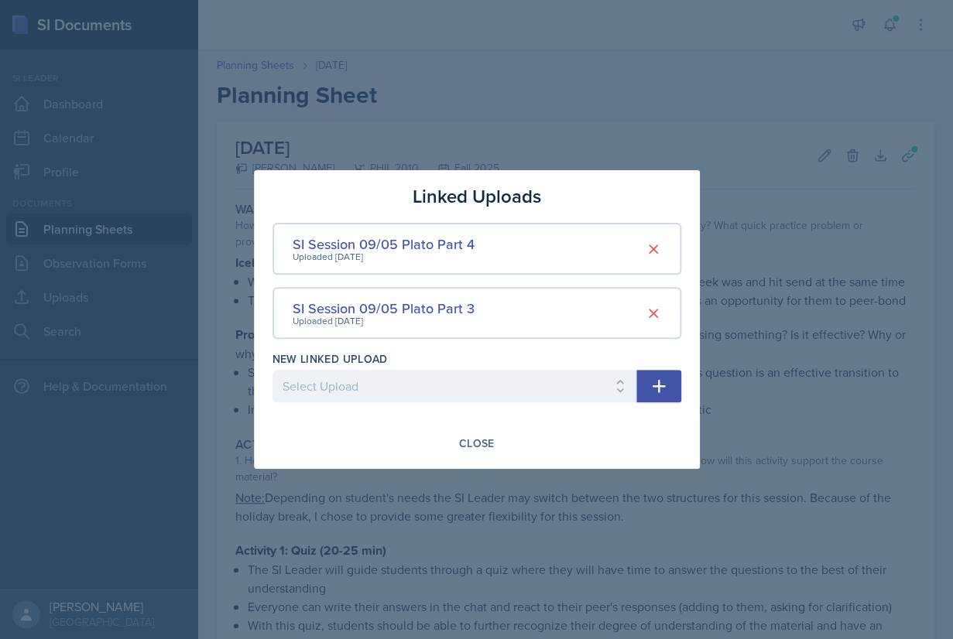
click at [782, 232] on div at bounding box center [476, 319] width 953 height 639
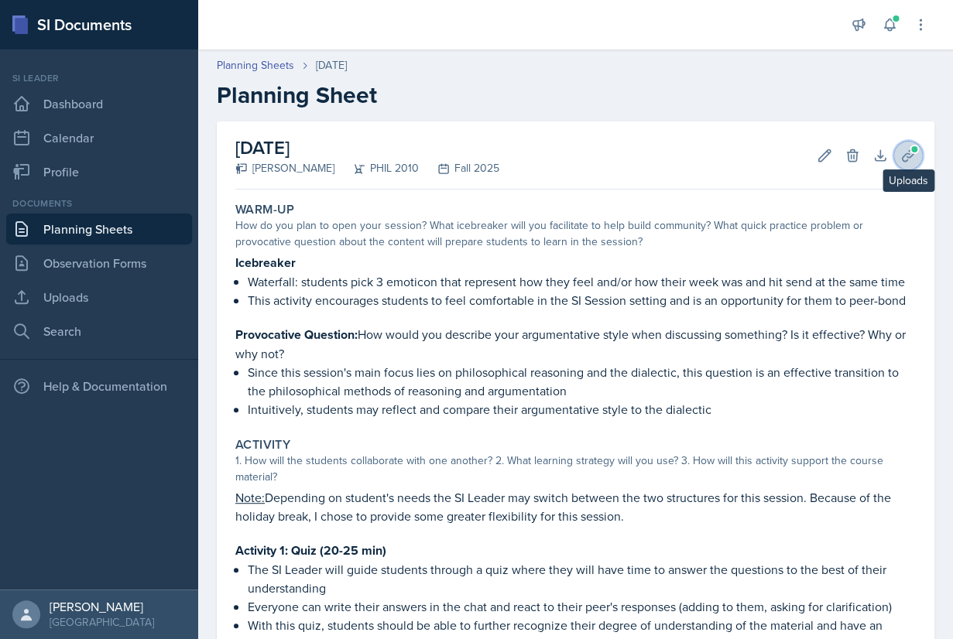
click at [908, 160] on icon at bounding box center [907, 155] width 15 height 15
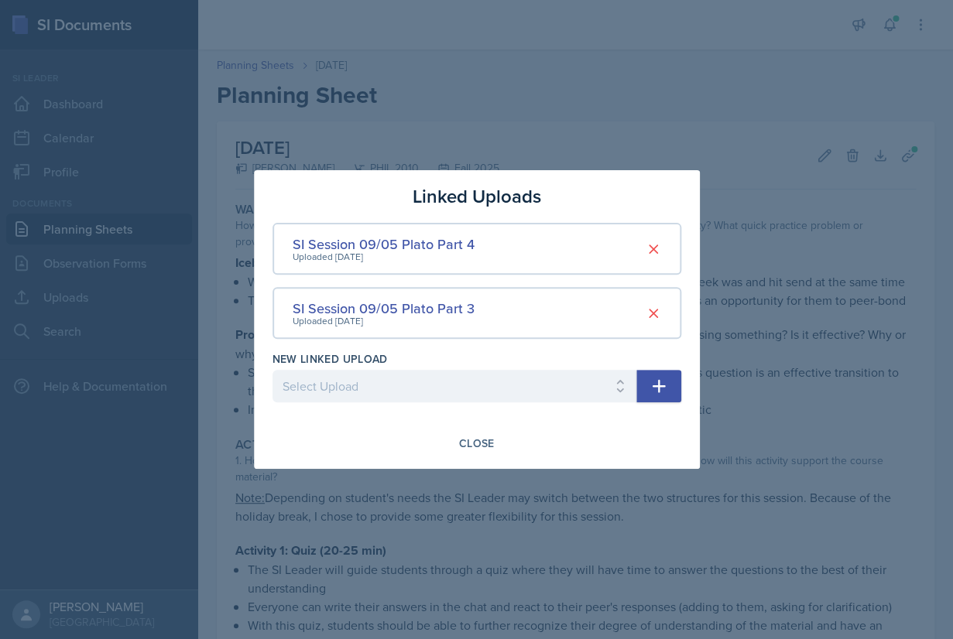
click at [888, 96] on div at bounding box center [476, 319] width 953 height 639
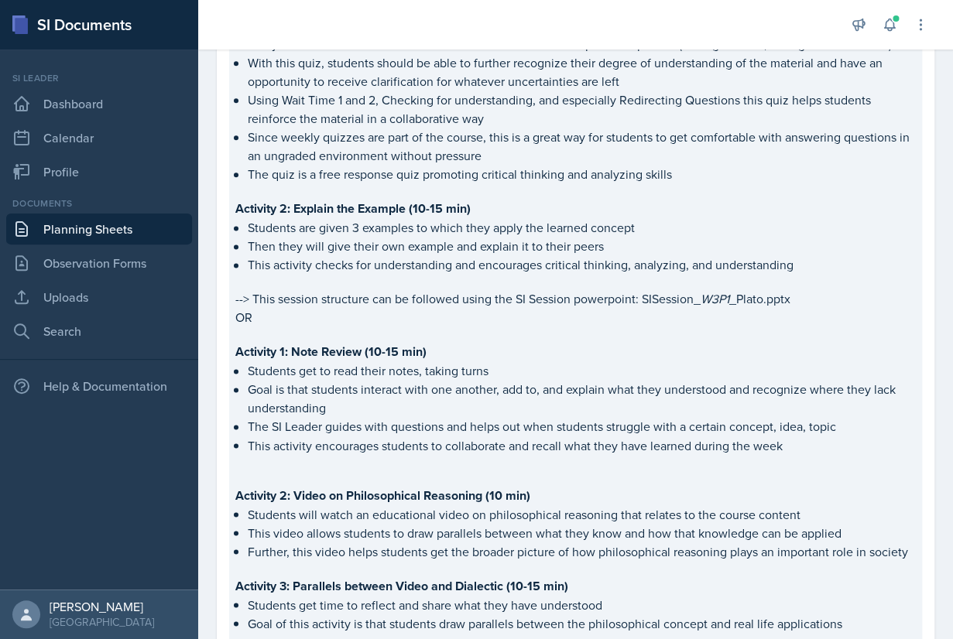
scroll to position [927, 0]
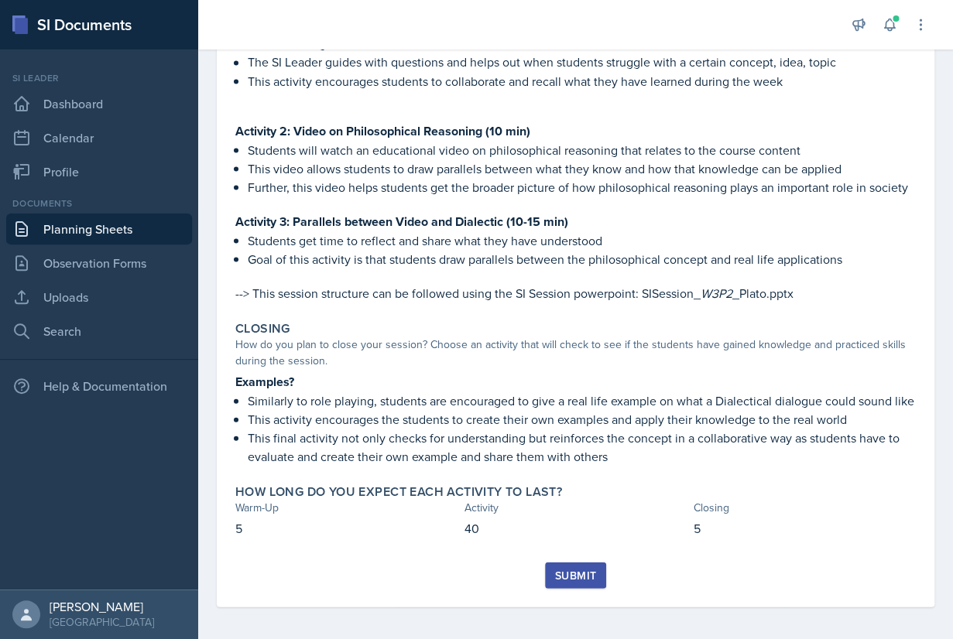
click at [573, 569] on div "Submit" at bounding box center [575, 575] width 41 height 12
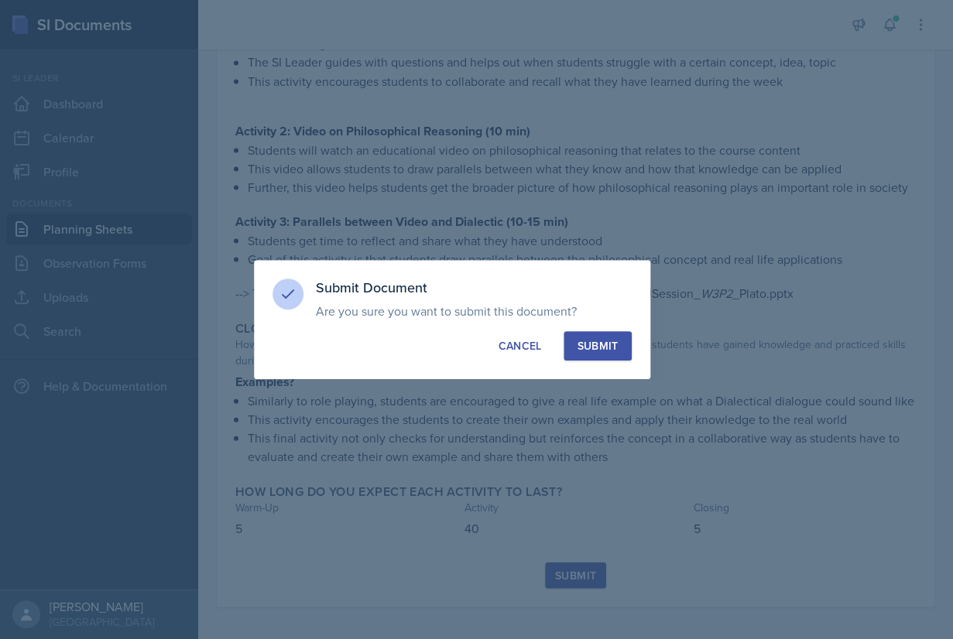
click at [585, 349] on div "Submit" at bounding box center [597, 345] width 41 height 15
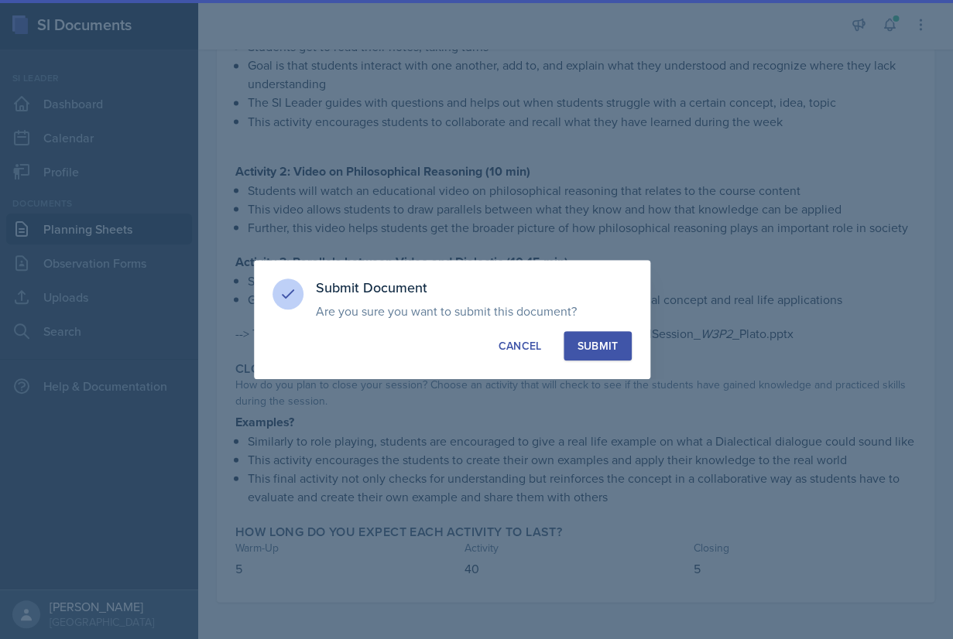
scroll to position [882, 0]
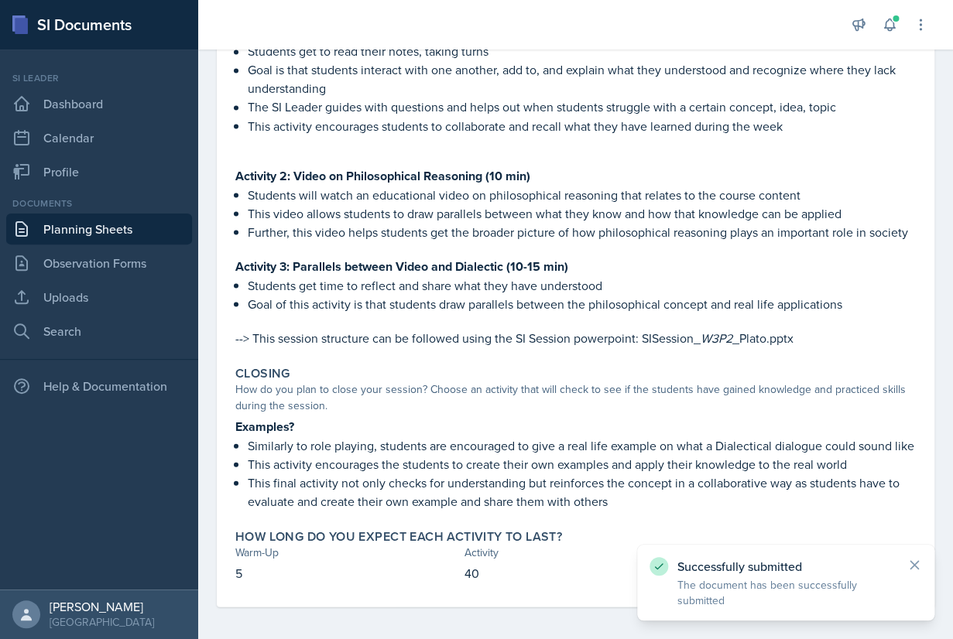
click at [106, 230] on link "Planning Sheets" at bounding box center [99, 229] width 186 height 31
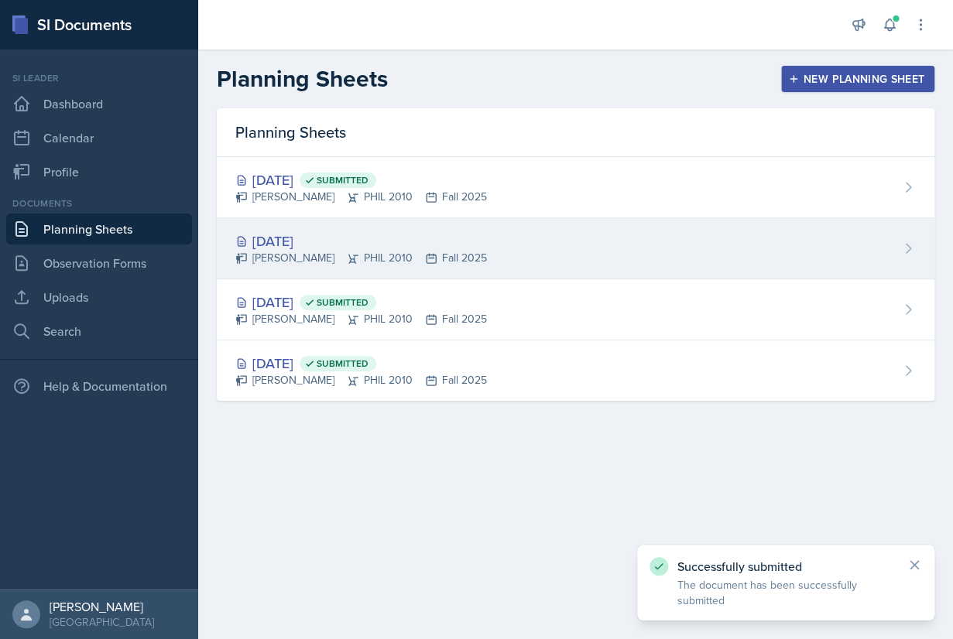
click at [347, 253] on icon at bounding box center [353, 258] width 12 height 12
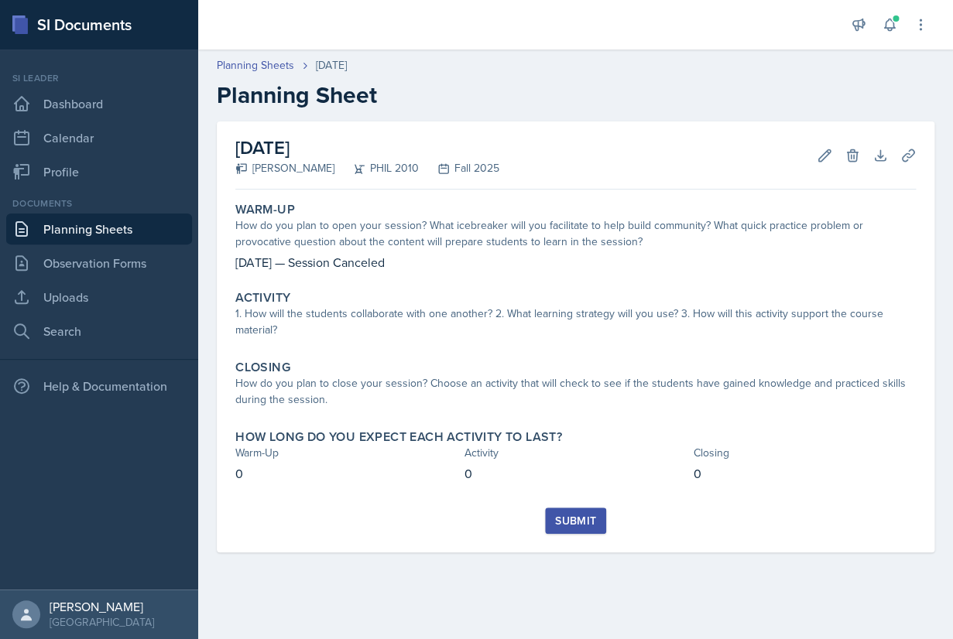
click at [579, 521] on div "Submit" at bounding box center [575, 521] width 41 height 12
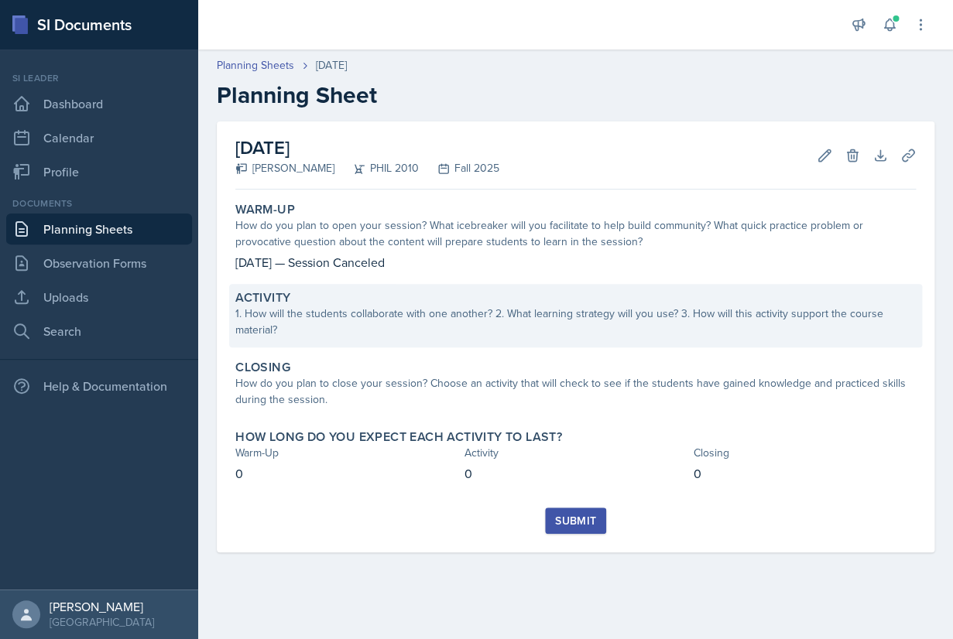
click at [594, 338] on div "1. How will the students collaborate with one another? 2. What learning strateg…" at bounding box center [575, 322] width 680 height 33
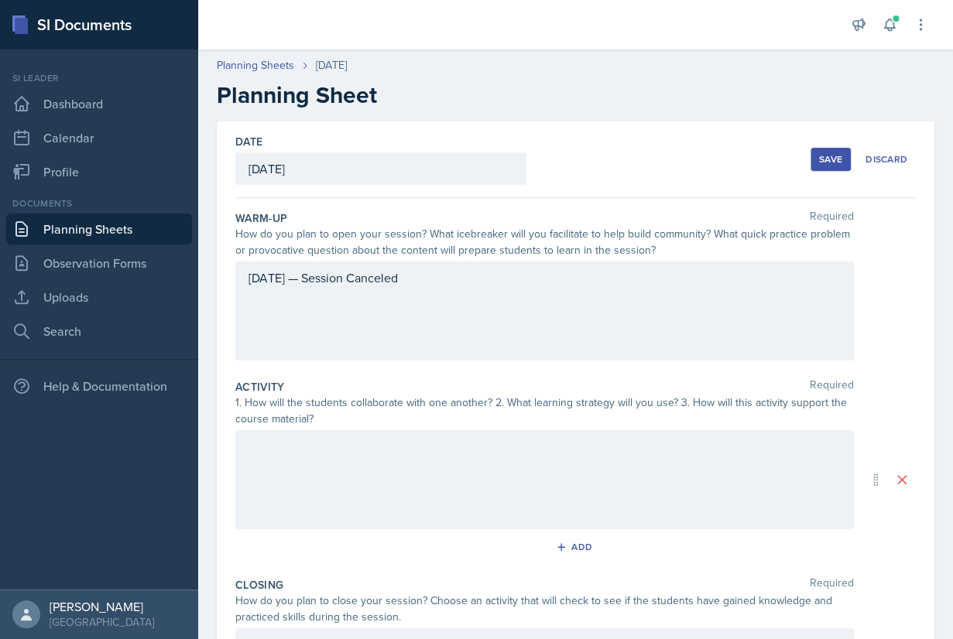
click at [636, 335] on div "[DATE] — Session Canceled" at bounding box center [544, 311] width 618 height 99
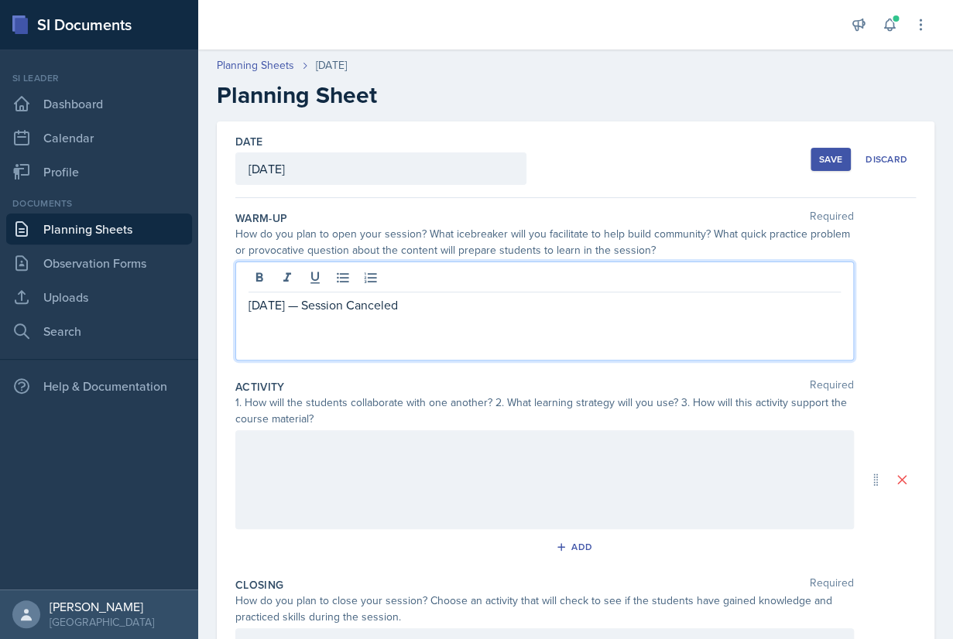
click at [555, 465] on div at bounding box center [544, 479] width 618 height 99
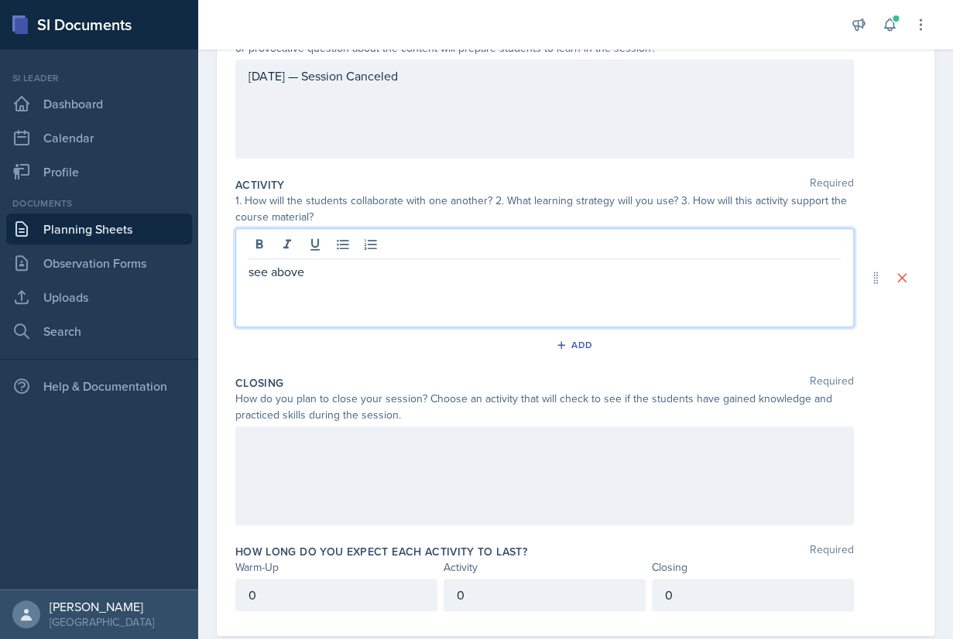
scroll to position [236, 0]
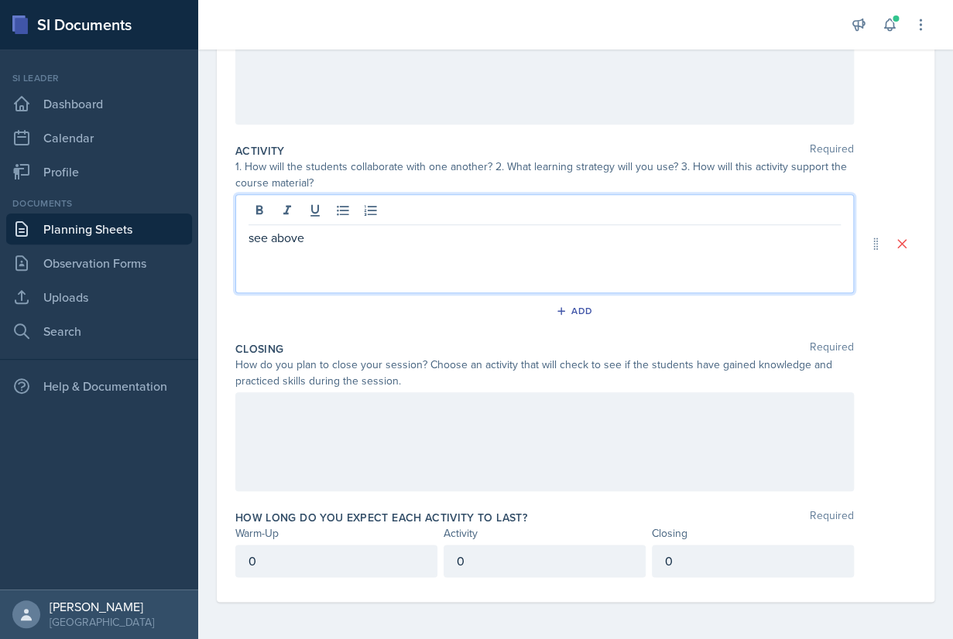
click at [535, 440] on div at bounding box center [544, 441] width 618 height 99
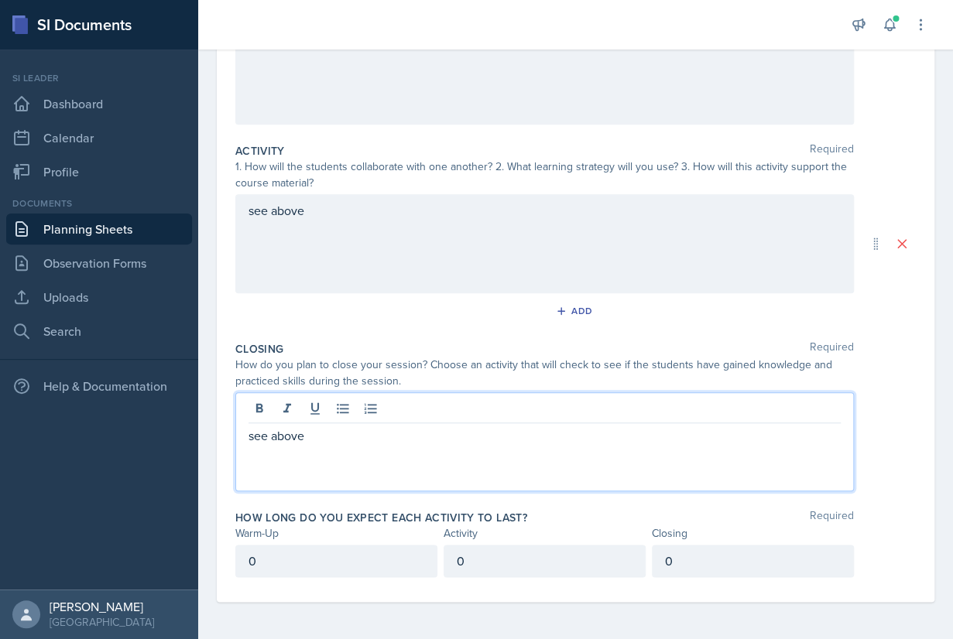
click at [663, 443] on p "see above" at bounding box center [544, 435] width 592 height 19
click at [659, 345] on div "Closing Required" at bounding box center [575, 348] width 680 height 15
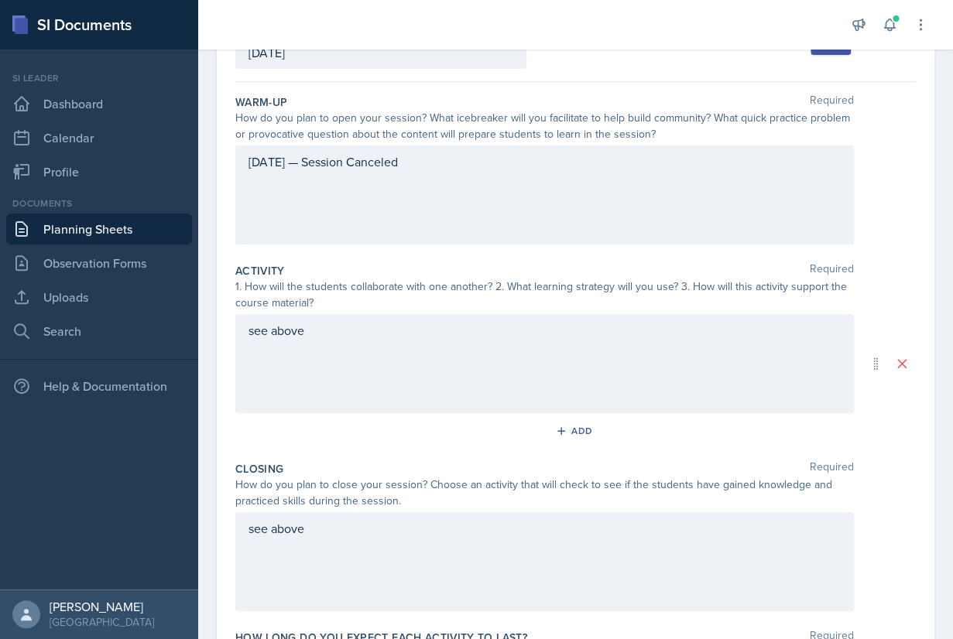
scroll to position [0, 0]
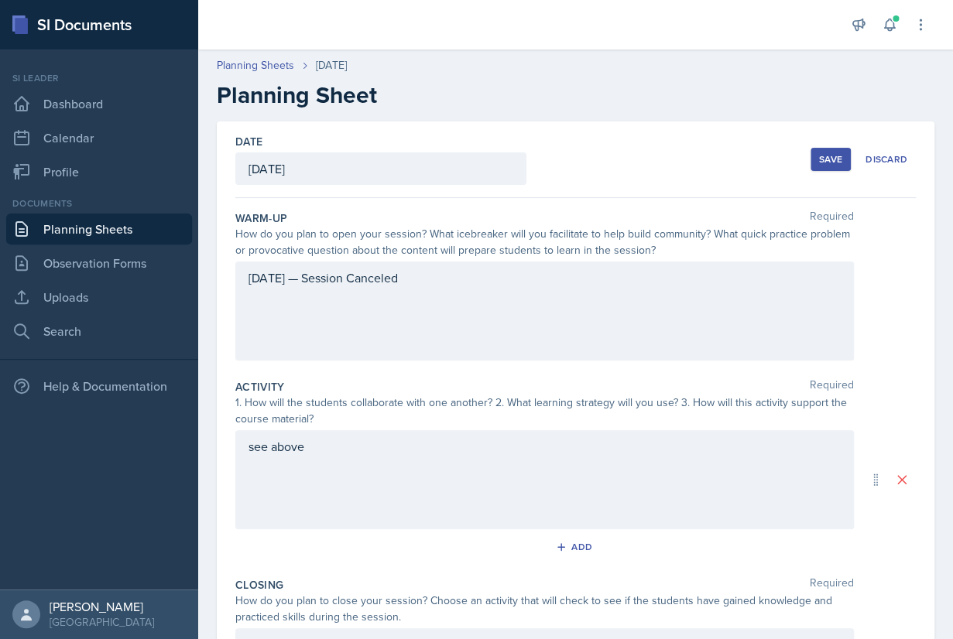
click at [835, 163] on div "Save" at bounding box center [830, 159] width 23 height 12
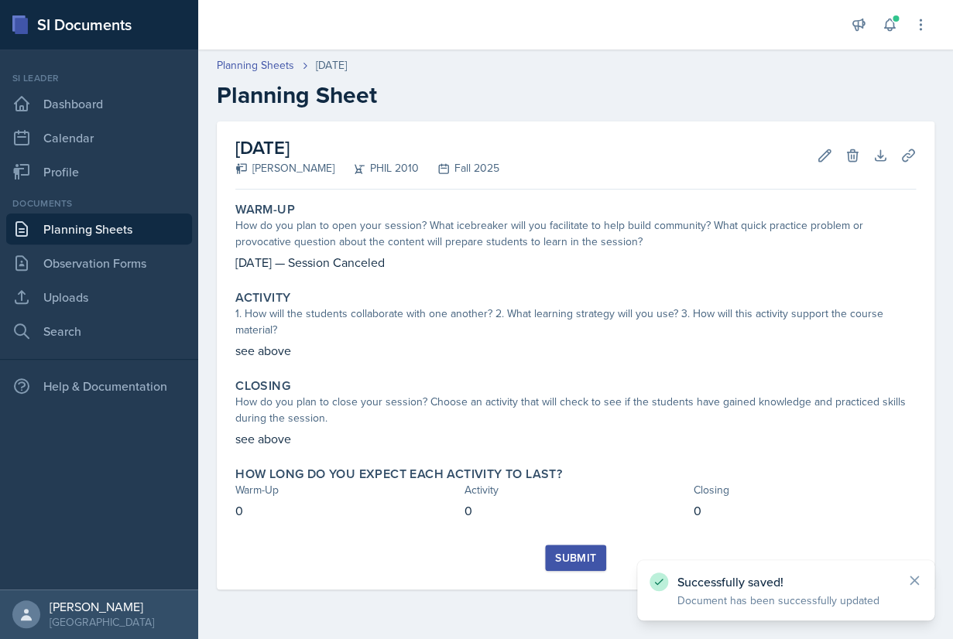
click at [578, 558] on div "Submit" at bounding box center [575, 558] width 41 height 12
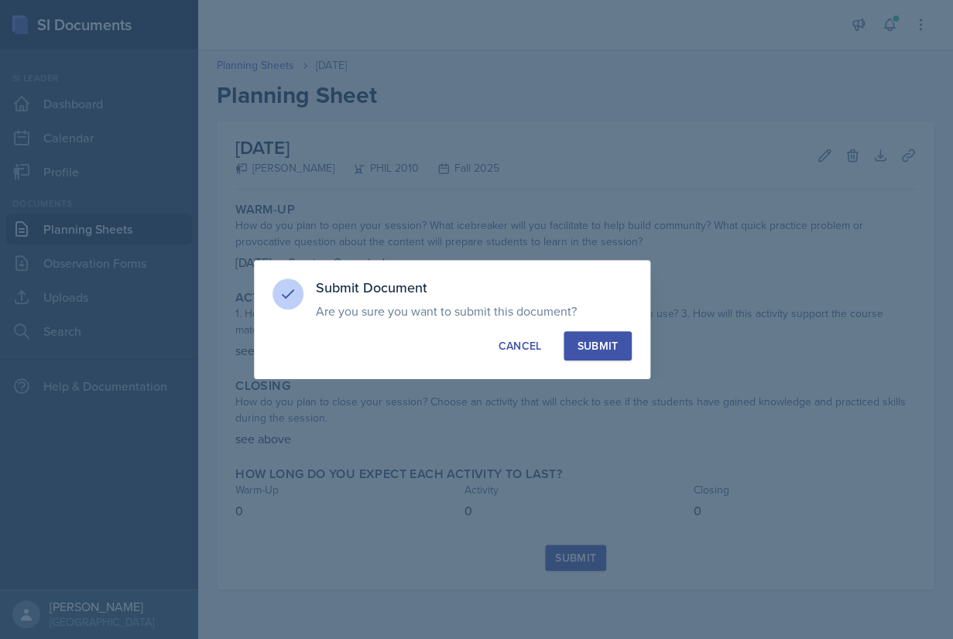
click at [590, 347] on div "Submit" at bounding box center [597, 345] width 41 height 15
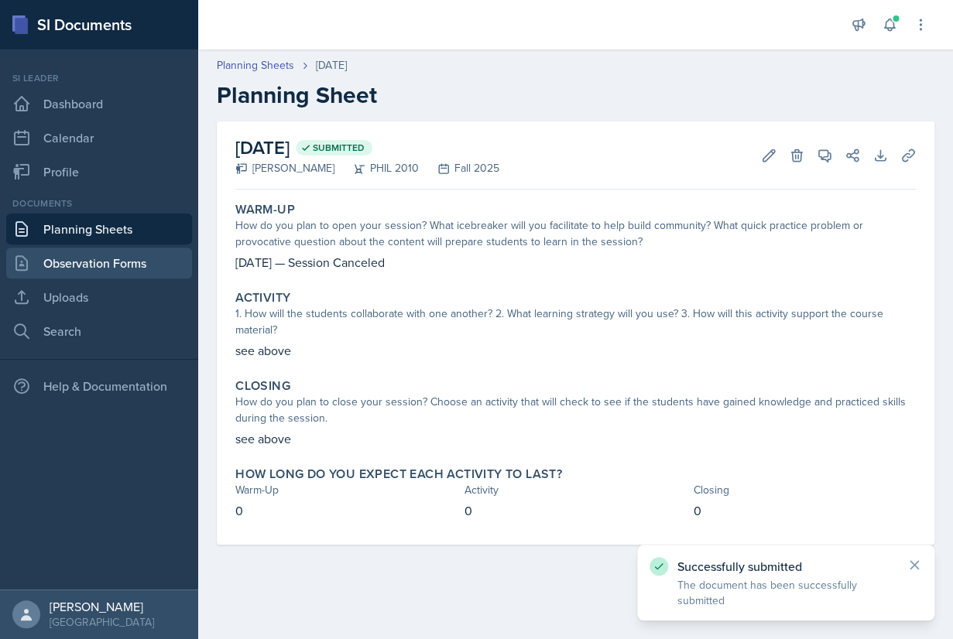
click at [98, 260] on link "Observation Forms" at bounding box center [99, 263] width 186 height 31
